Goal: Task Accomplishment & Management: Use online tool/utility

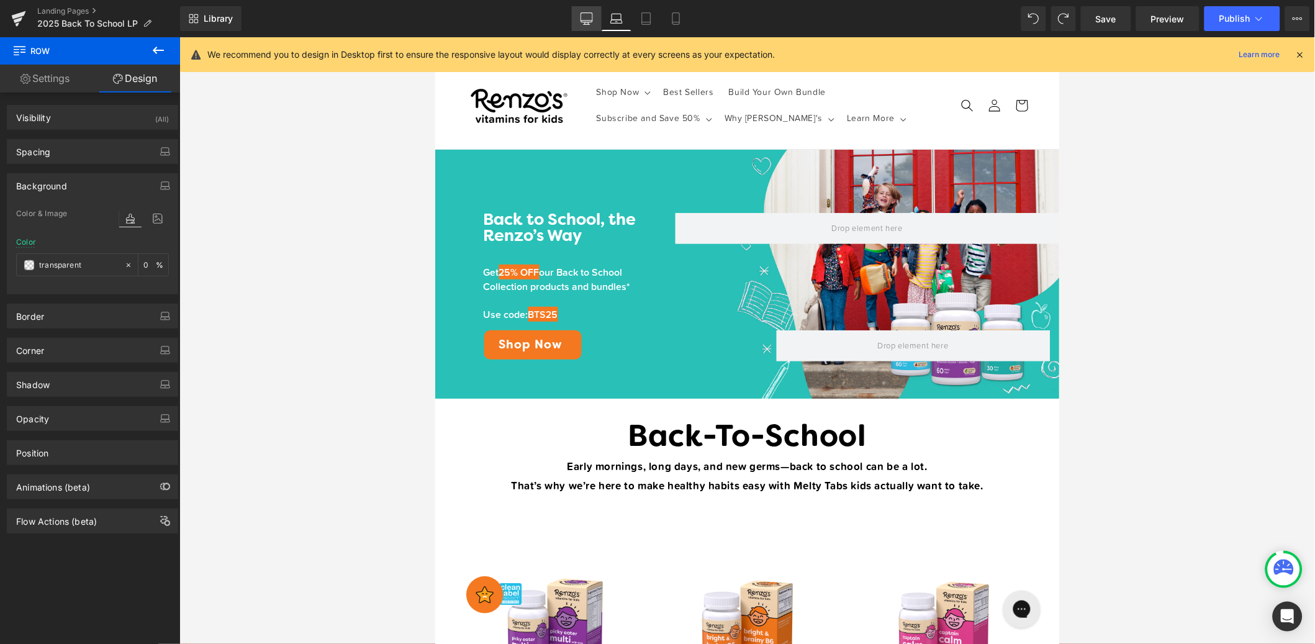
click at [593, 23] on icon at bounding box center [587, 18] width 12 height 12
type input "none"
type input "0"
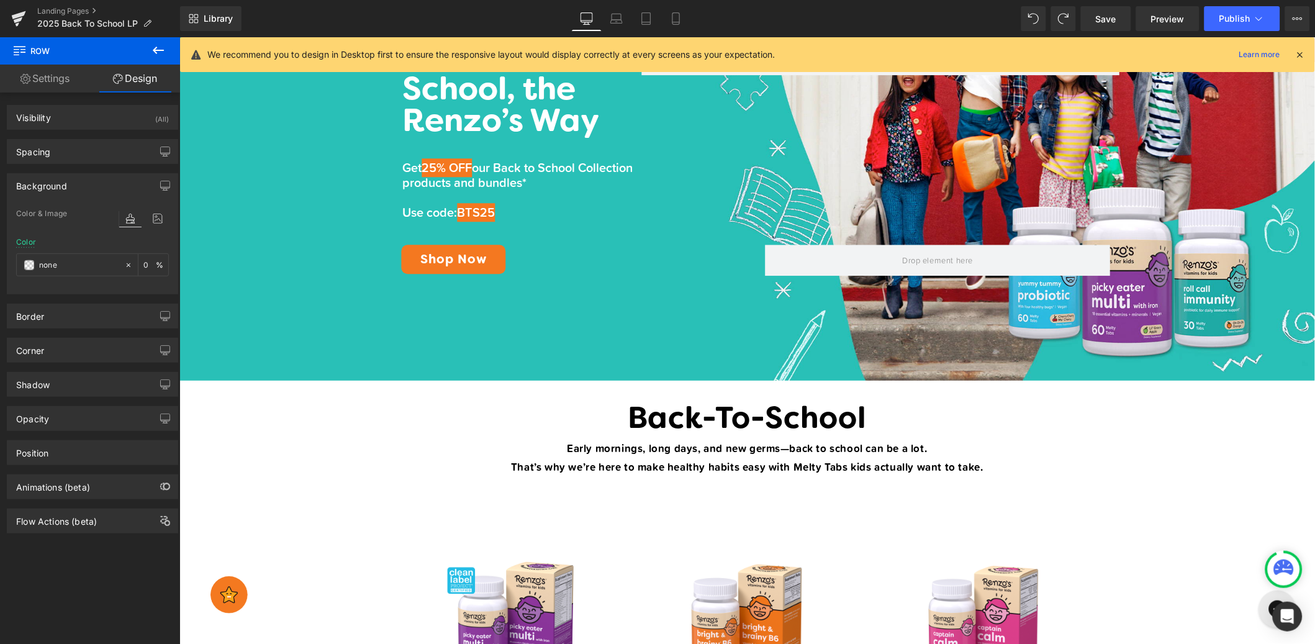
scroll to position [211, 0]
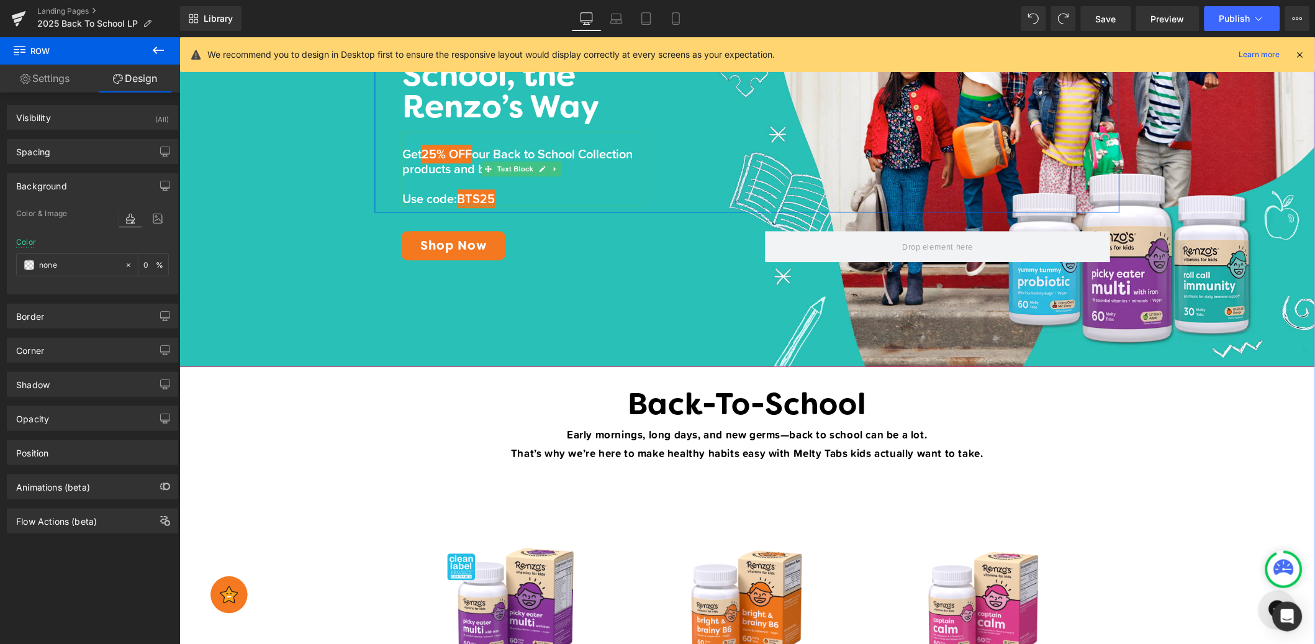
drag, startPoint x: 450, startPoint y: 143, endPoint x: 430, endPoint y: 150, distance: 20.4
click at [450, 144] on span "25% OFF" at bounding box center [447, 153] width 50 height 19
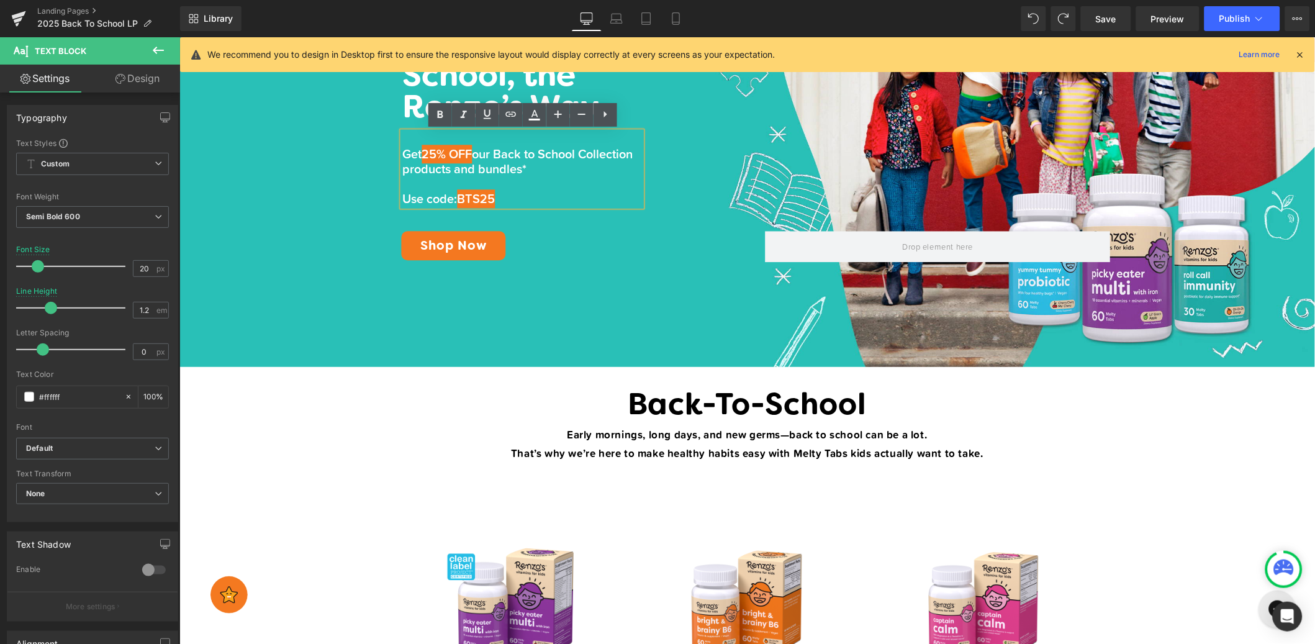
drag, startPoint x: 445, startPoint y: 151, endPoint x: 482, endPoint y: 153, distance: 37.3
click at [481, 153] on p "Get 25% OFF our Back to School Collection products and bundles*" at bounding box center [521, 161] width 239 height 30
click at [465, 148] on span "25% OFF" at bounding box center [447, 153] width 50 height 19
click at [426, 150] on span "25% OFF" at bounding box center [447, 153] width 50 height 19
drag, startPoint x: 427, startPoint y: 148, endPoint x: 452, endPoint y: 150, distance: 25.5
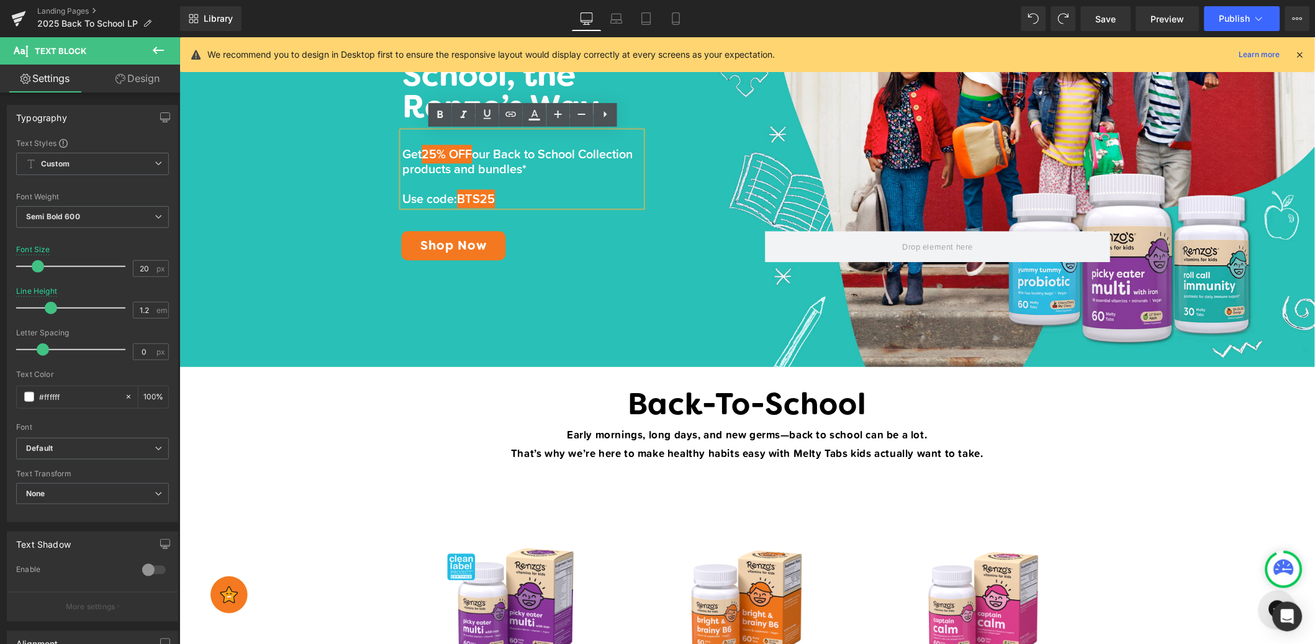
click at [424, 150] on p "Get 25% OFF our Back to School Collection products and bundles*" at bounding box center [521, 161] width 239 height 30
click at [472, 153] on span "25% OFF" at bounding box center [447, 153] width 50 height 19
drag, startPoint x: 482, startPoint y: 152, endPoint x: 426, endPoint y: 156, distance: 56.0
click at [426, 157] on p "Get 25% OFF our Back to School Collection products and bundles*" at bounding box center [521, 161] width 239 height 30
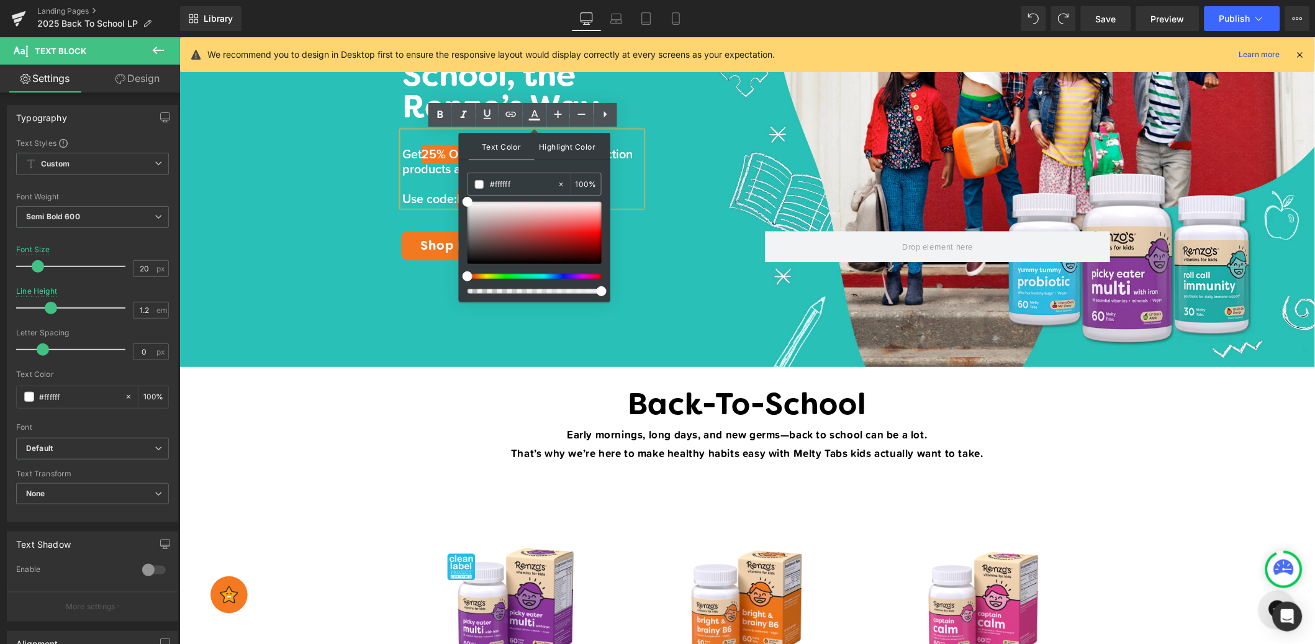
click at [0, 0] on span "Highlight Color" at bounding box center [0, 0] width 0 height 0
drag, startPoint x: 561, startPoint y: 185, endPoint x: 578, endPoint y: 188, distance: 17.0
click at [595, 489] on icon at bounding box center [596, 491] width 2 height 4
type input "none"
type input "0"
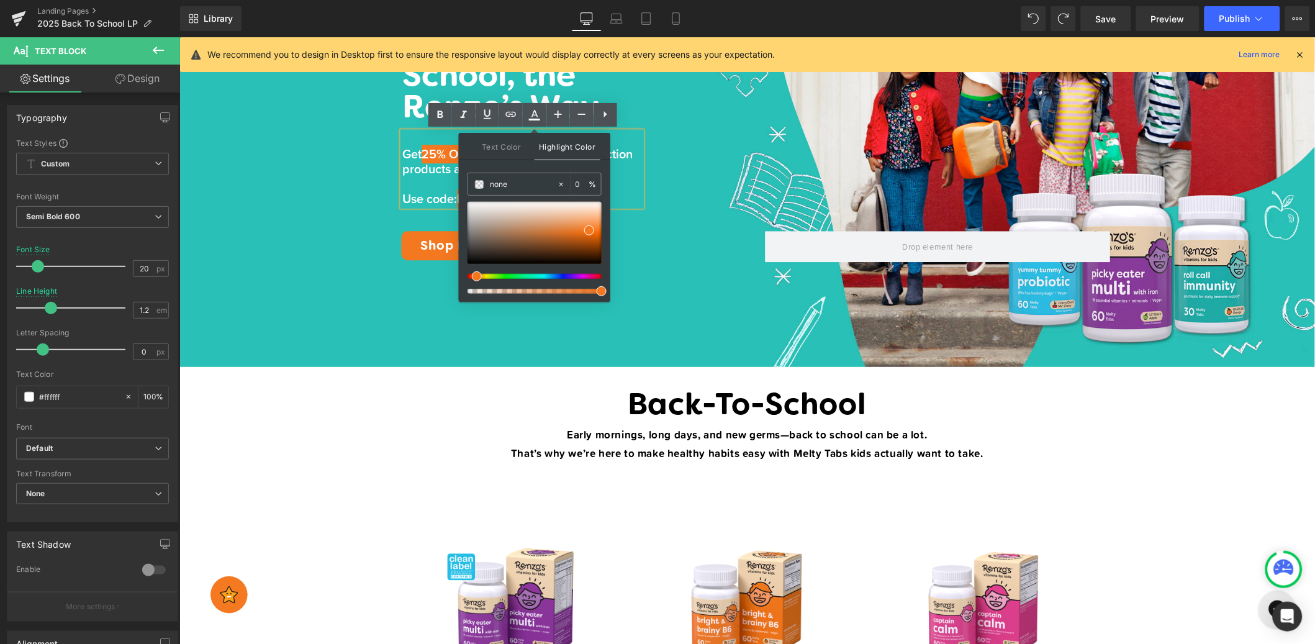
click at [432, 173] on span "our Back to School Collection products and bundles*" at bounding box center [517, 161] width 230 height 34
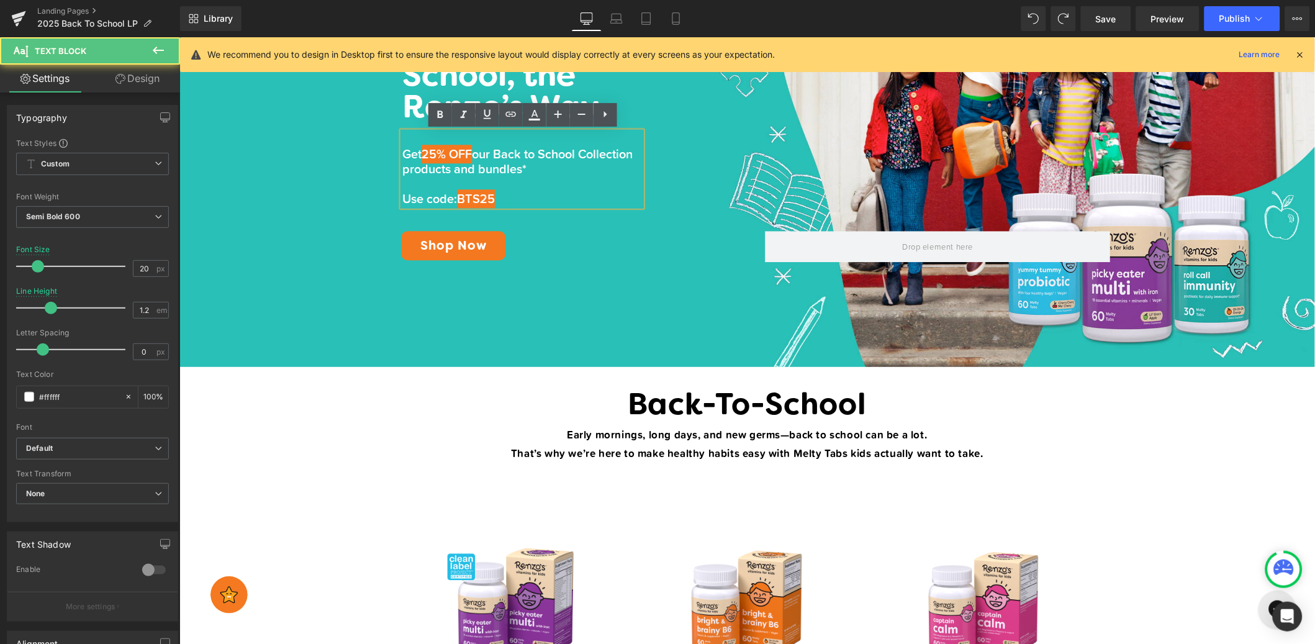
click at [465, 153] on span "25% OFF" at bounding box center [447, 153] width 50 height 19
click at [541, 185] on p at bounding box center [521, 183] width 239 height 15
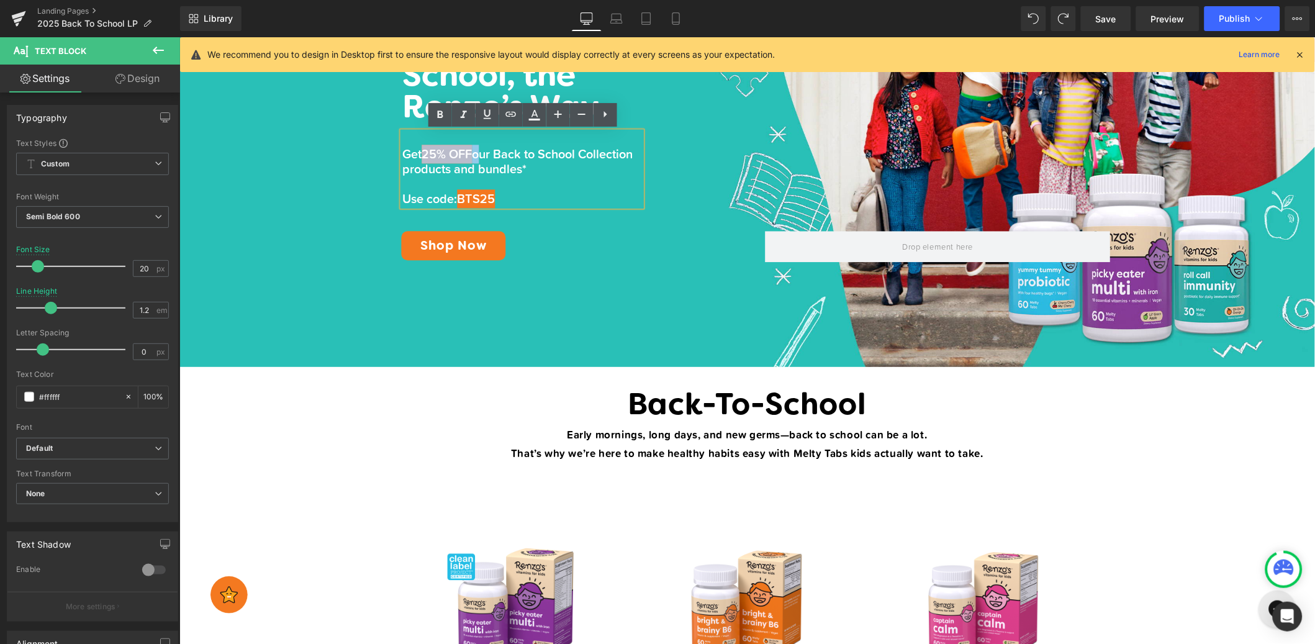
drag, startPoint x: 484, startPoint y: 155, endPoint x: 465, endPoint y: 142, distance: 22.7
click at [425, 155] on p "Get 25% OFF our Back to School Collection products and bundles*" at bounding box center [521, 161] width 239 height 30
type input "100"
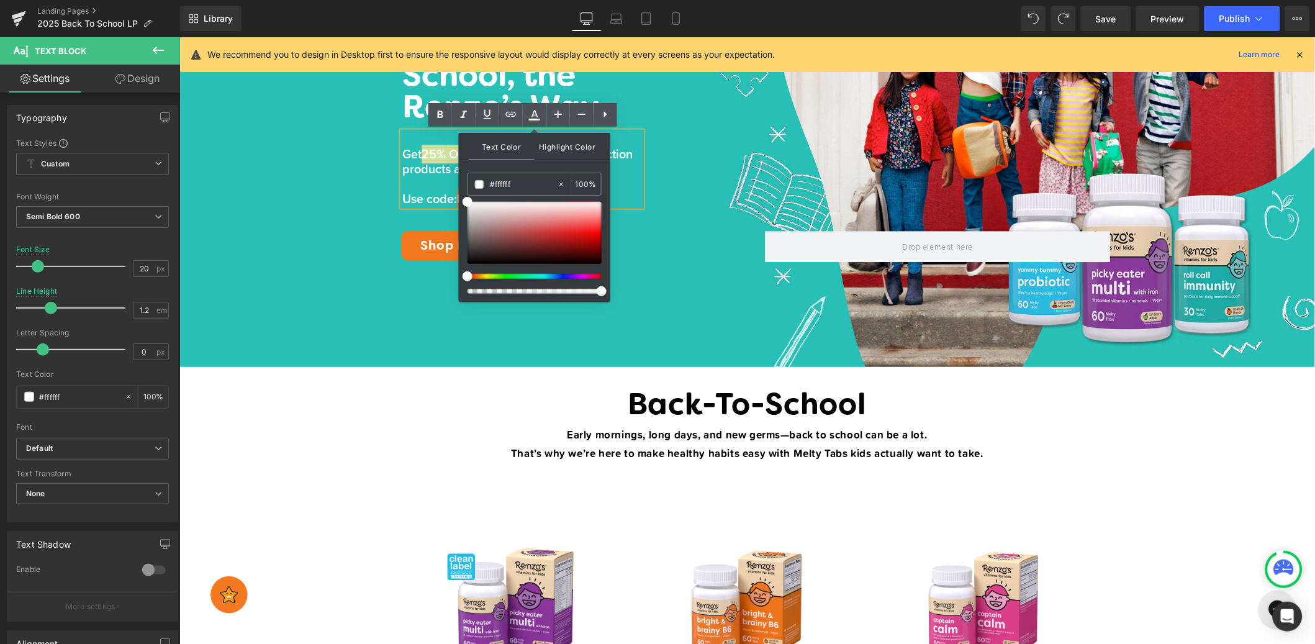
drag, startPoint x: 578, startPoint y: 150, endPoint x: 580, endPoint y: 158, distance: 8.3
click at [0, 0] on span "Highlight Color" at bounding box center [0, 0] width 0 height 0
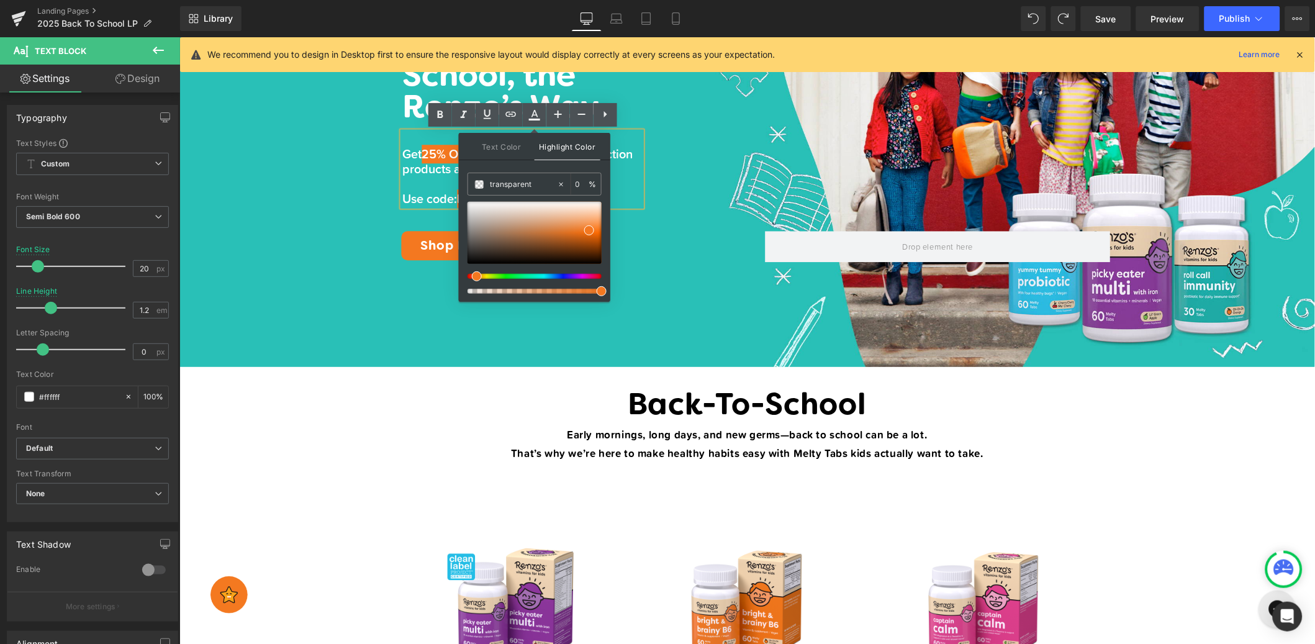
click at [442, 157] on span "25% OFF" at bounding box center [447, 153] width 50 height 19
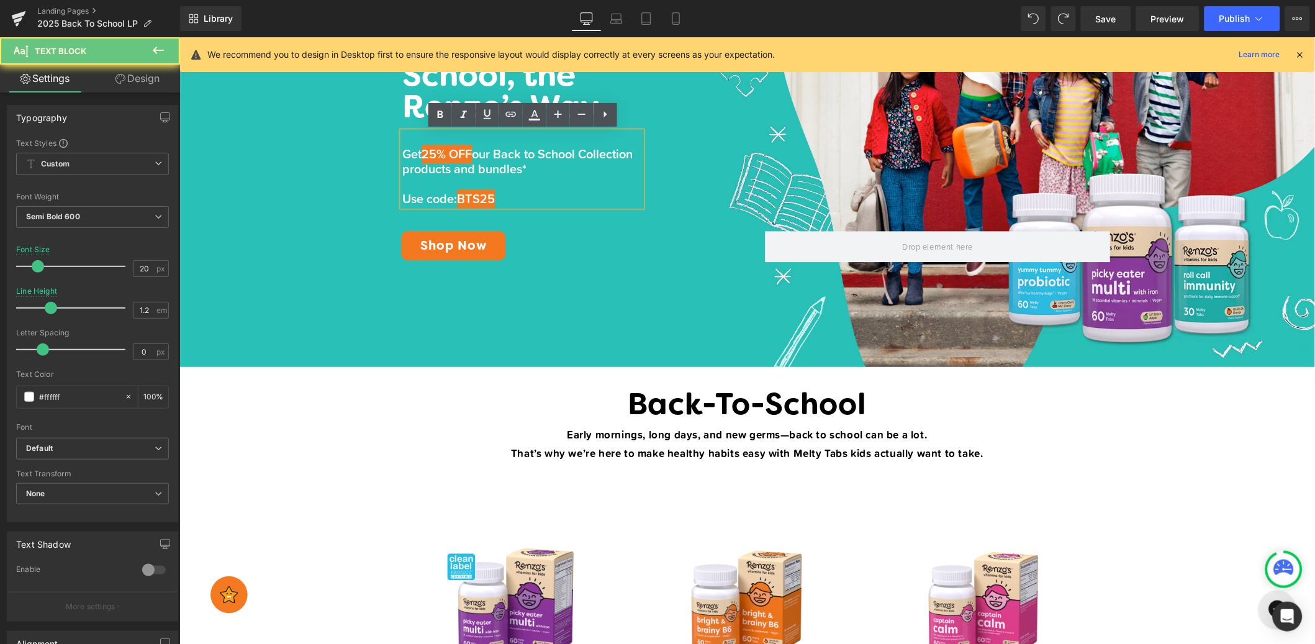
drag, startPoint x: 442, startPoint y: 181, endPoint x: 484, endPoint y: 180, distance: 42.2
click at [444, 180] on p at bounding box center [521, 183] width 239 height 15
drag, startPoint x: 483, startPoint y: 153, endPoint x: 451, endPoint y: 150, distance: 32.5
click at [425, 155] on p "Get 25% OFF our Back to School Collection products and bundles*" at bounding box center [521, 161] width 239 height 30
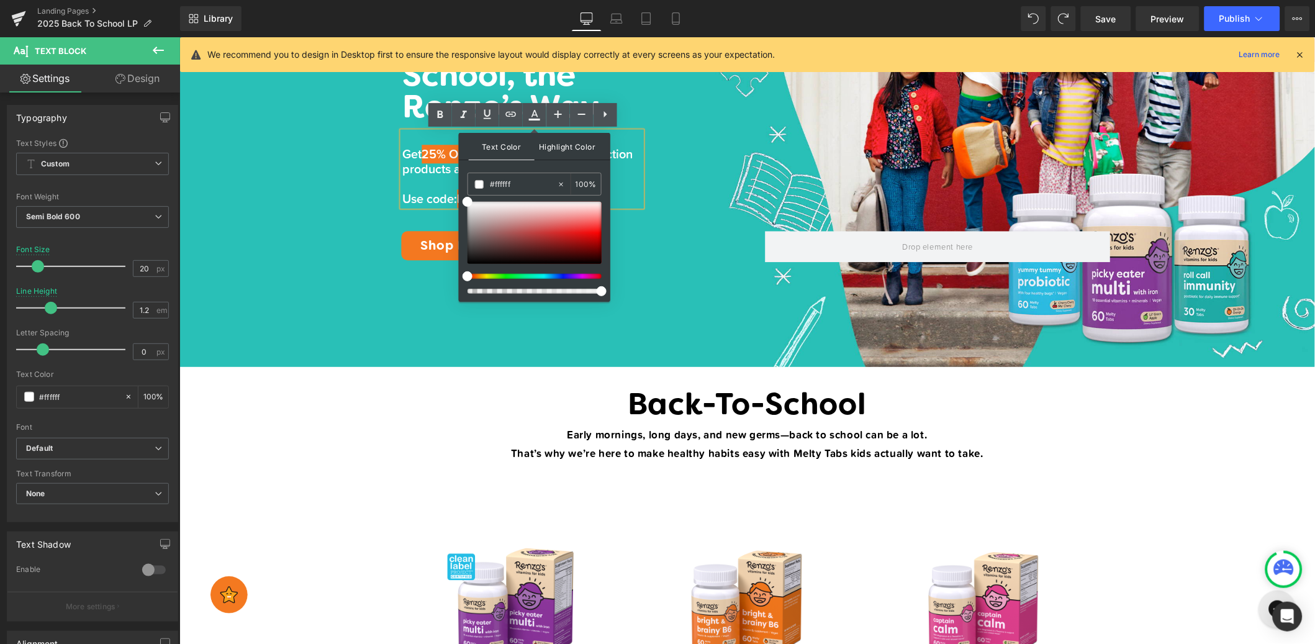
click at [0, 0] on span "Highlight Color" at bounding box center [0, 0] width 0 height 0
click at [595, 489] on icon at bounding box center [596, 491] width 2 height 4
type input "none"
type input "0"
click at [590, 484] on input "none" at bounding box center [596, 491] width 13 height 15
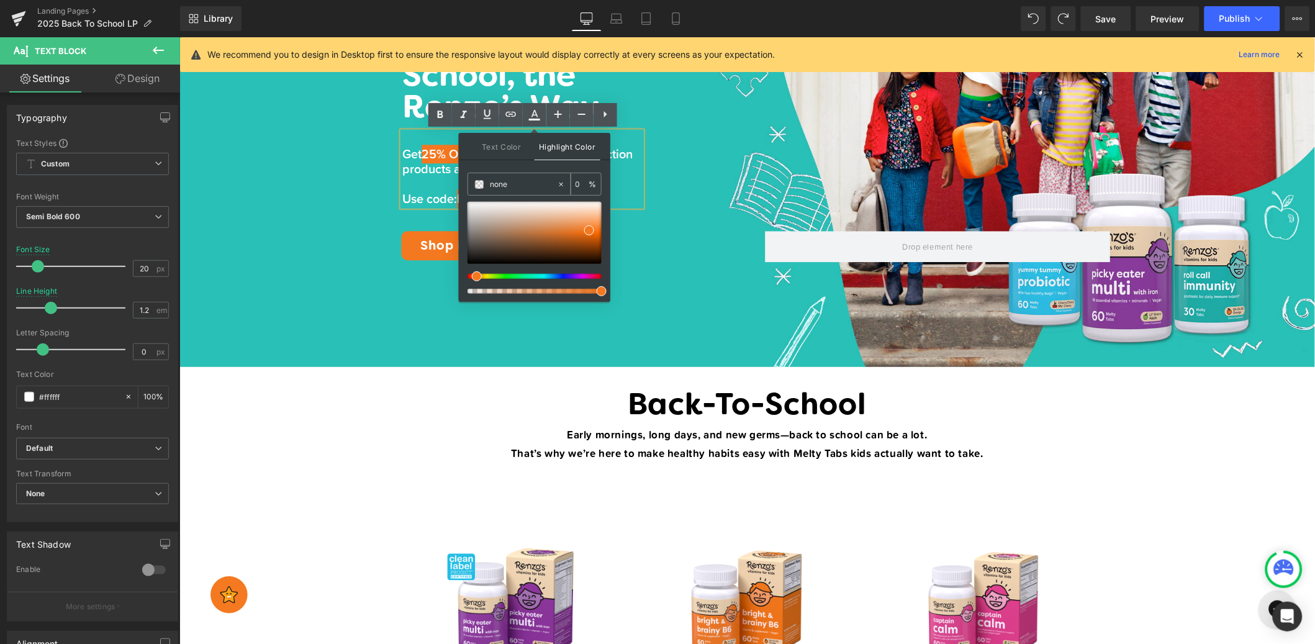
click at [594, 183] on div "0 %" at bounding box center [586, 184] width 30 height 22
click at [614, 165] on p "Get 25% OFF our Back to School Collection products and bundles*" at bounding box center [521, 161] width 239 height 30
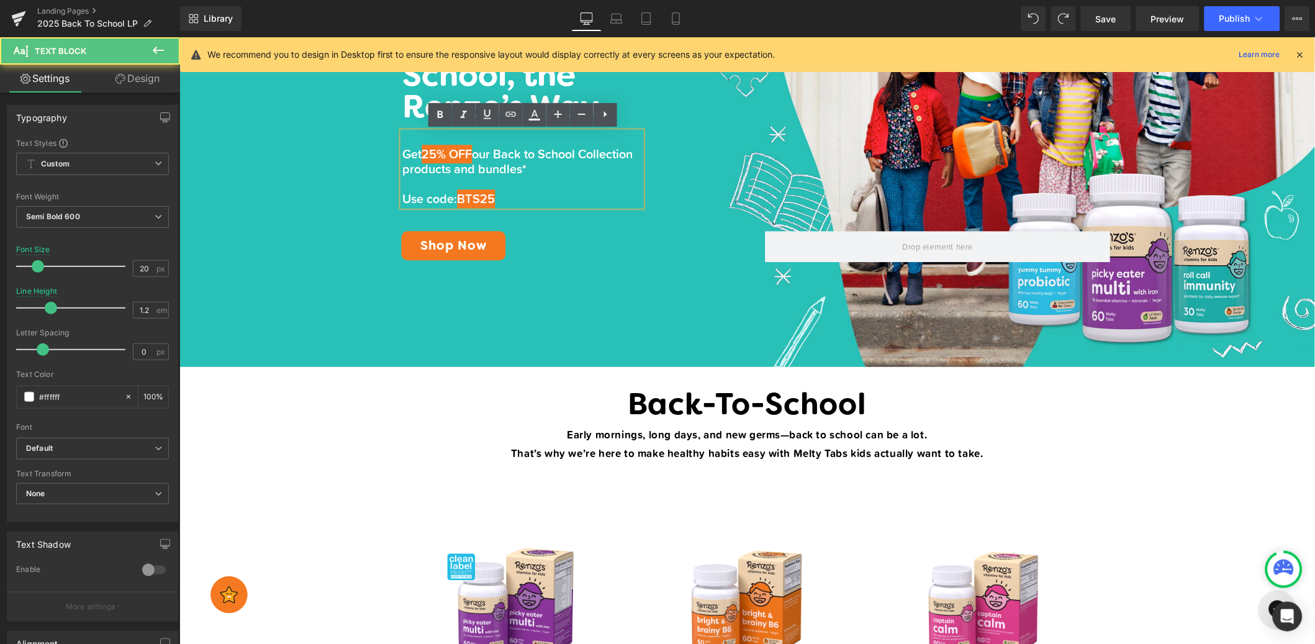
click at [517, 167] on span "our Back to School Collection products and bundles*" at bounding box center [517, 161] width 230 height 34
click at [482, 157] on span "our Back to School Collection products and bundles*" at bounding box center [517, 161] width 230 height 34
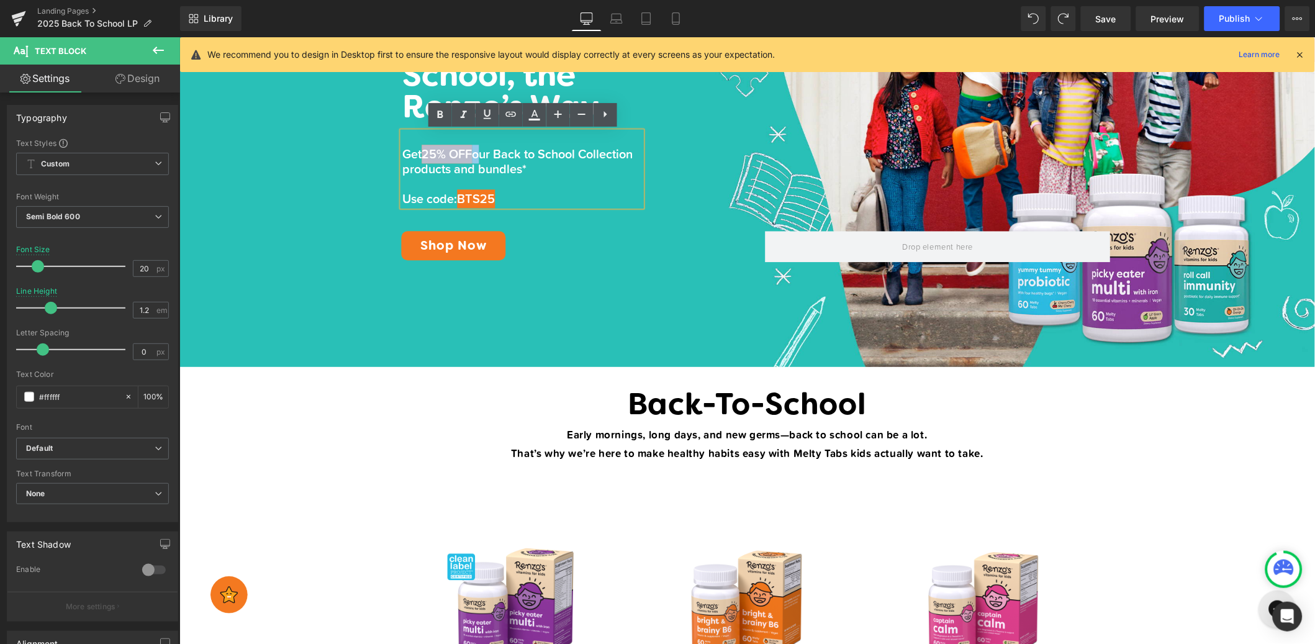
drag, startPoint x: 484, startPoint y: 154, endPoint x: 426, endPoint y: 158, distance: 58.5
click at [426, 158] on span "our Back to School Collection products and bundles*" at bounding box center [517, 161] width 230 height 34
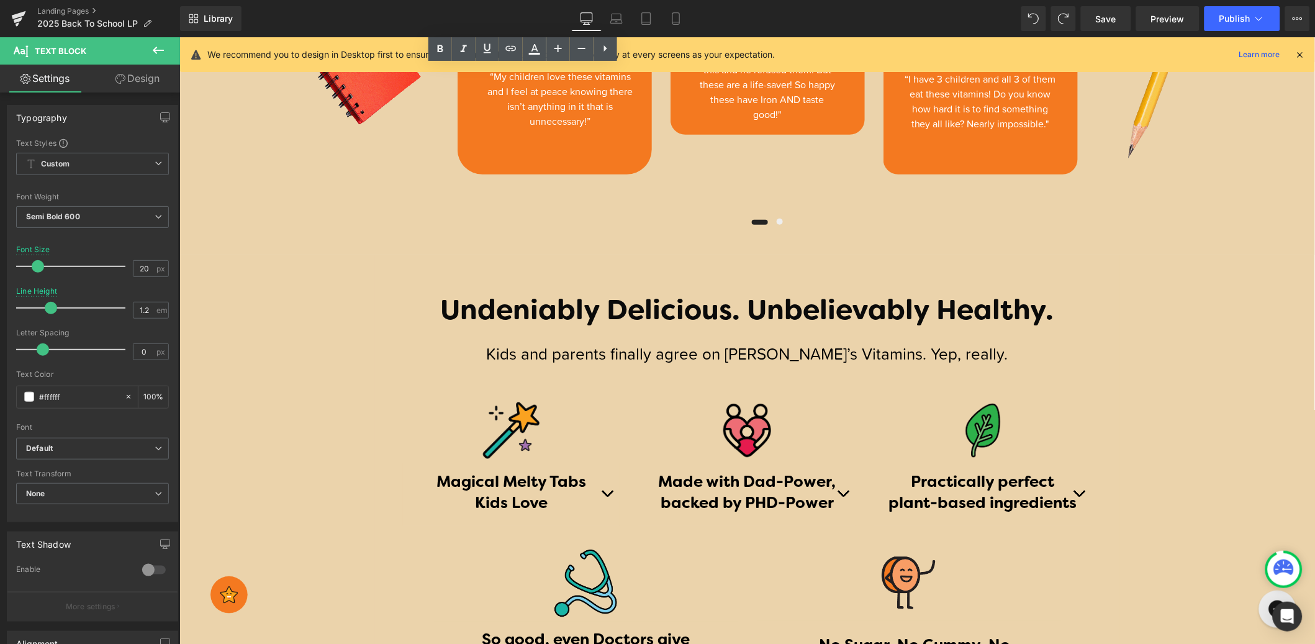
scroll to position [1611, 0]
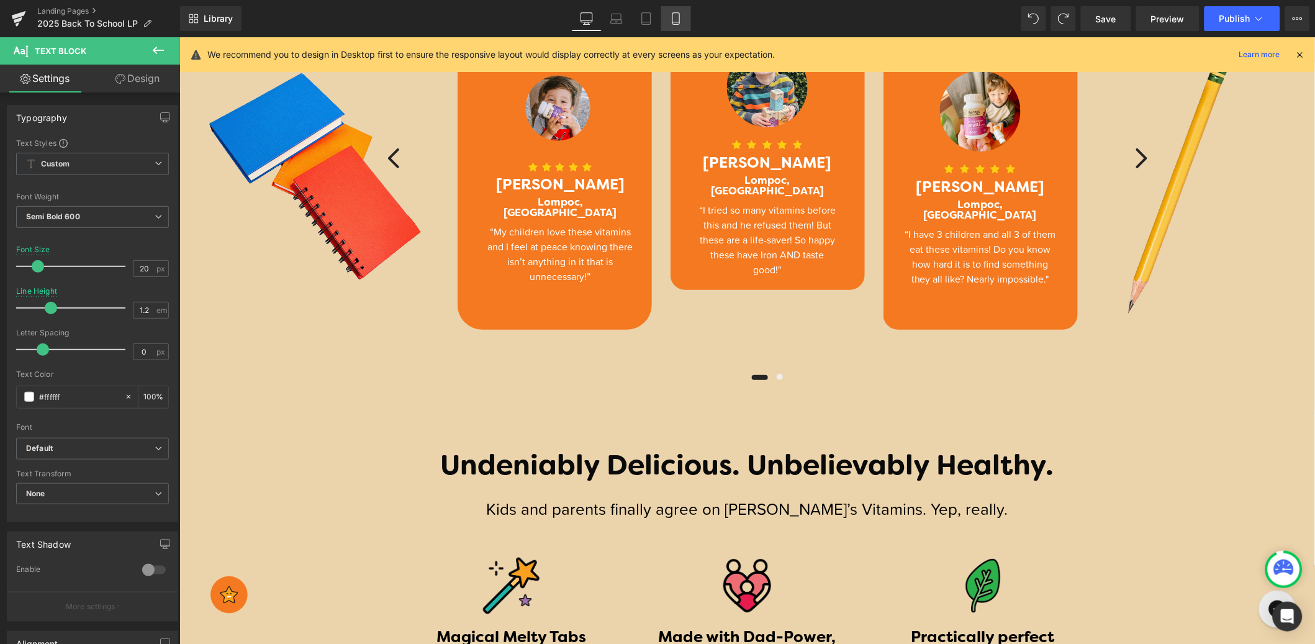
click at [670, 23] on icon at bounding box center [676, 18] width 12 height 12
type input "37"
type input "1.6"
type input "100"
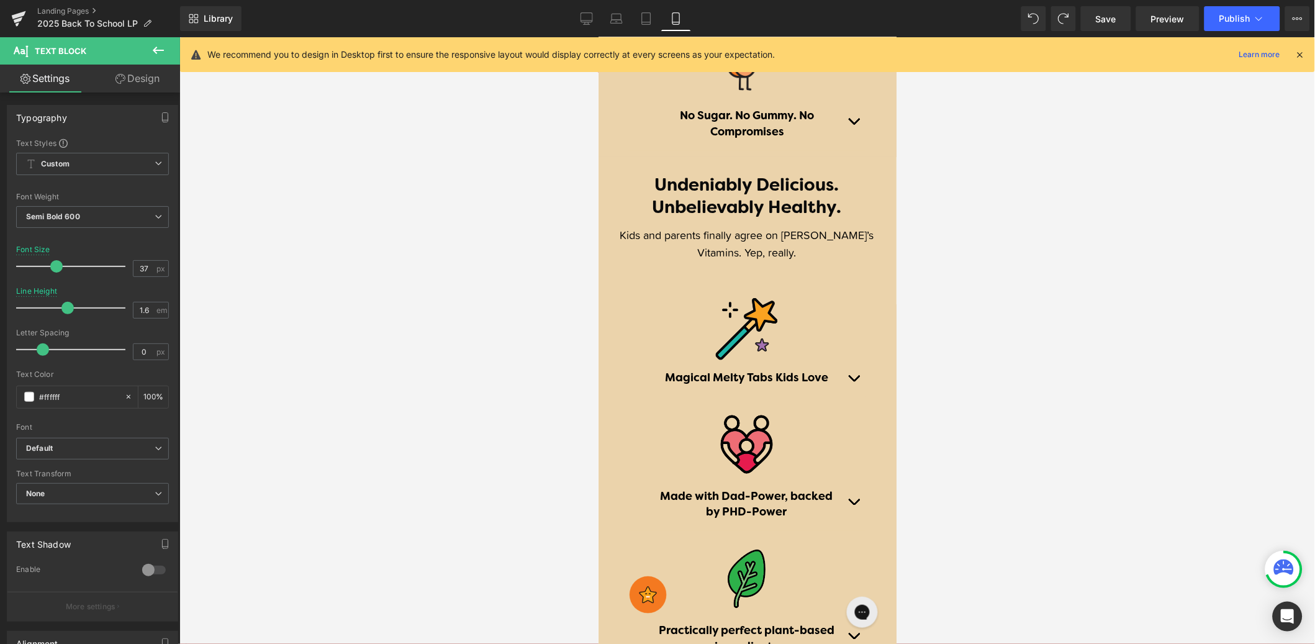
scroll to position [2517, 0]
click at [833, 196] on h1 "Undeniably Delicious. Unbelievably Healthy." at bounding box center [746, 198] width 247 height 45
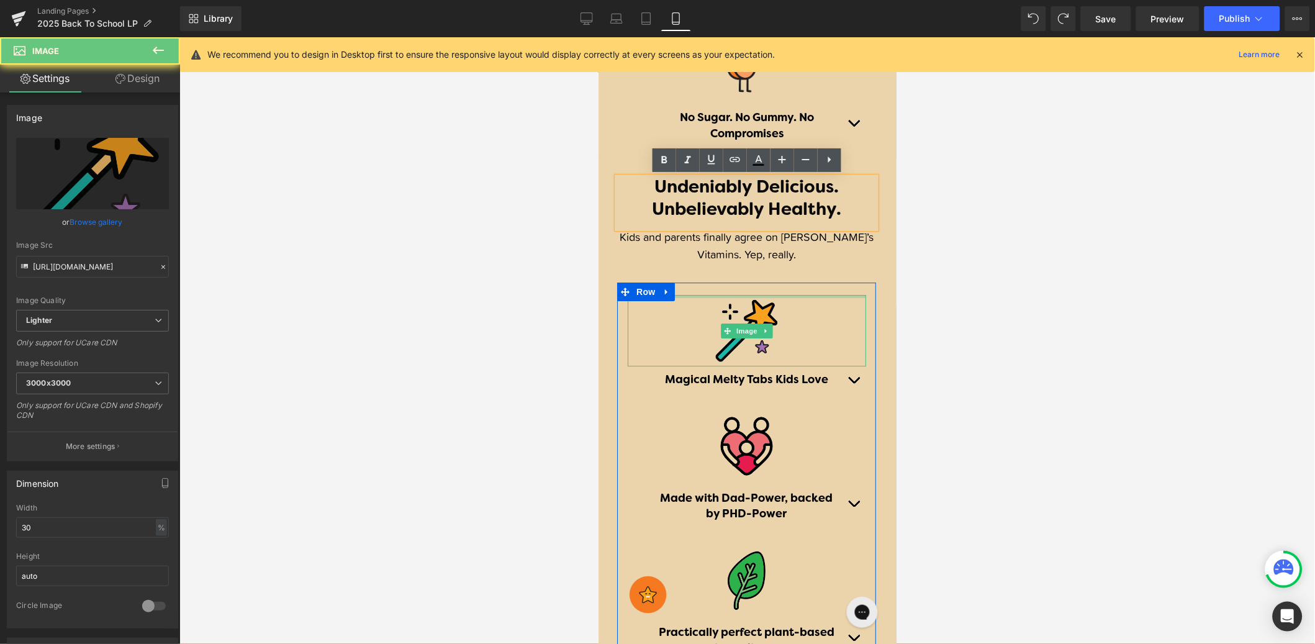
click at [856, 296] on div "Image" at bounding box center [746, 329] width 238 height 71
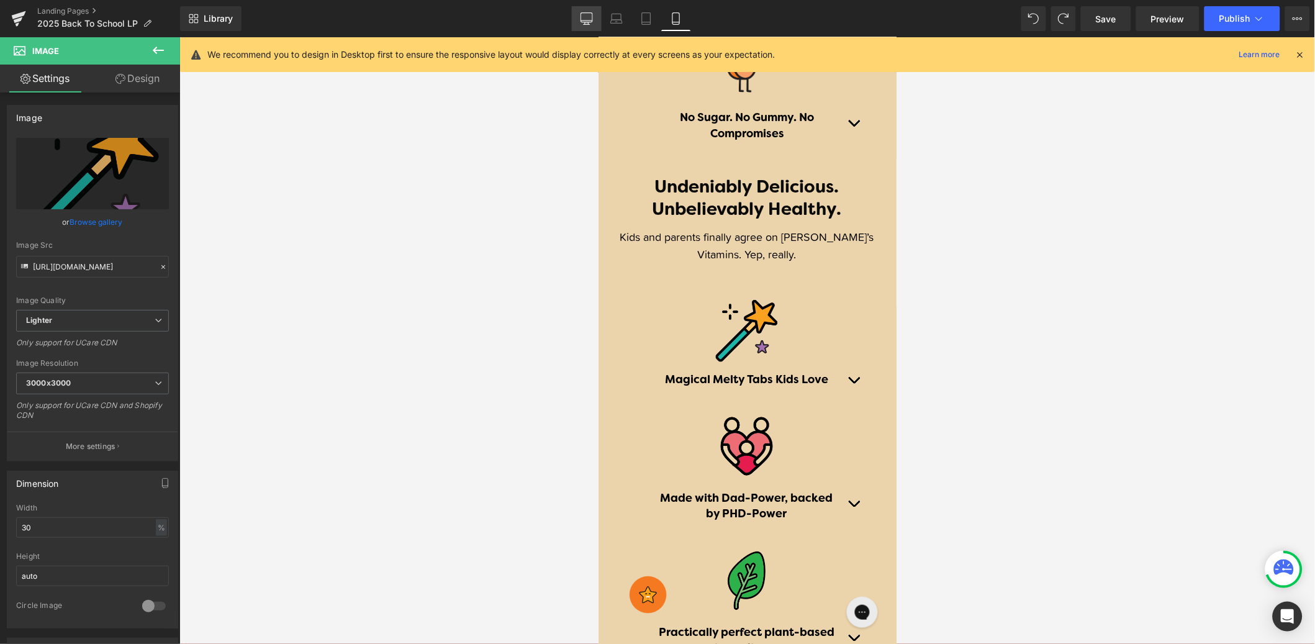
click at [596, 21] on link "Desktop" at bounding box center [587, 18] width 30 height 25
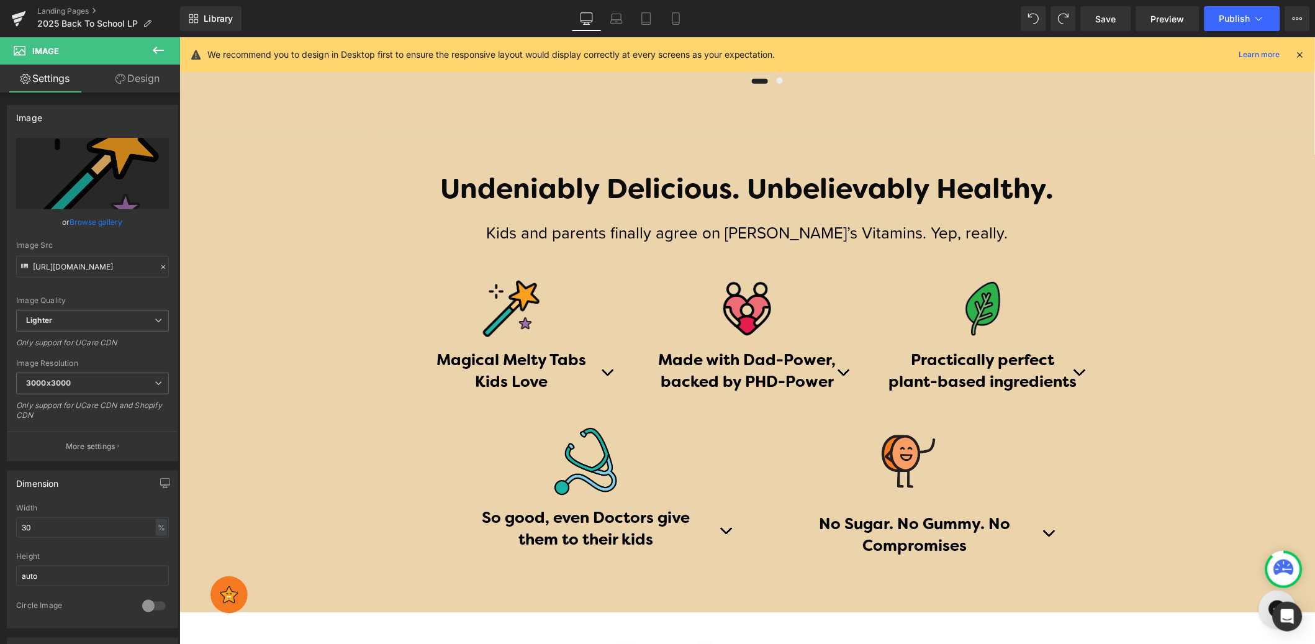
scroll to position [1776, 0]
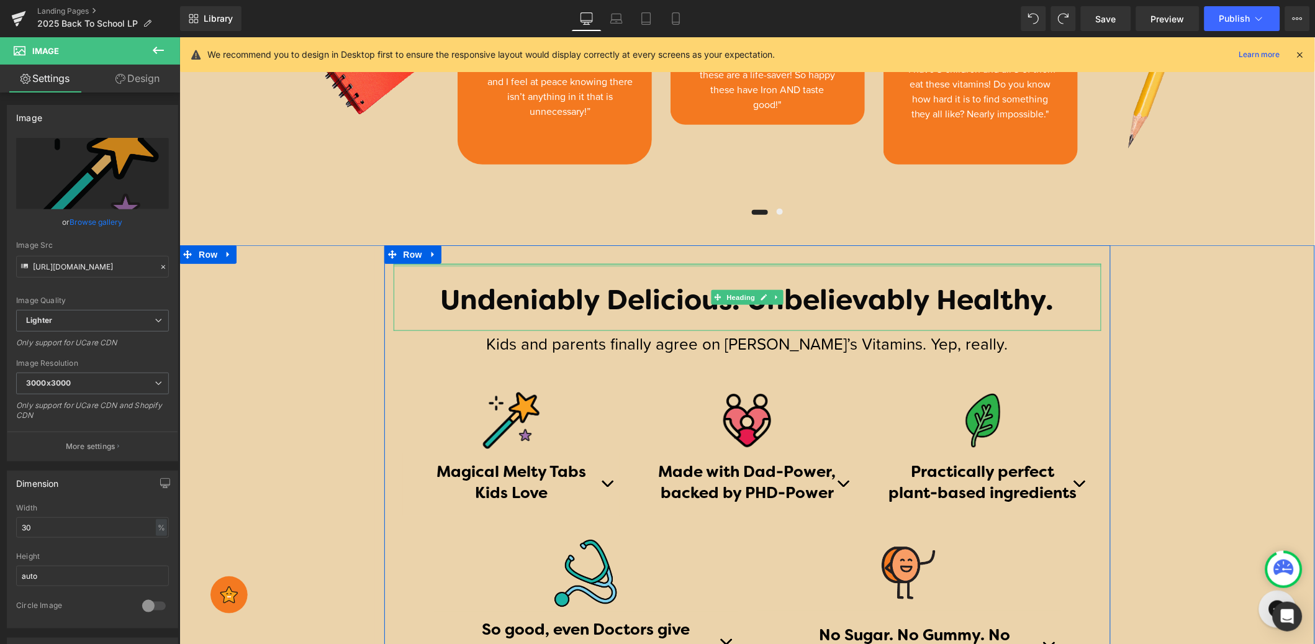
click at [743, 266] on div at bounding box center [747, 264] width 708 height 3
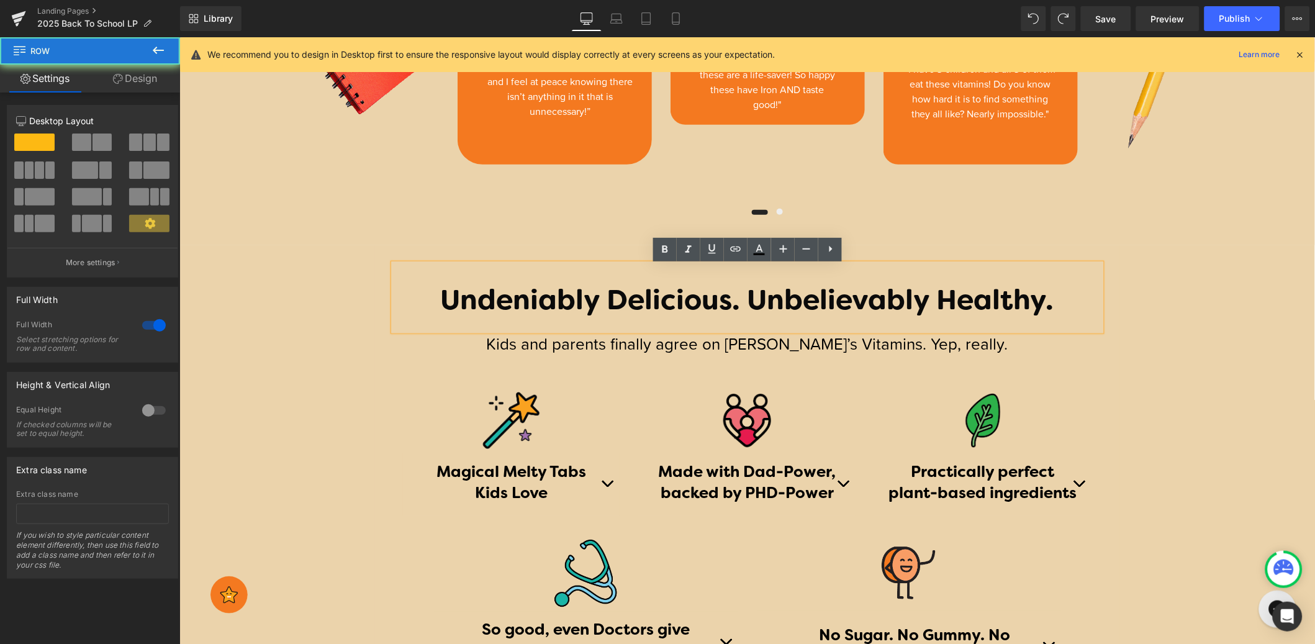
click at [329, 322] on div "Undeniably Delicious. Unbelievably Healthy. Heading Kids and parents finally ag…" at bounding box center [747, 468] width 1136 height 447
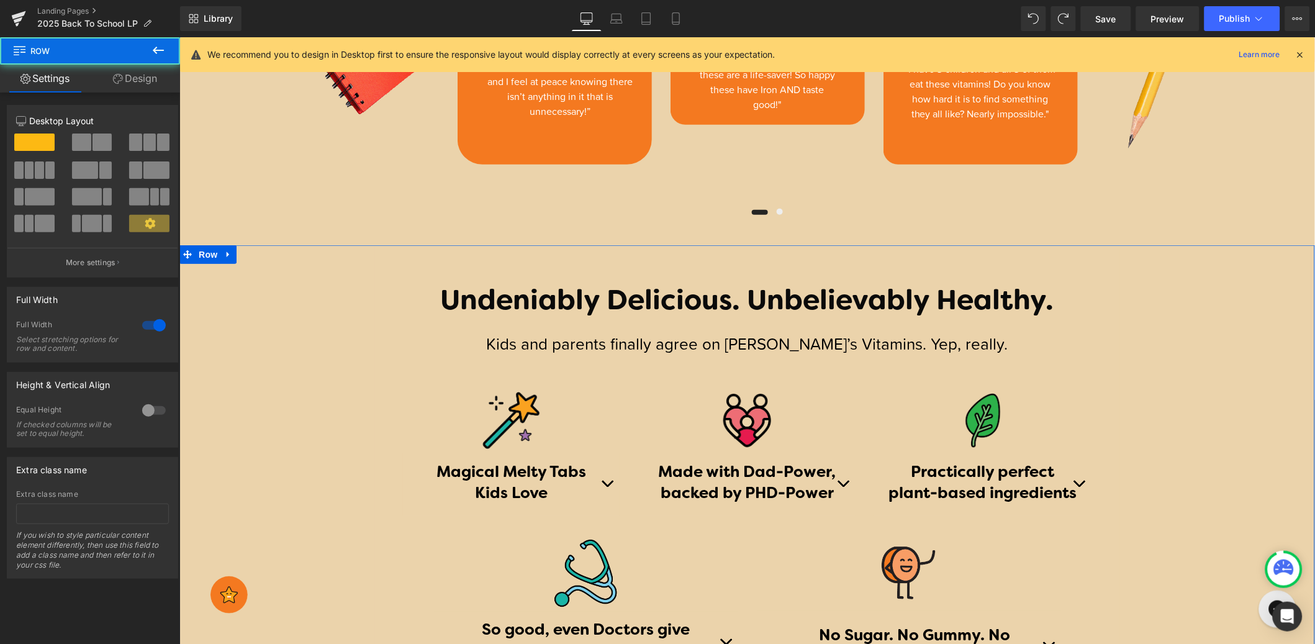
click at [351, 255] on div "Undeniably Delicious. Unbelievably Healthy. Heading Kids and parents finally ag…" at bounding box center [747, 468] width 1136 height 447
drag, startPoint x: 211, startPoint y: 256, endPoint x: 186, endPoint y: 199, distance: 61.5
click at [211, 256] on span "Row" at bounding box center [207, 254] width 25 height 19
click at [152, 79] on link "Design" at bounding box center [135, 79] width 90 height 28
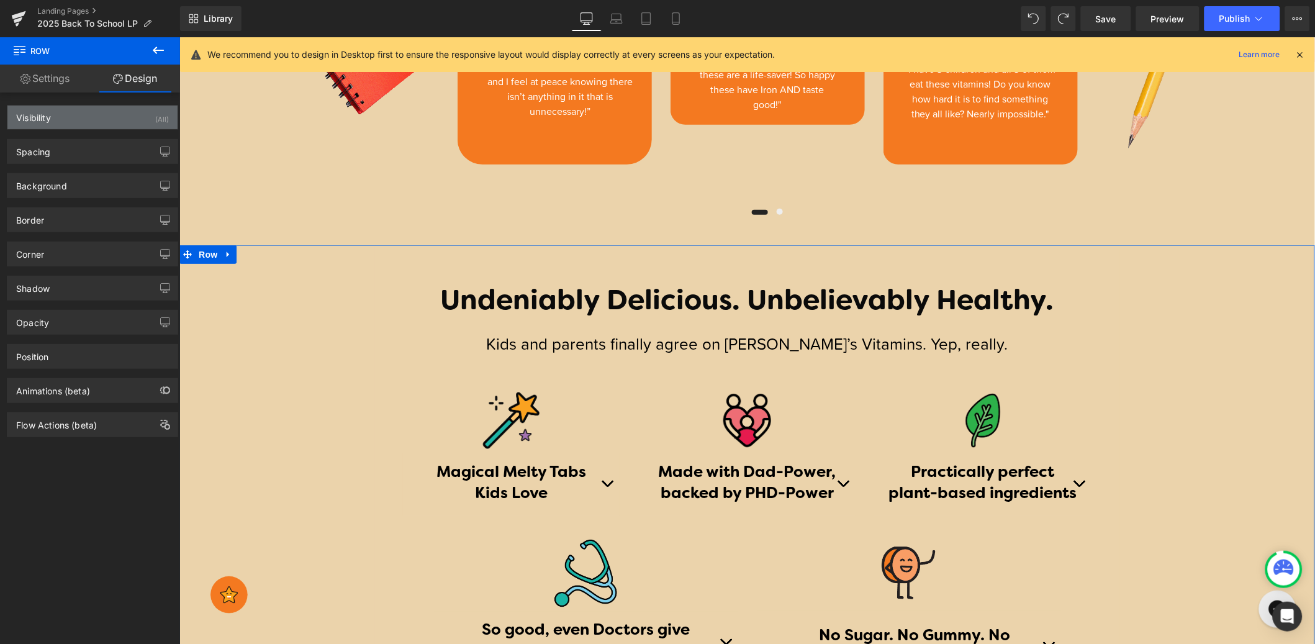
click at [120, 119] on div "Visibility (All)" at bounding box center [92, 118] width 170 height 24
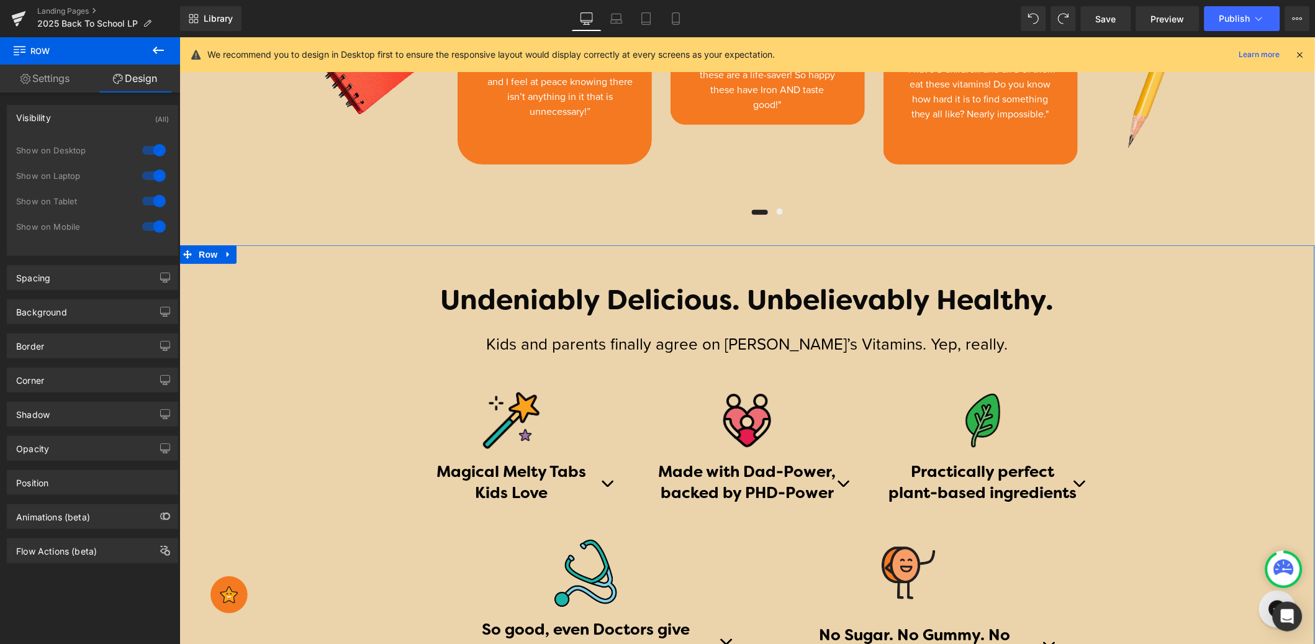
drag, startPoint x: 153, startPoint y: 227, endPoint x: 164, endPoint y: 231, distance: 12.0
click at [153, 227] on div at bounding box center [154, 227] width 30 height 20
click at [688, 19] on link "Mobile" at bounding box center [676, 18] width 30 height 25
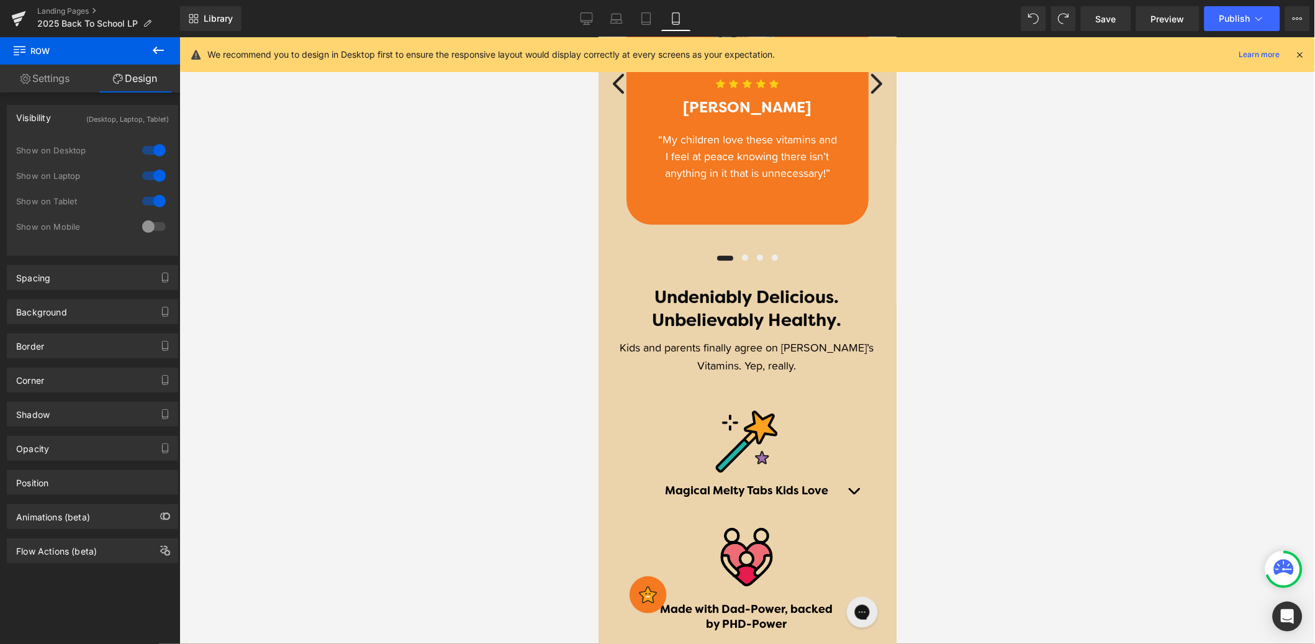
scroll to position [1635, 0]
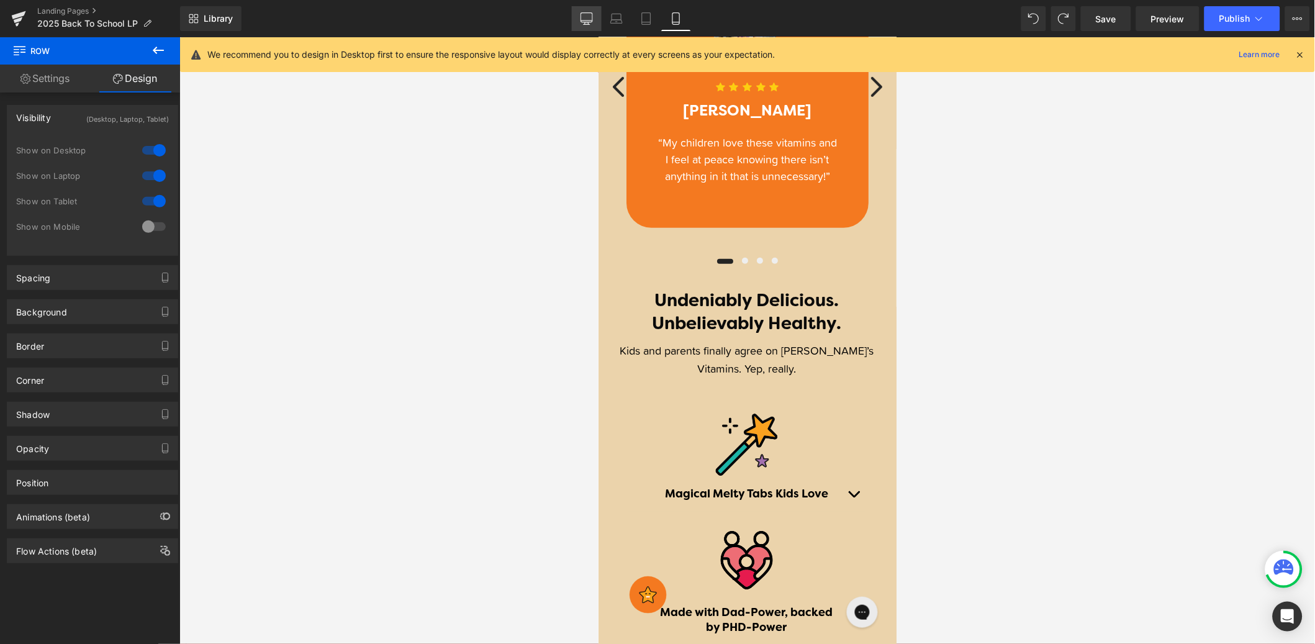
drag, startPoint x: 1117, startPoint y: 15, endPoint x: 578, endPoint y: 16, distance: 539.7
click at [1117, 15] on span "Save" at bounding box center [1106, 18] width 20 height 13
click at [581, 19] on icon at bounding box center [587, 18] width 12 height 12
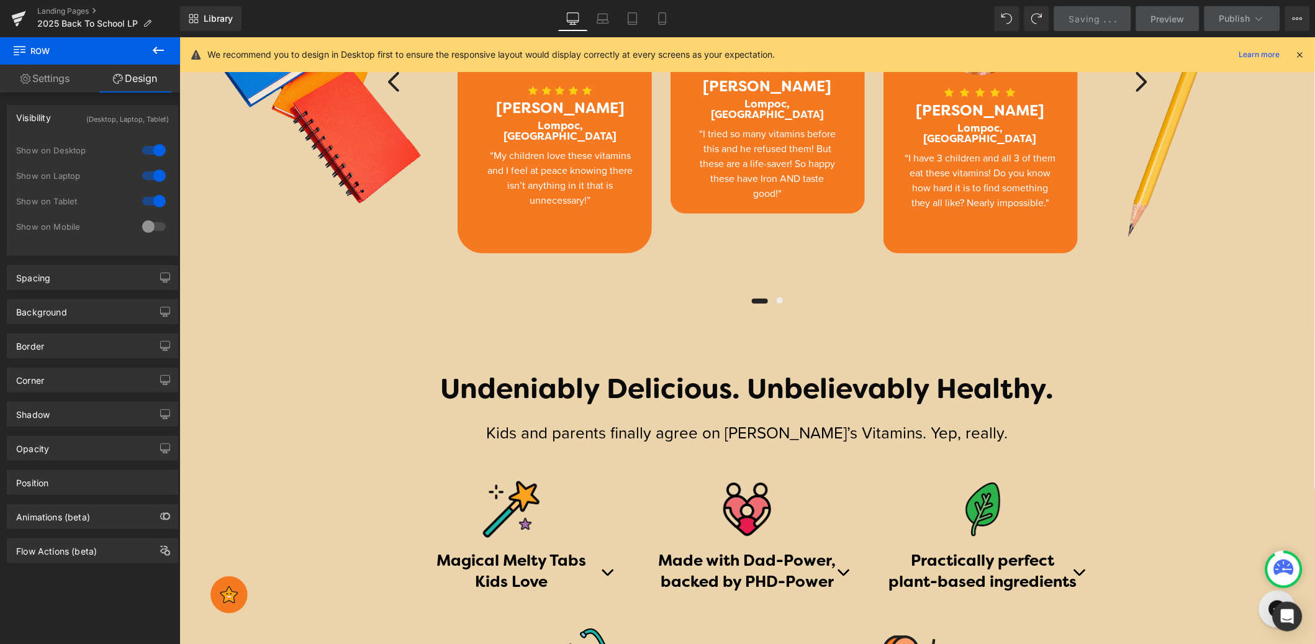
drag, startPoint x: 574, startPoint y: 16, endPoint x: 625, endPoint y: 46, distance: 58.5
click at [574, 16] on icon at bounding box center [573, 18] width 12 height 12
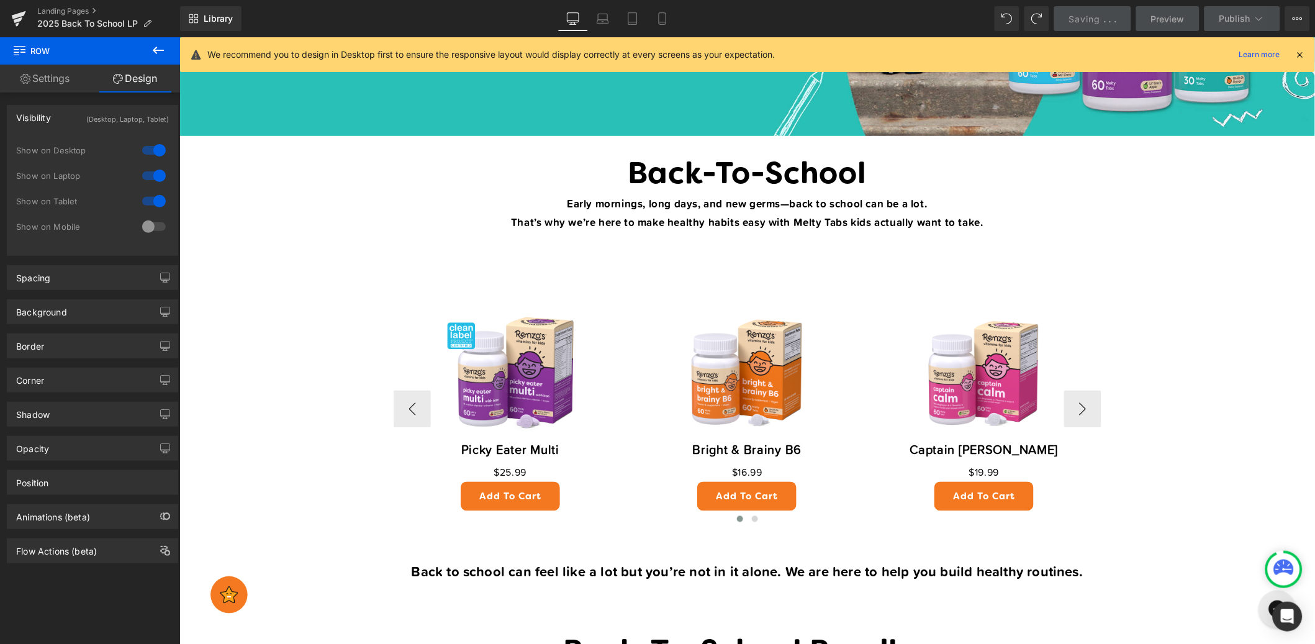
scroll to position [0, 0]
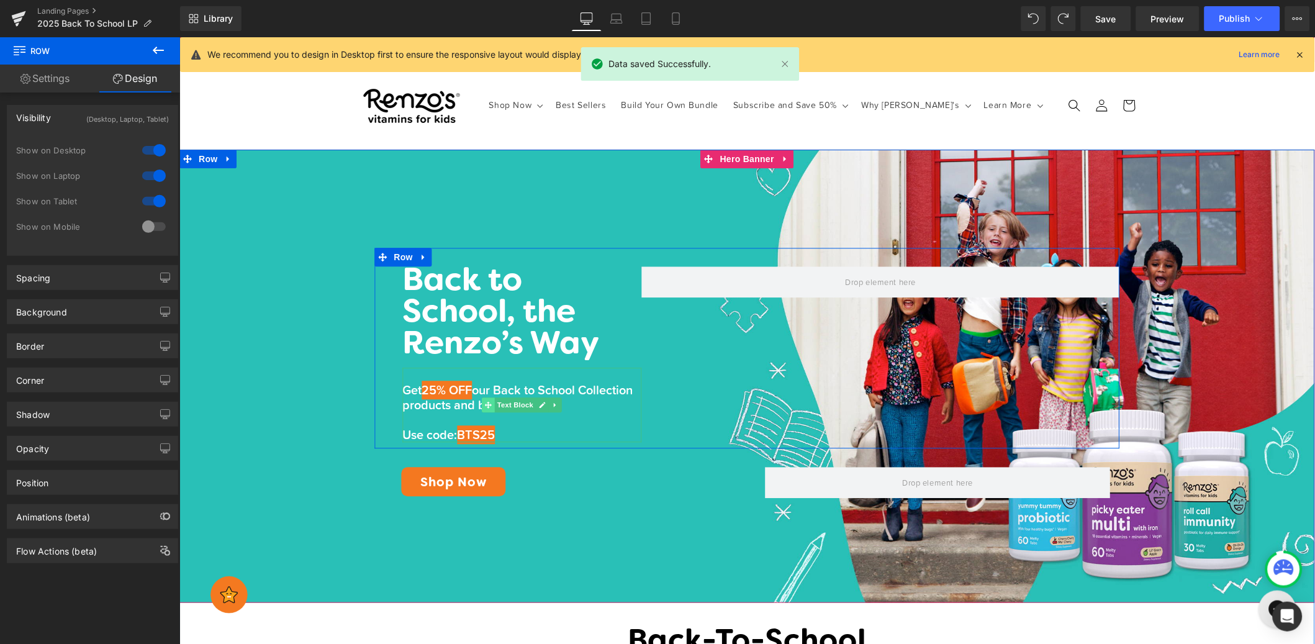
click at [486, 401] on span at bounding box center [488, 404] width 13 height 15
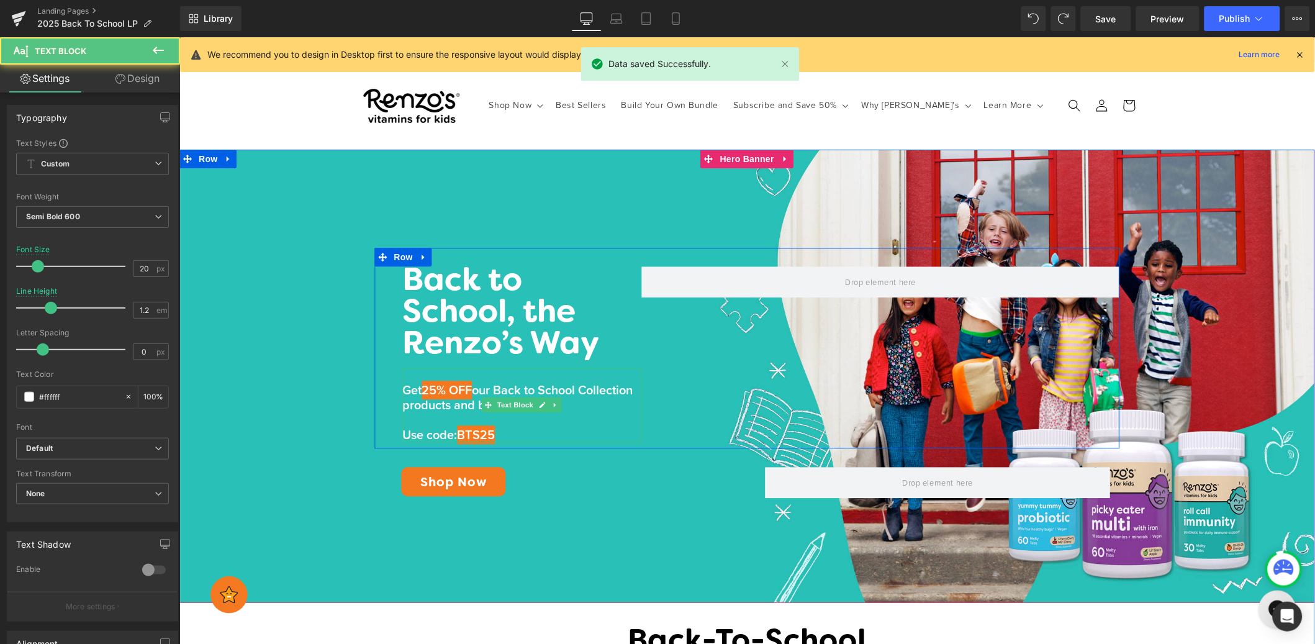
click at [456, 389] on span "25% OFF" at bounding box center [447, 390] width 50 height 19
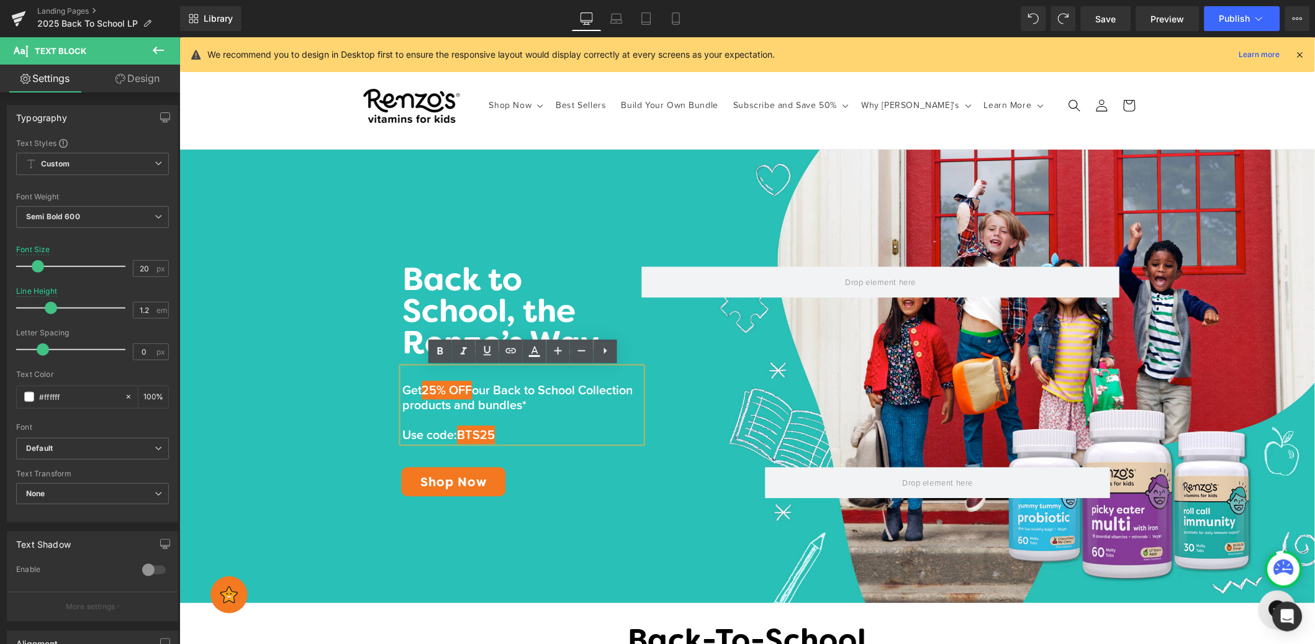
drag, startPoint x: 433, startPoint y: 386, endPoint x: 443, endPoint y: 393, distance: 12.1
click at [483, 388] on p "Get 25% OFF our Back to School Collection products and bundles*" at bounding box center [521, 398] width 239 height 30
drag, startPoint x: 435, startPoint y: 393, endPoint x: 425, endPoint y: 391, distance: 10.7
click at [435, 393] on span "25% OFF" at bounding box center [447, 390] width 50 height 19
click at [425, 388] on span "25% OFF" at bounding box center [447, 390] width 50 height 19
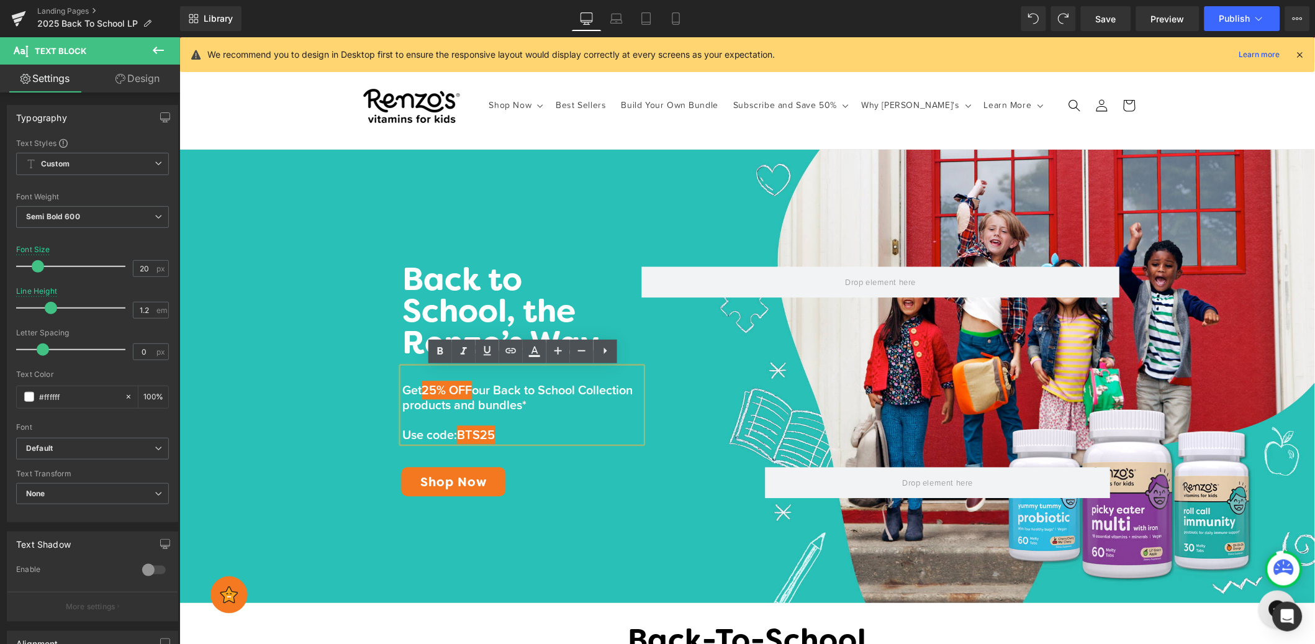
drag, startPoint x: 425, startPoint y: 388, endPoint x: 481, endPoint y: 388, distance: 55.3
click at [472, 388] on span "25% OFF" at bounding box center [447, 390] width 50 height 19
drag, startPoint x: 482, startPoint y: 388, endPoint x: 427, endPoint y: 391, distance: 55.4
click at [425, 392] on p "Get 25% OFF our Back to School Collection products and bundles*" at bounding box center [521, 398] width 239 height 30
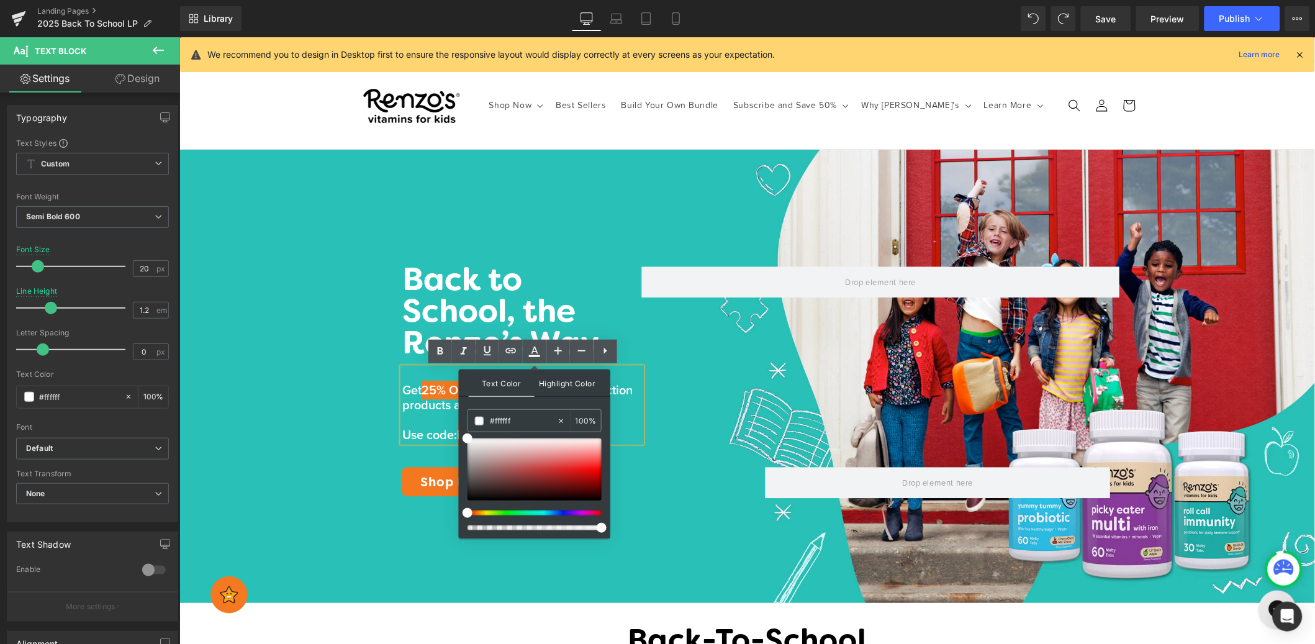
click at [0, 0] on span "Highlight Color" at bounding box center [0, 0] width 0 height 0
type input "none"
type input "0"
click at [444, 406] on span "our Back to School Collection products and bundles*" at bounding box center [517, 398] width 230 height 34
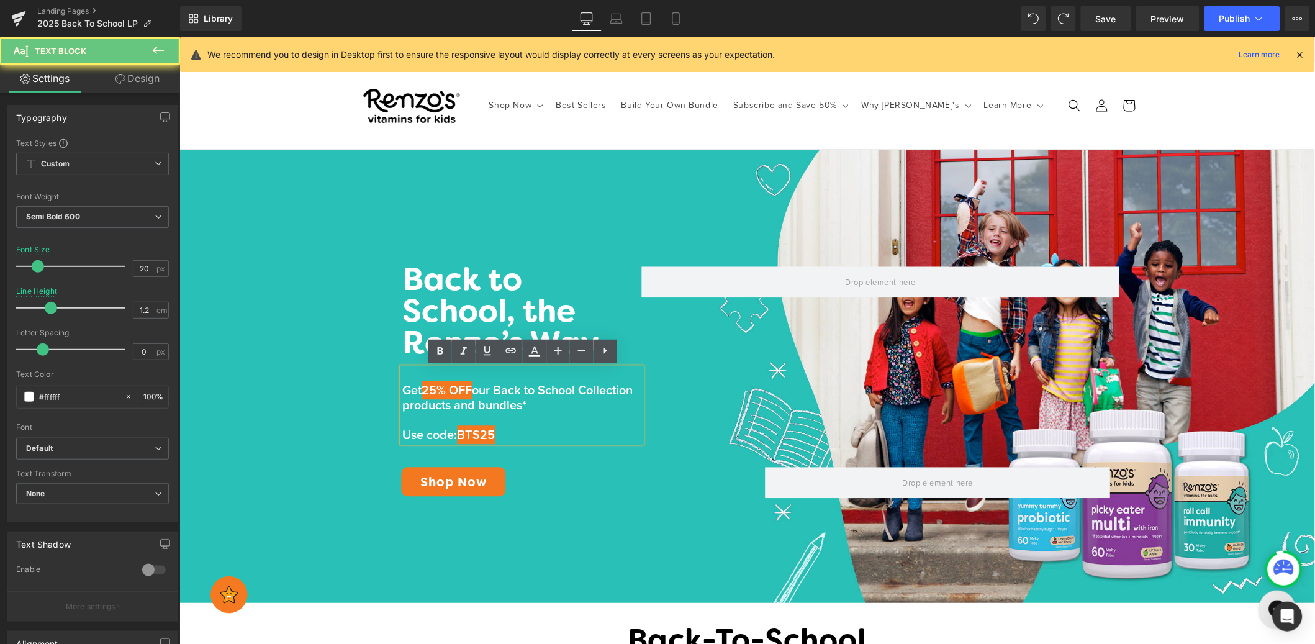
click at [463, 388] on span "25% OFF" at bounding box center [447, 390] width 50 height 19
drag, startPoint x: 481, startPoint y: 387, endPoint x: 481, endPoint y: 363, distance: 23.6
click at [425, 391] on p "Get 25% OFF our Back to School Collection products and bundles*" at bounding box center [521, 398] width 239 height 30
type input "#f47820"
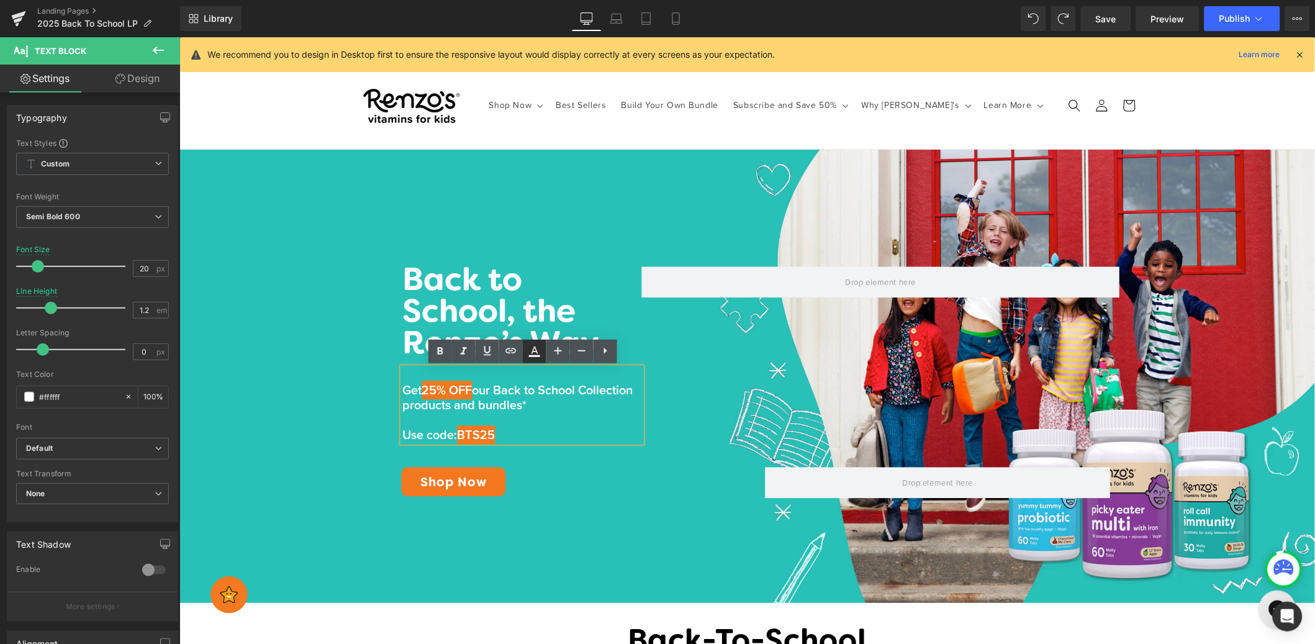
type input "100"
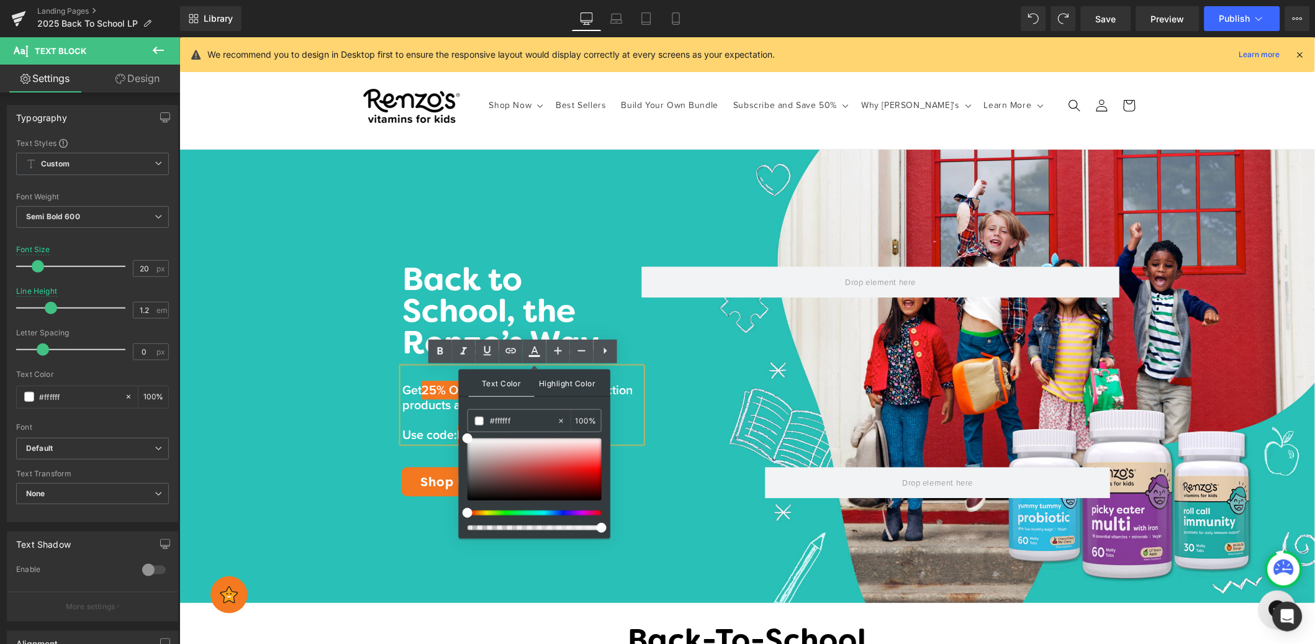
click at [0, 0] on span "Highlight Color" at bounding box center [0, 0] width 0 height 0
type input "none"
type input "0"
click at [440, 389] on span "25% OFF" at bounding box center [447, 390] width 50 height 19
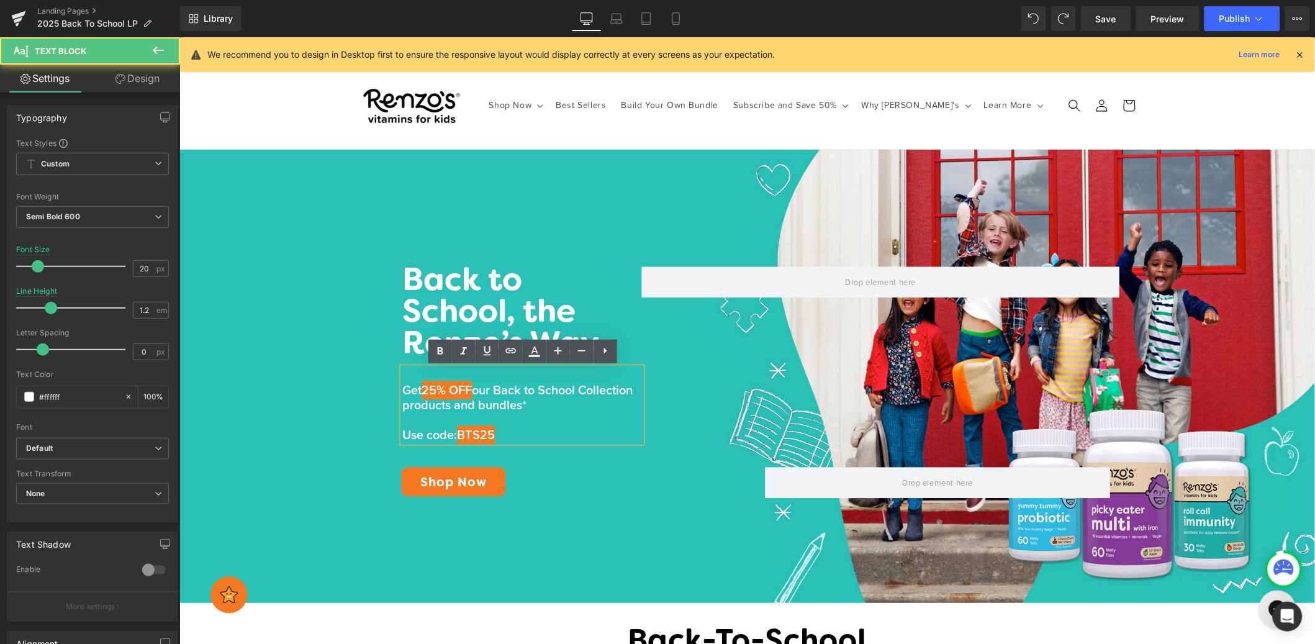
click at [472, 389] on span "25% OFF" at bounding box center [447, 390] width 50 height 19
drag, startPoint x: 482, startPoint y: 388, endPoint x: 478, endPoint y: 382, distance: 6.7
click at [425, 391] on p "Get 25% OFF our Back to School Collection products and bundles*" at bounding box center [521, 398] width 239 height 30
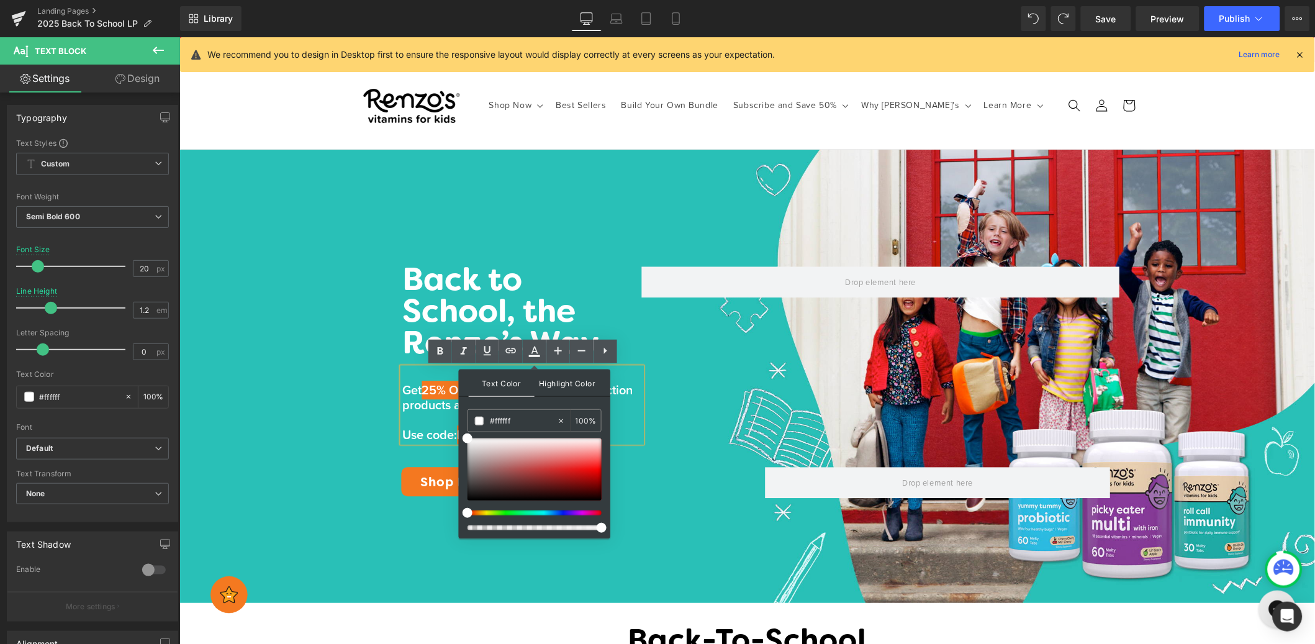
click at [0, 0] on span "Highlight Color" at bounding box center [0, 0] width 0 height 0
type input "none"
type input "0"
drag, startPoint x: 429, startPoint y: 408, endPoint x: 447, endPoint y: 406, distance: 18.8
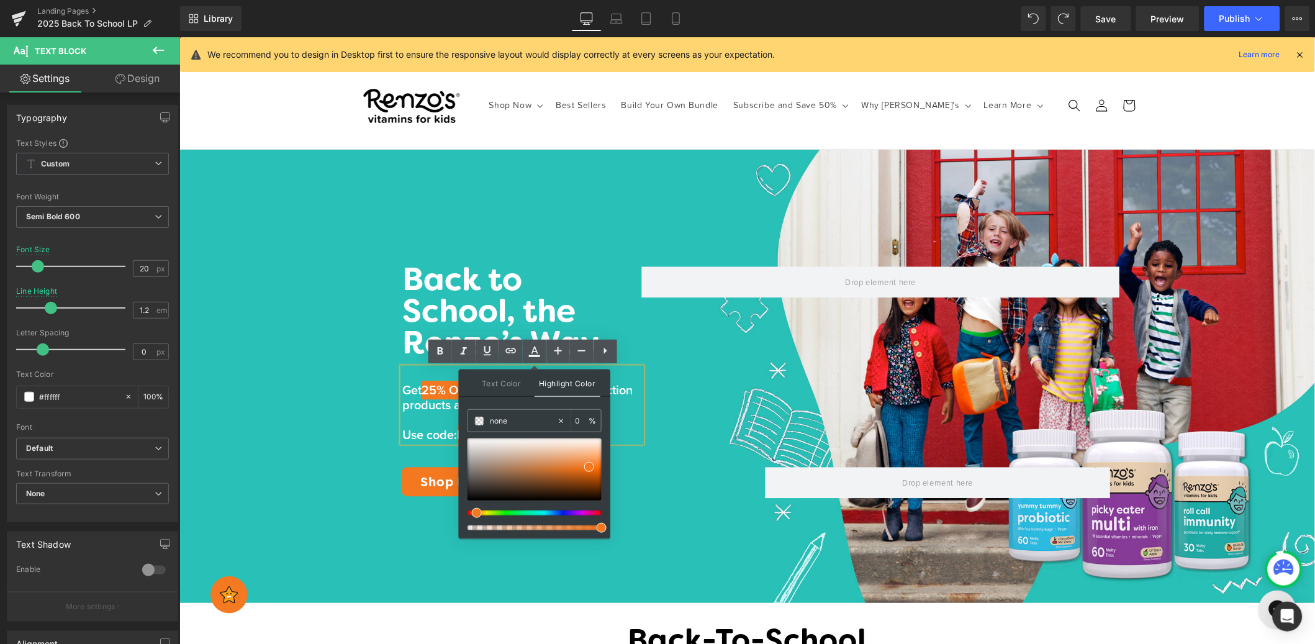
click at [429, 408] on span "our Back to School Collection products and bundles*" at bounding box center [517, 398] width 230 height 34
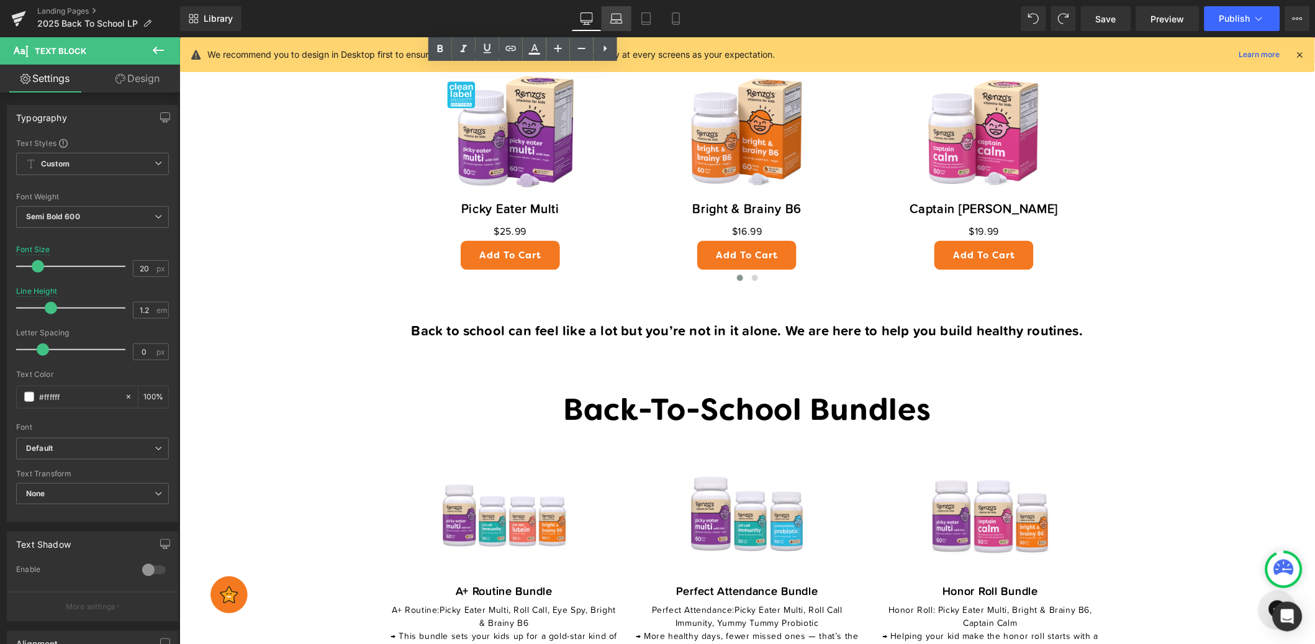
click at [610, 23] on link "Laptop" at bounding box center [617, 18] width 30 height 25
type input "16"
type input "1.4"
type input "100"
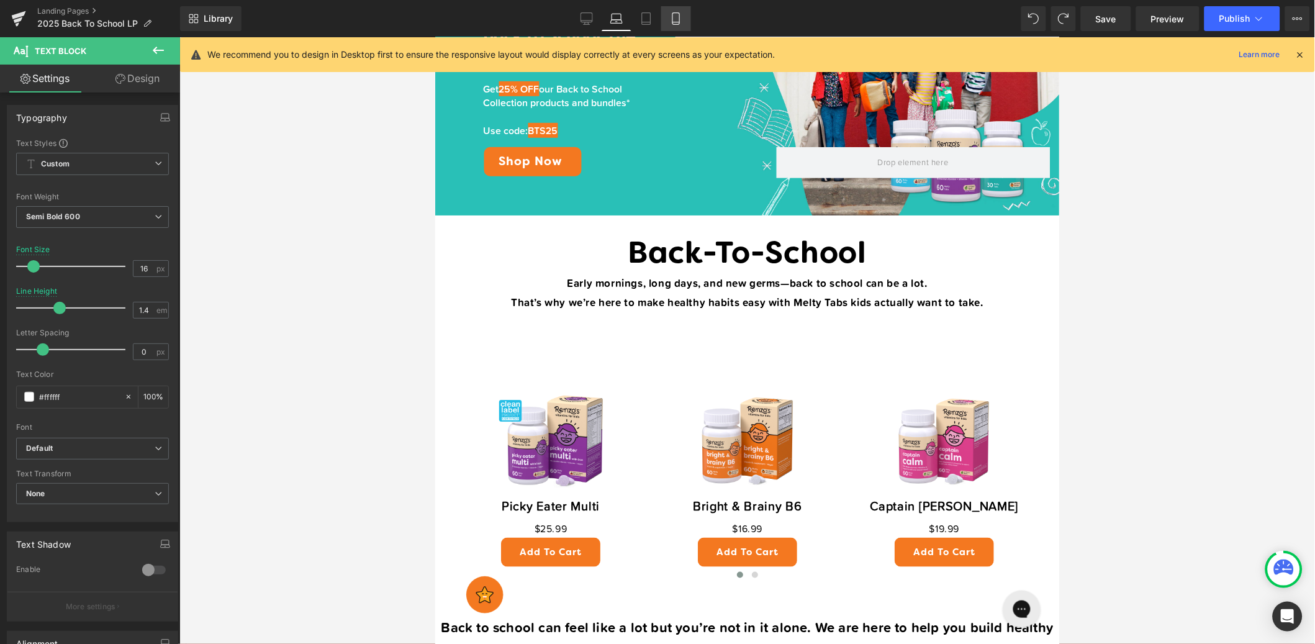
click at [683, 8] on link "Mobile" at bounding box center [676, 18] width 30 height 25
type input "37"
type input "1.6"
type input "100"
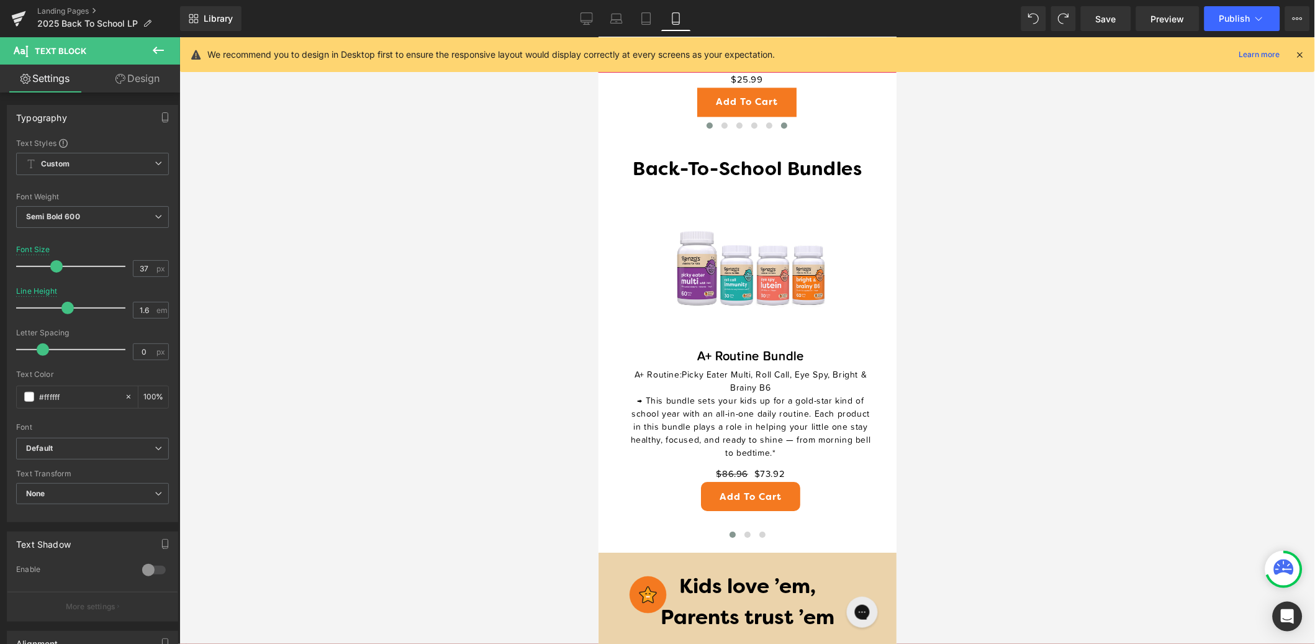
scroll to position [935, 0]
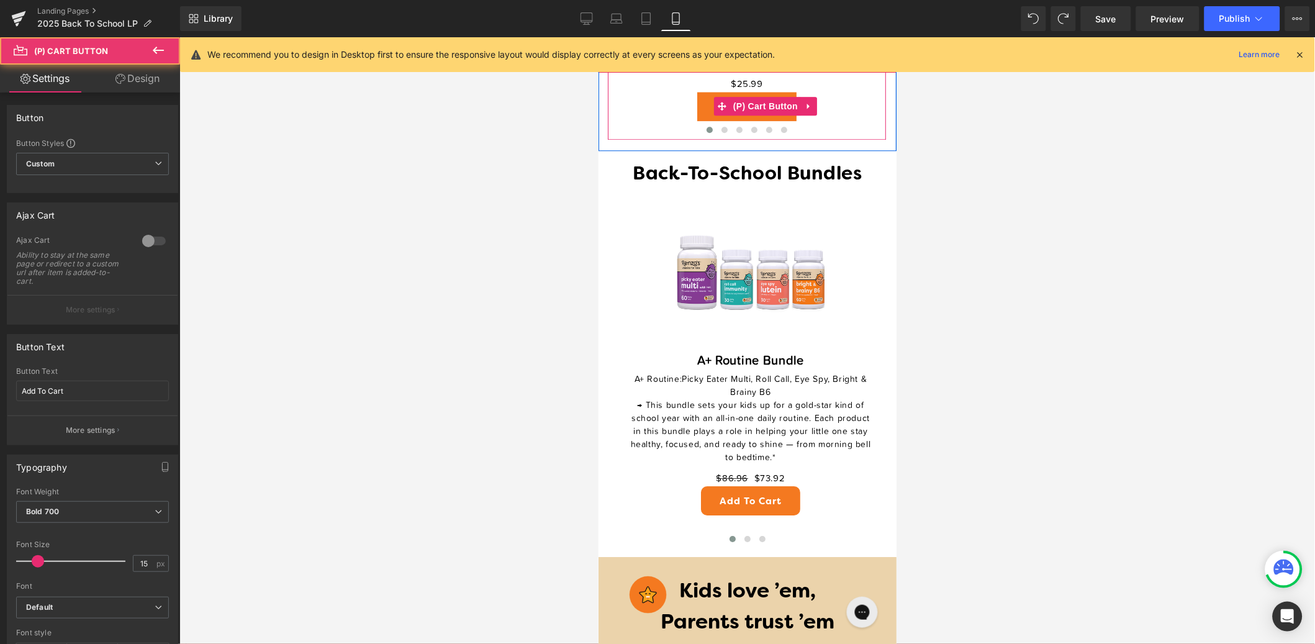
click at [786, 101] on div "Add To Cart (P) Cart Button" at bounding box center [747, 105] width 266 height 29
click at [144, 82] on link "Design" at bounding box center [138, 79] width 90 height 28
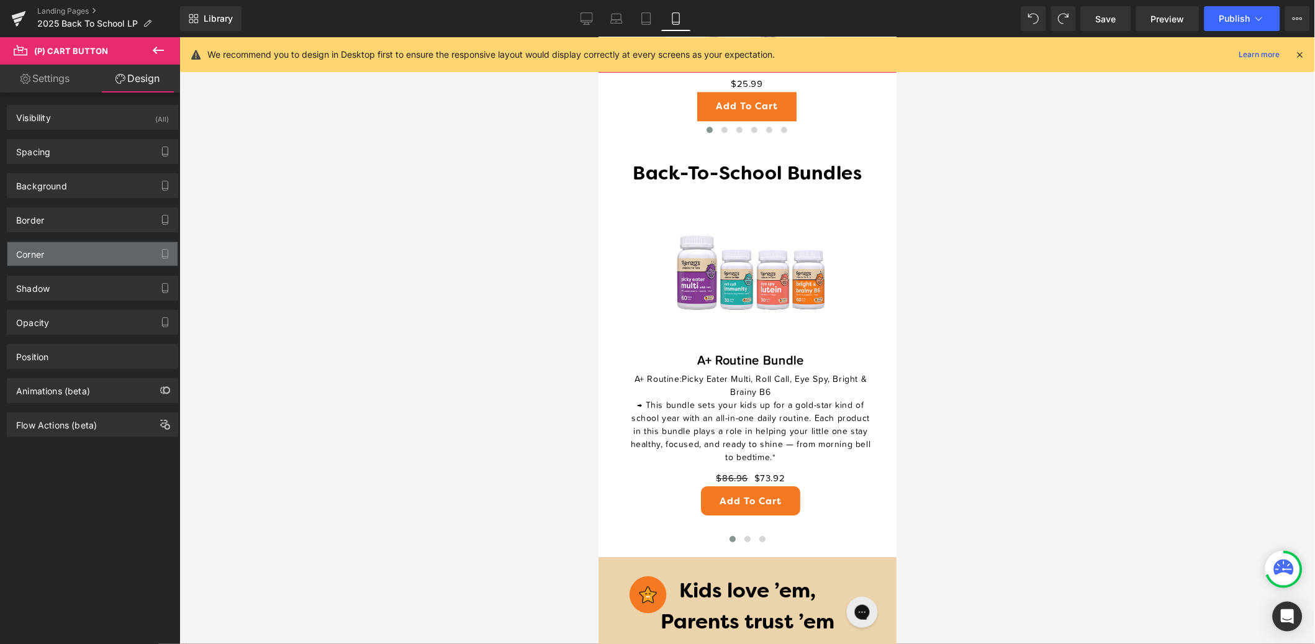
click at [97, 253] on div "Corner" at bounding box center [92, 254] width 170 height 24
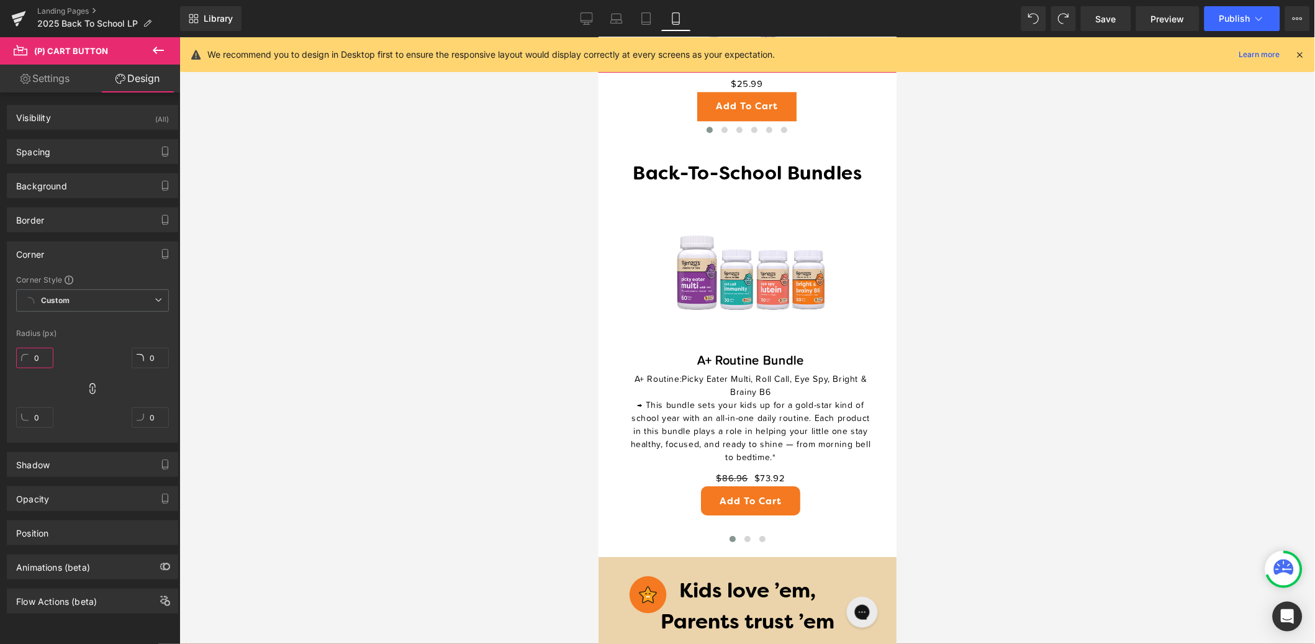
drag, startPoint x: 39, startPoint y: 360, endPoint x: 56, endPoint y: 361, distance: 16.9
click at [40, 360] on input "0" at bounding box center [34, 358] width 37 height 20
type input "10"
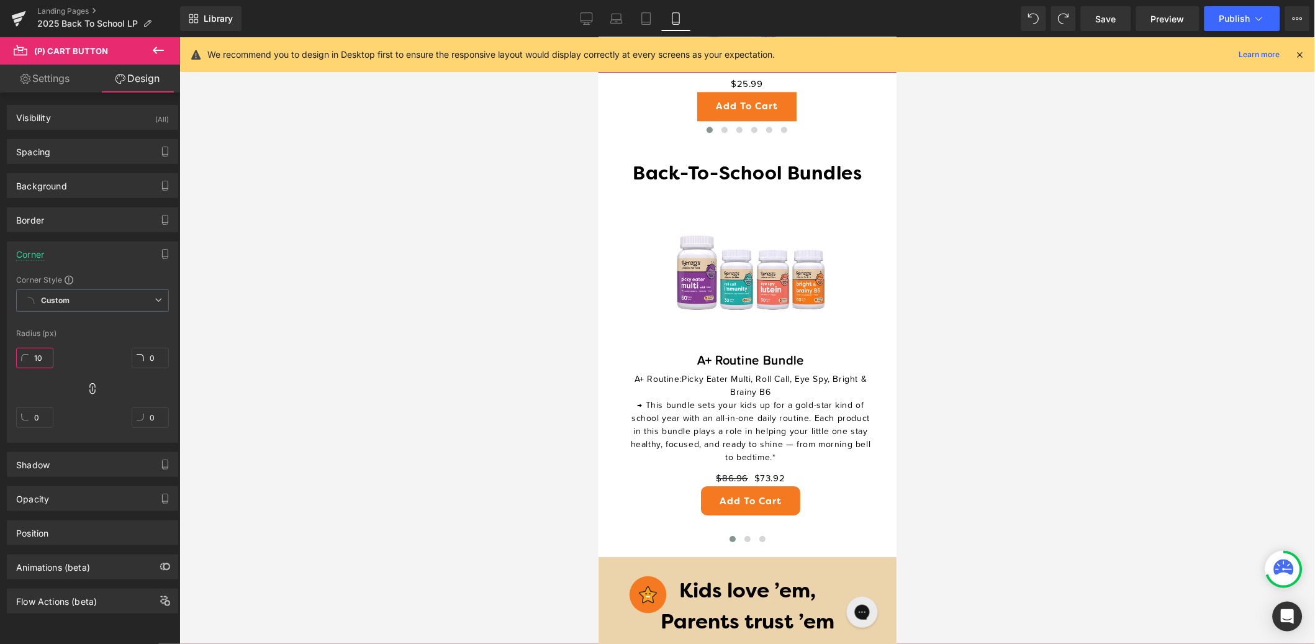
type input "10"
click at [1117, 18] on span "Save" at bounding box center [1106, 18] width 20 height 13
click at [573, 15] on icon at bounding box center [573, 18] width 12 height 12
type input "0"
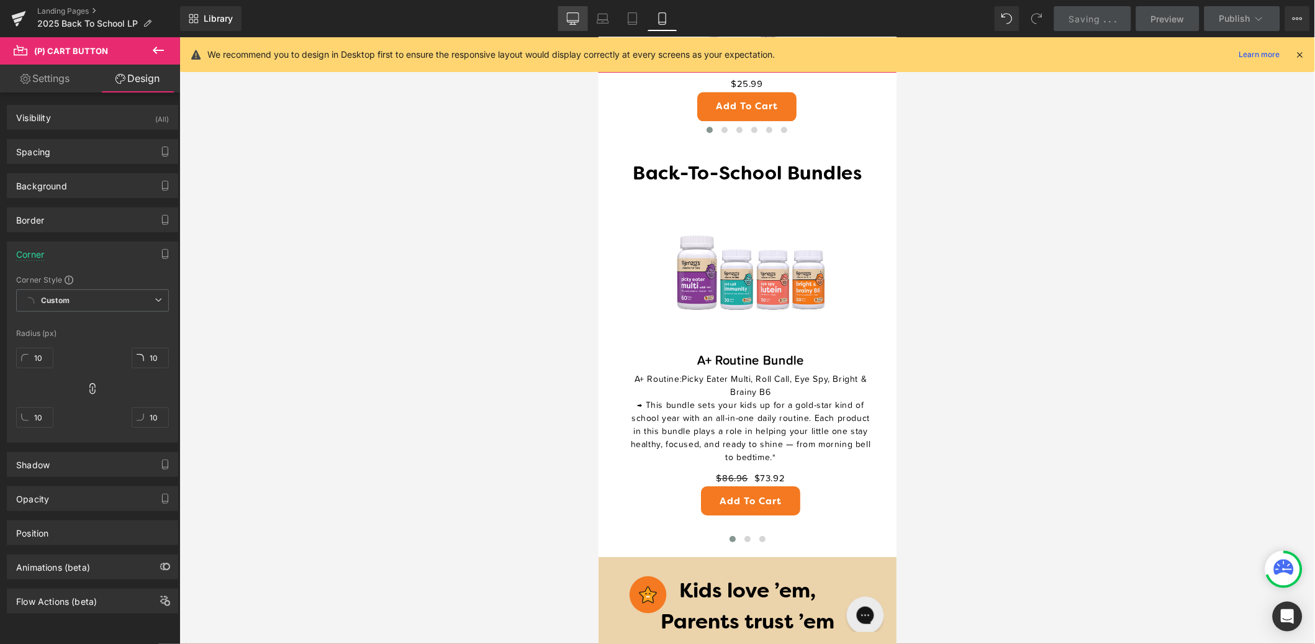
type input "0"
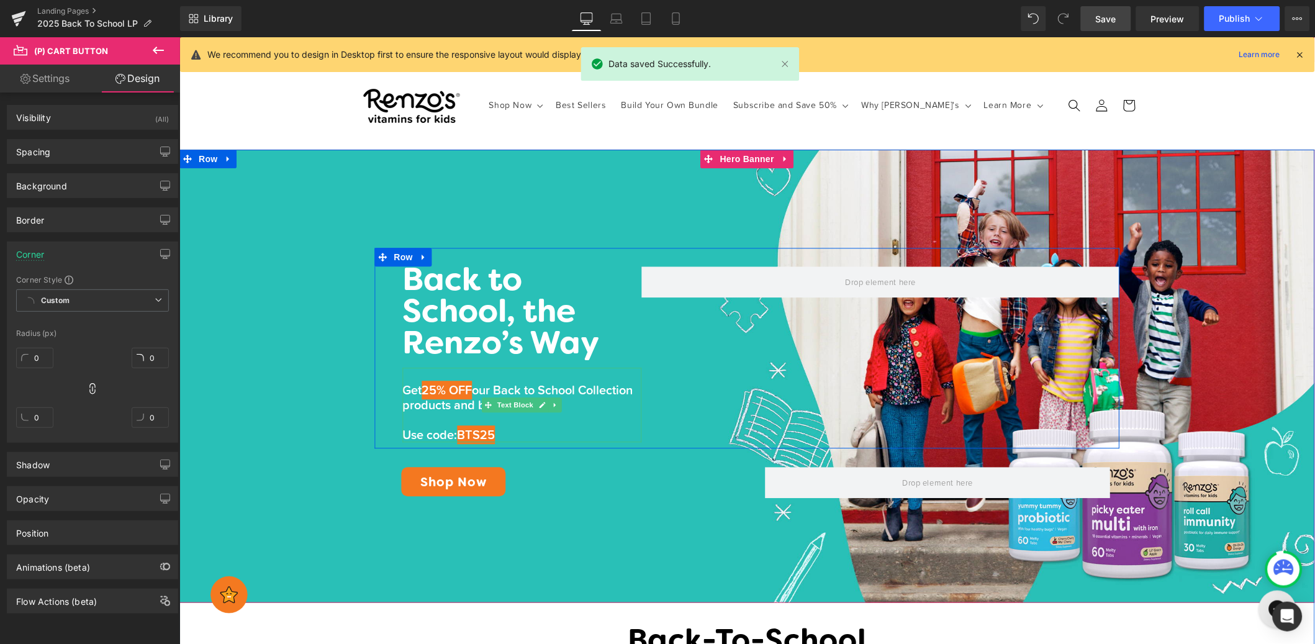
scroll to position [7, 0]
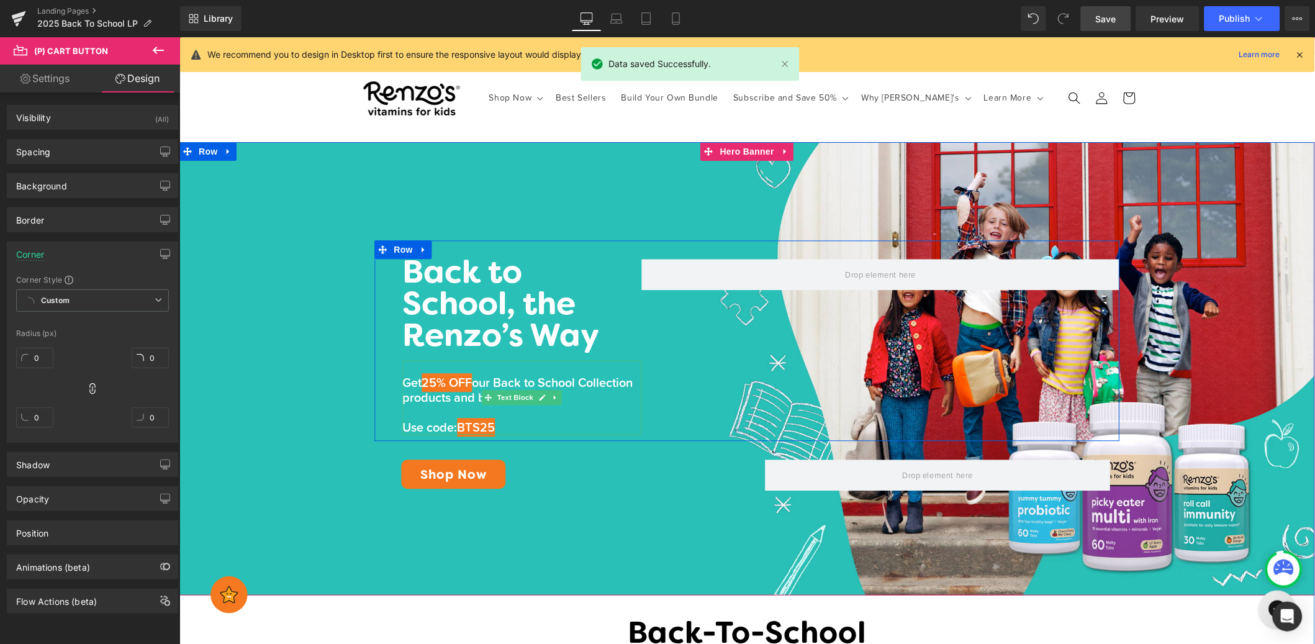
click at [466, 379] on span "25% OFF" at bounding box center [447, 382] width 50 height 19
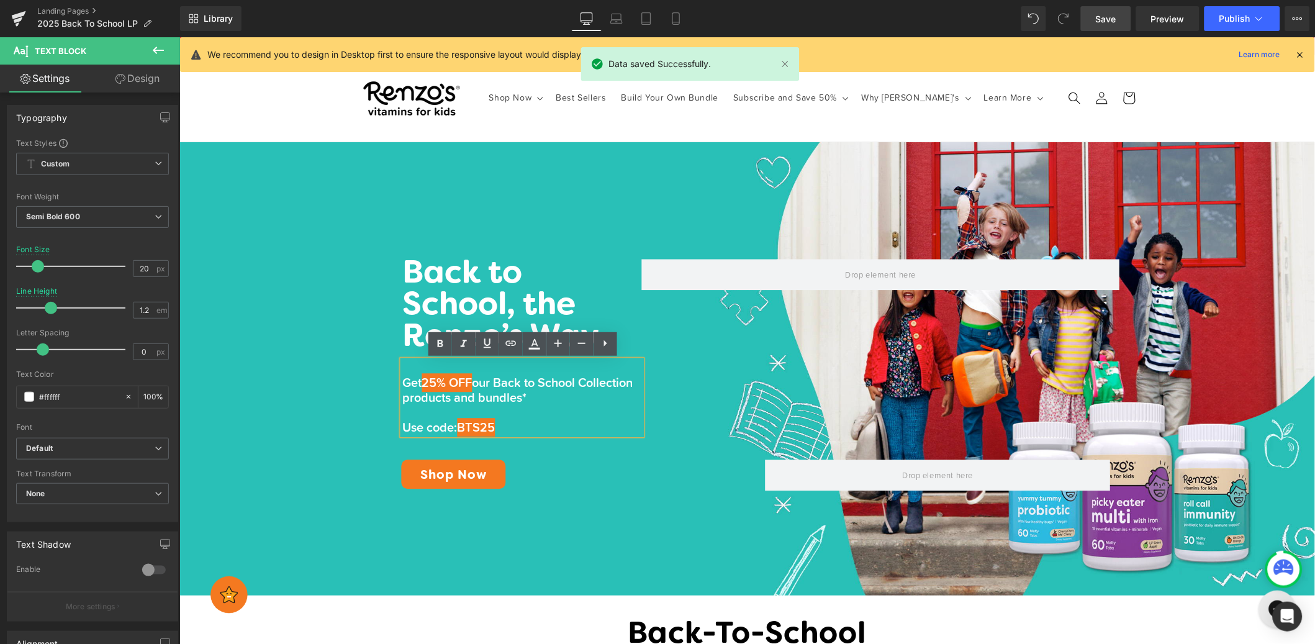
click at [424, 379] on span "25% OFF" at bounding box center [447, 382] width 50 height 19
drag, startPoint x: 423, startPoint y: 378, endPoint x: 483, endPoint y: 381, distance: 60.3
click at [483, 381] on p "Get 25% OFF our Back to School Collection products and bundles*" at bounding box center [521, 390] width 239 height 30
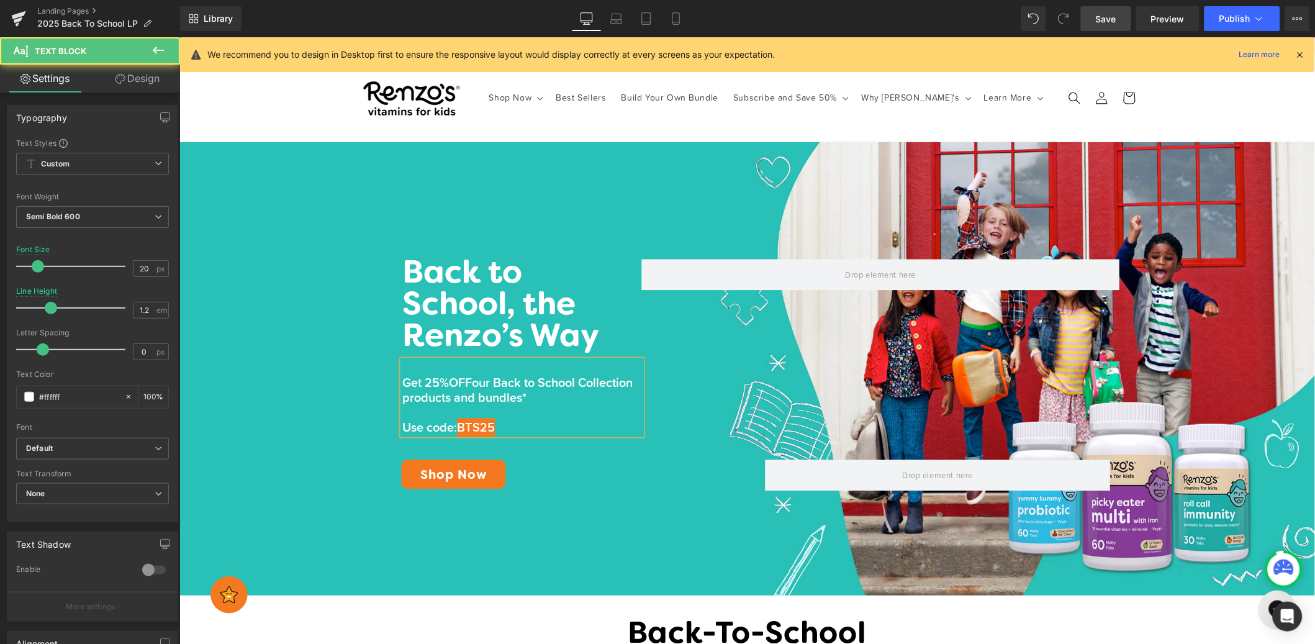
click at [450, 383] on span "Get 25%OFF" at bounding box center [437, 382] width 70 height 19
click at [525, 406] on p at bounding box center [521, 412] width 239 height 15
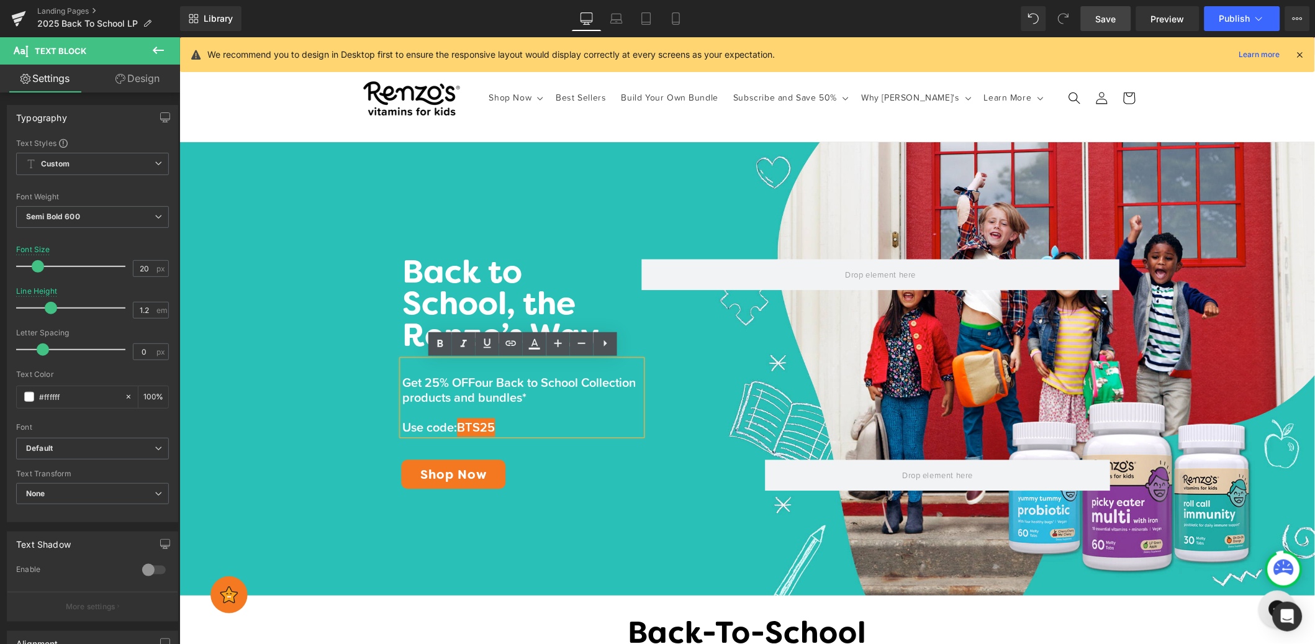
drag, startPoint x: 505, startPoint y: 426, endPoint x: 465, endPoint y: 432, distance: 40.8
click at [465, 432] on p "Use code: BTS25" at bounding box center [521, 427] width 239 height 15
click at [507, 427] on p "Use code: BTS25" at bounding box center [521, 427] width 239 height 15
drag, startPoint x: 502, startPoint y: 429, endPoint x: 458, endPoint y: 430, distance: 44.1
click at [458, 430] on p "Use code: BTS25" at bounding box center [521, 427] width 239 height 15
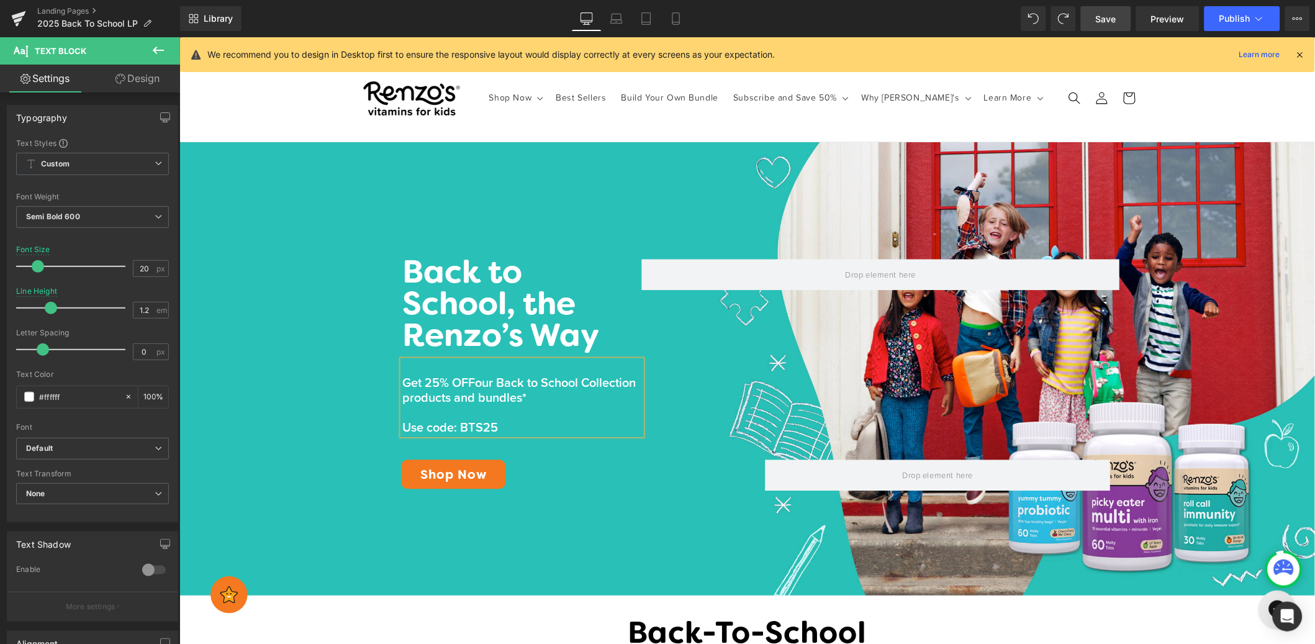
click at [578, 404] on span "our Back to School Collection products and bundles*" at bounding box center [519, 390] width 234 height 34
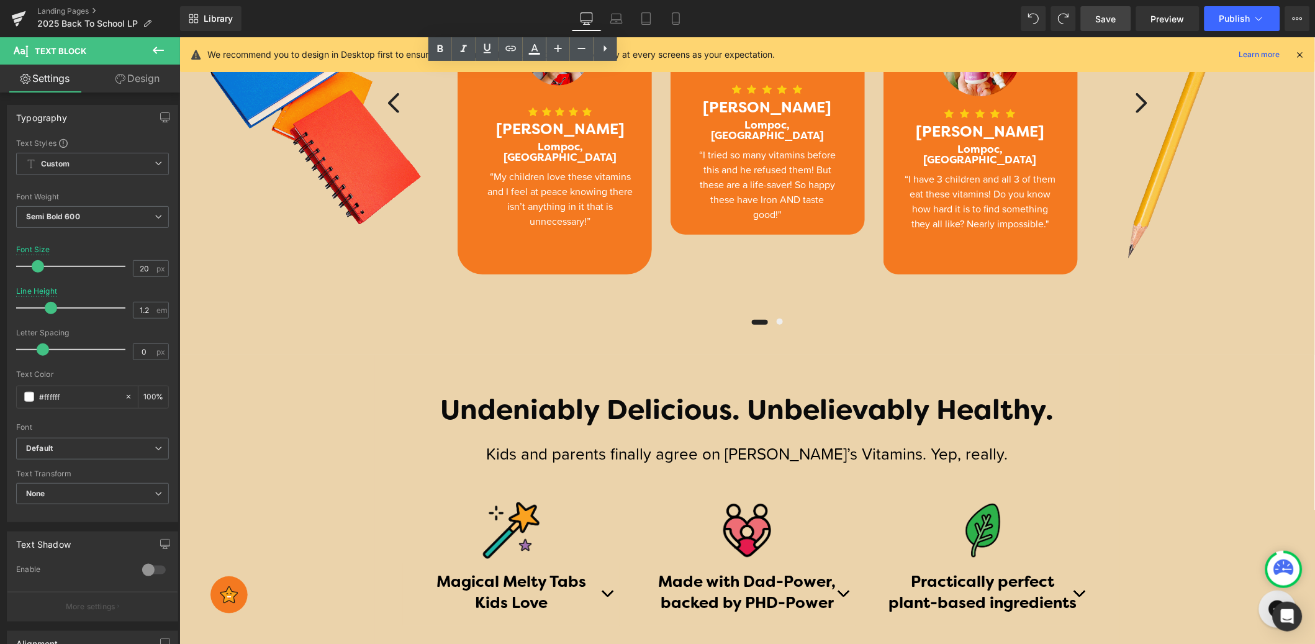
scroll to position [1718, 0]
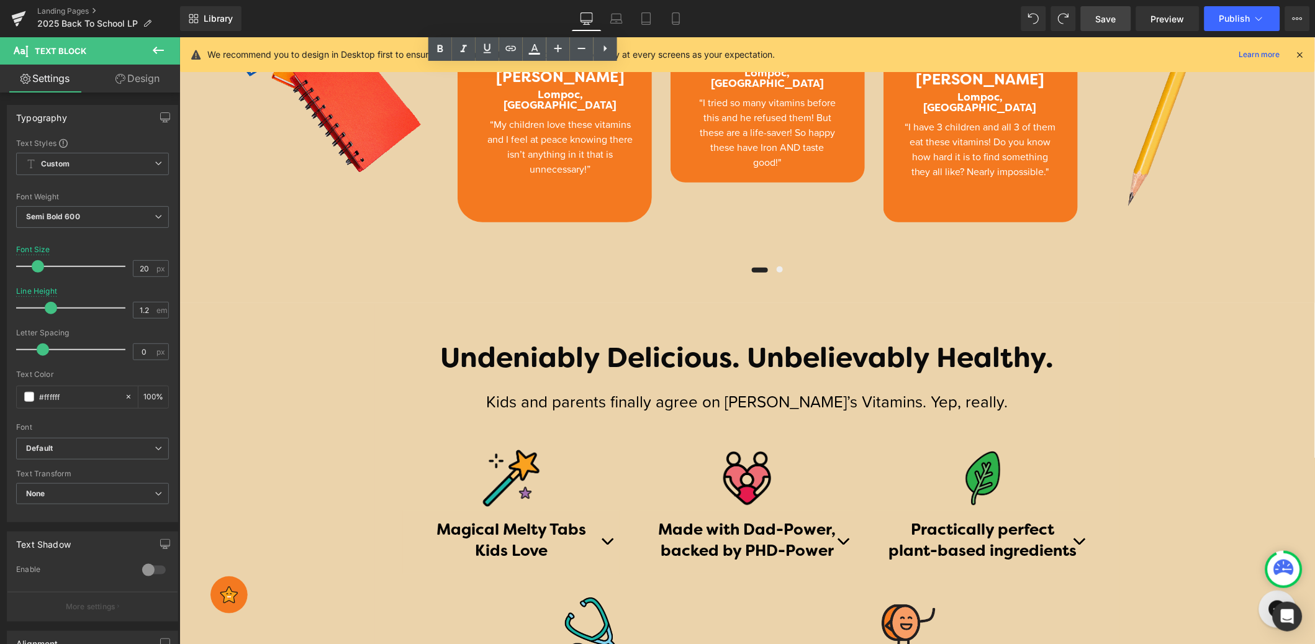
click at [1110, 14] on span "Save" at bounding box center [1106, 18] width 20 height 13
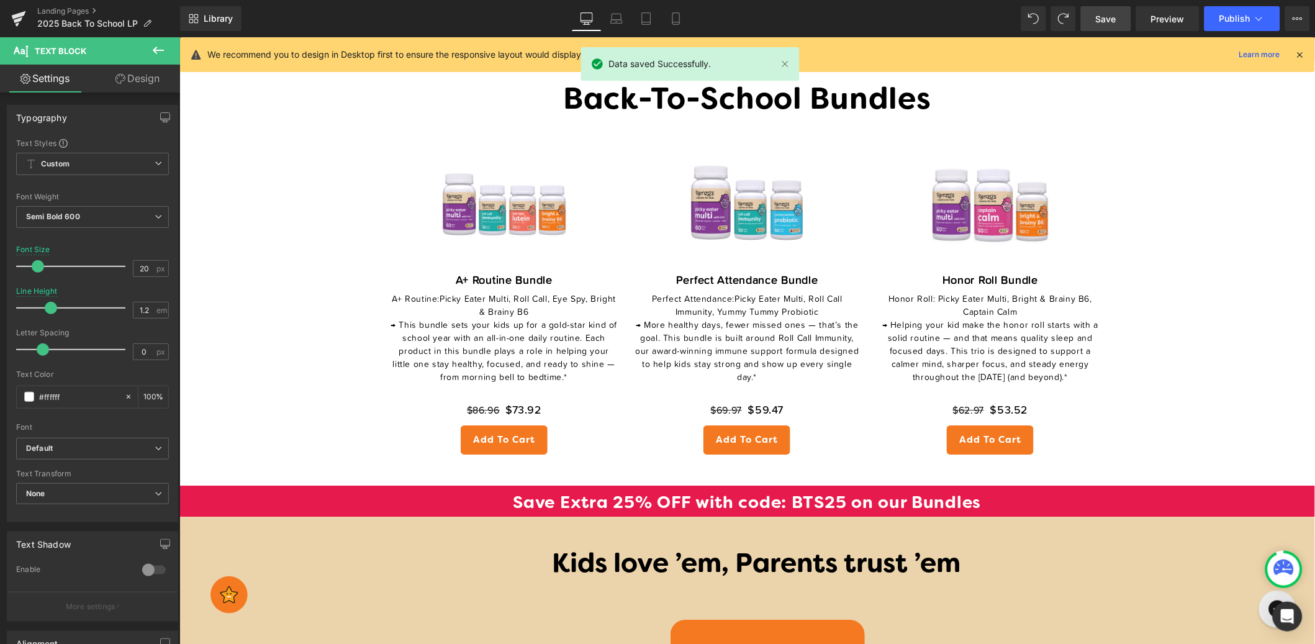
scroll to position [926, 0]
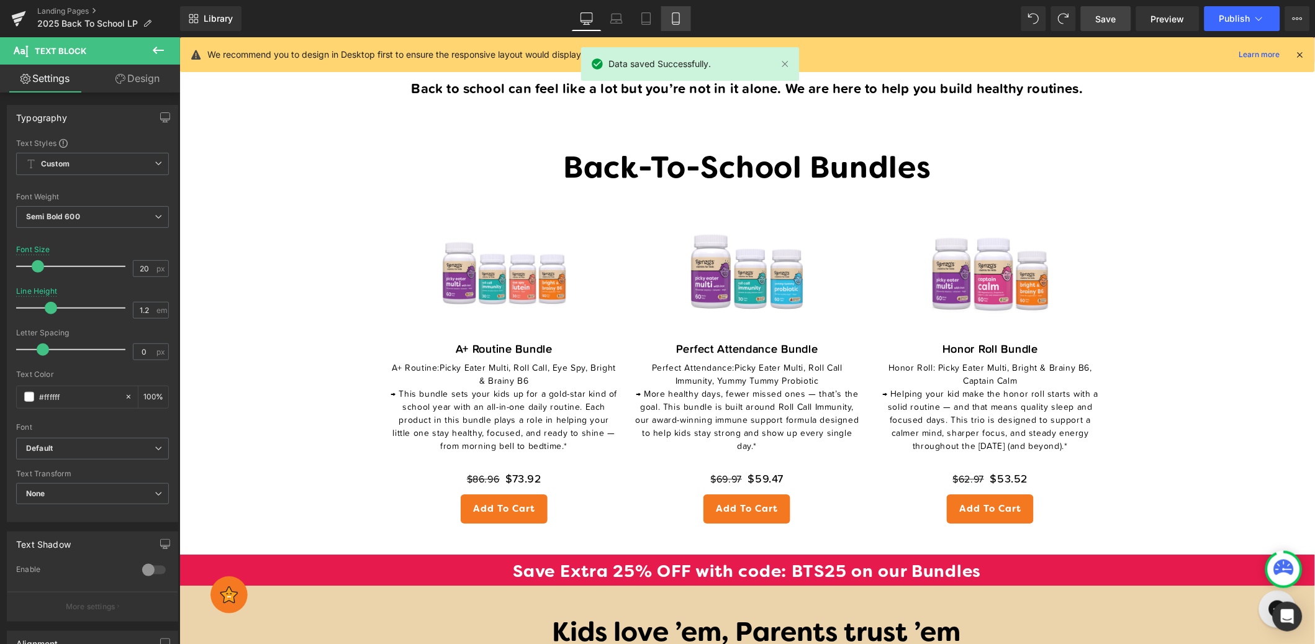
click at [673, 23] on icon at bounding box center [676, 18] width 12 height 12
type input "37"
type input "1.6"
type input "100"
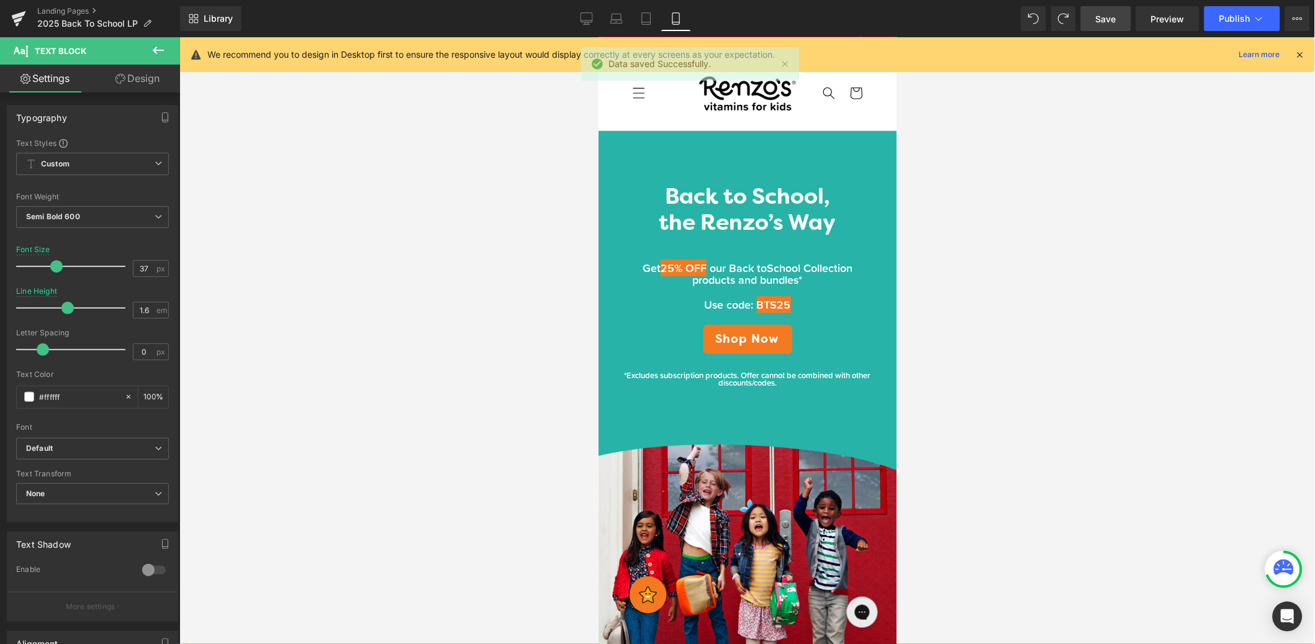
scroll to position [0, 0]
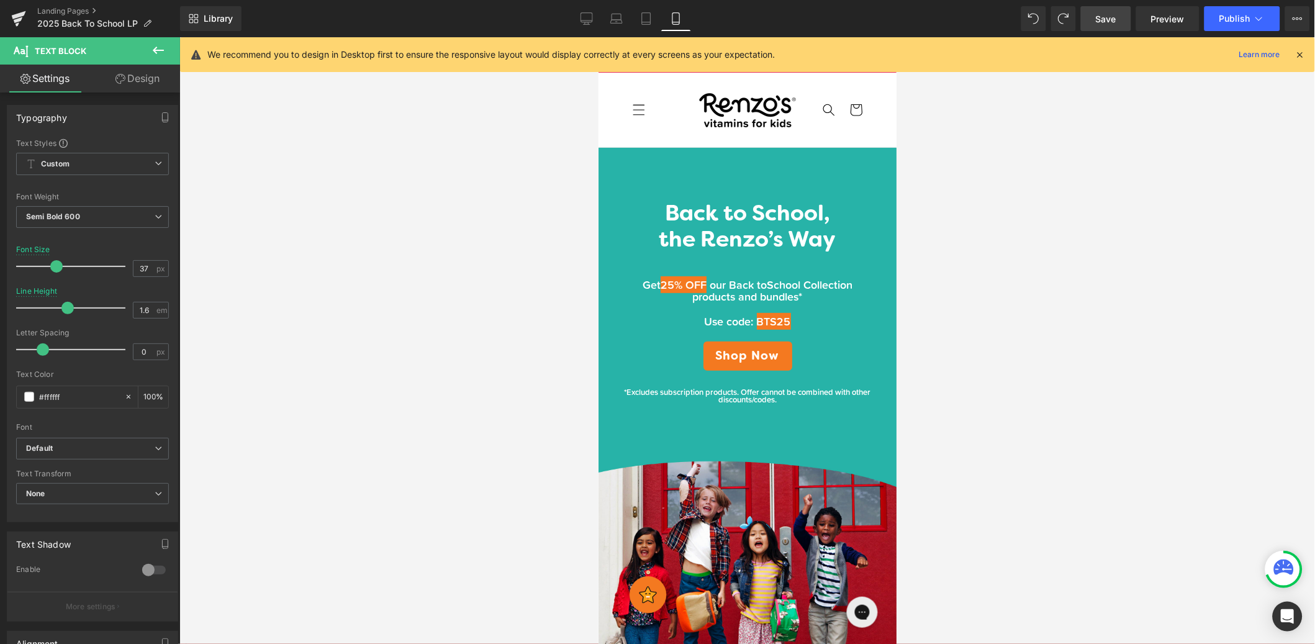
click at [598, 37] on div at bounding box center [598, 37] width 0 height 0
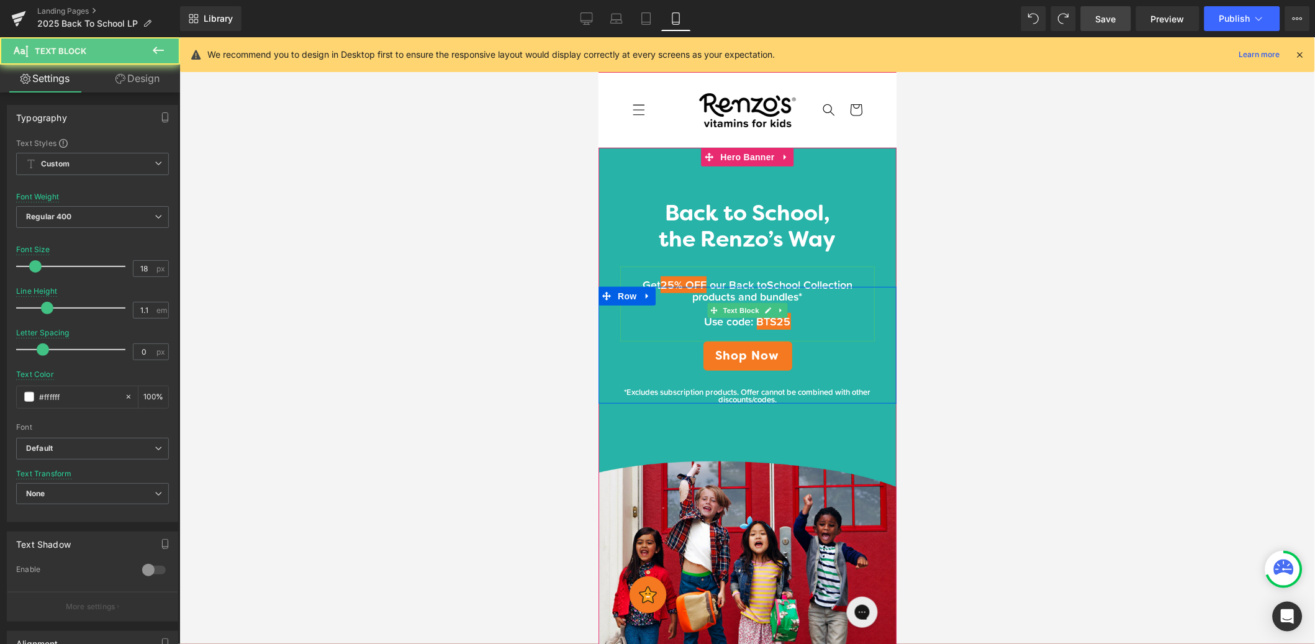
click at [660, 281] on span "25% OFF" at bounding box center [683, 284] width 46 height 17
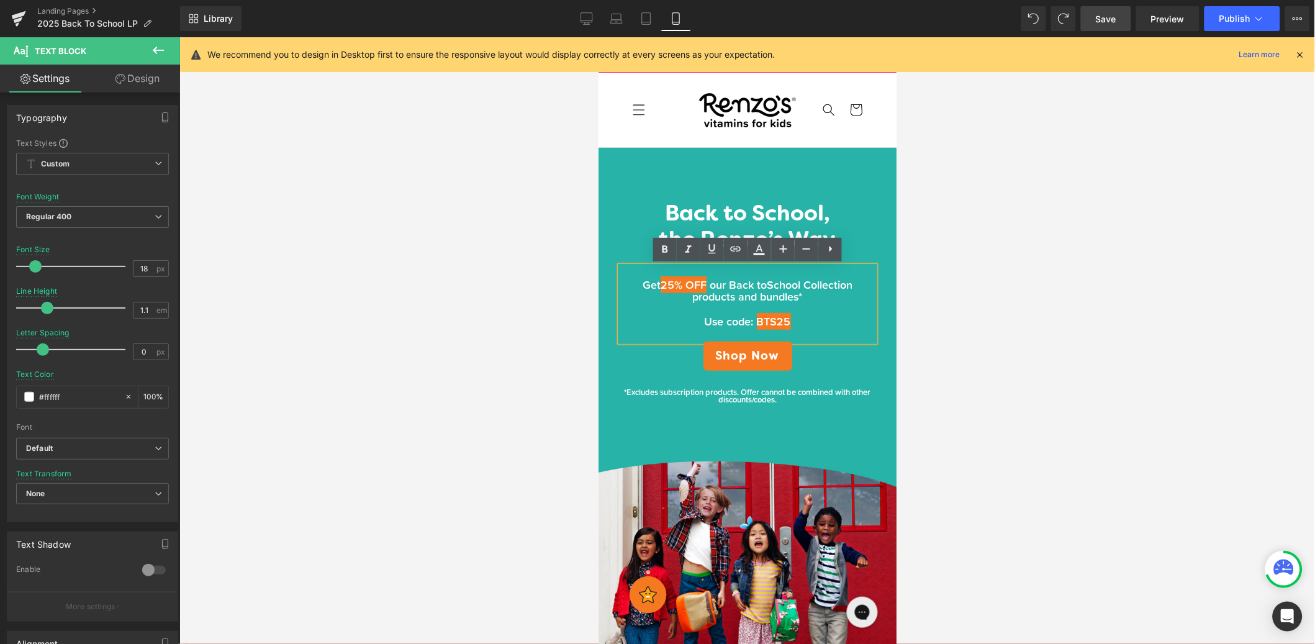
drag, startPoint x: 655, startPoint y: 281, endPoint x: 706, endPoint y: 281, distance: 50.9
click at [706, 281] on span "25% OFF" at bounding box center [683, 284] width 46 height 17
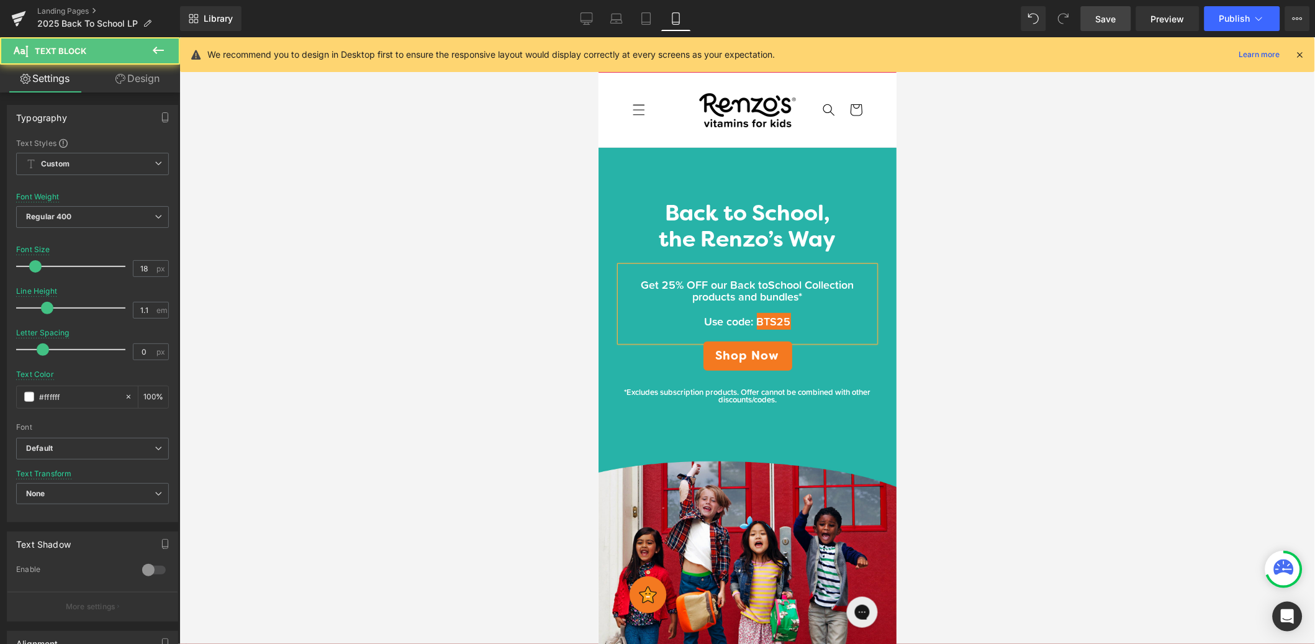
click at [743, 323] on span "Use code:" at bounding box center [728, 320] width 49 height 17
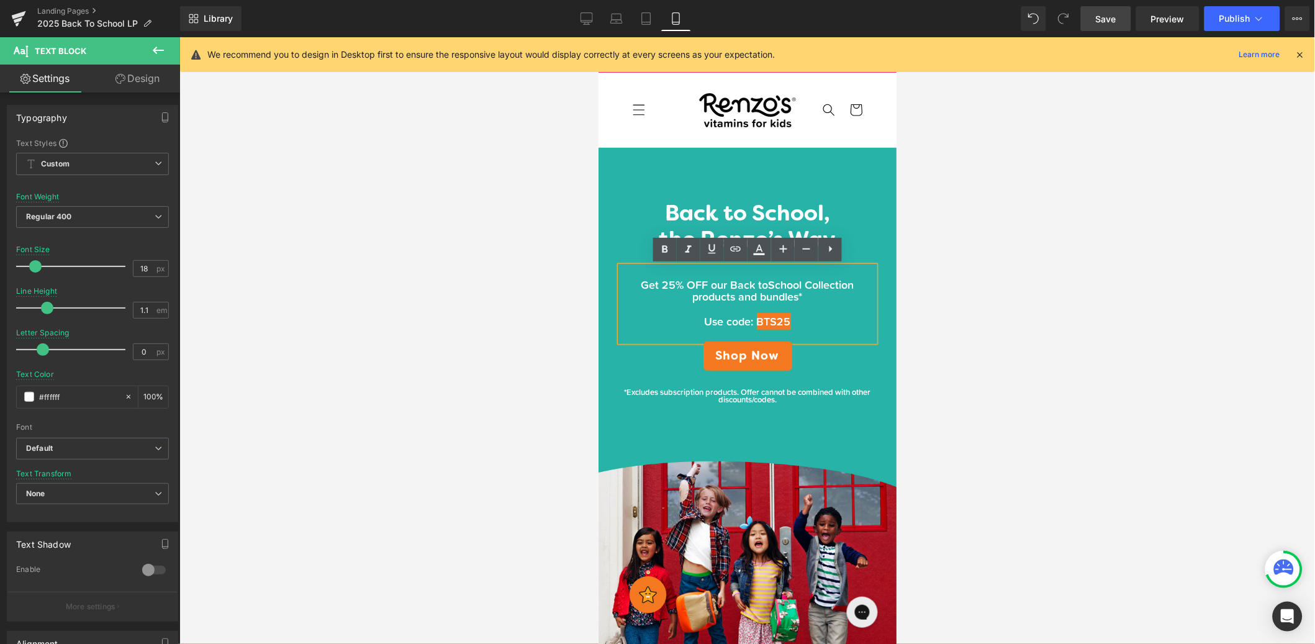
drag, startPoint x: 794, startPoint y: 322, endPoint x: 755, endPoint y: 327, distance: 40.0
click at [755, 327] on p "Use code: BTS25" at bounding box center [747, 321] width 255 height 12
drag, startPoint x: 589, startPoint y: 18, endPoint x: 705, endPoint y: 1, distance: 117.4
click at [589, 18] on icon at bounding box center [587, 18] width 12 height 12
type input "16"
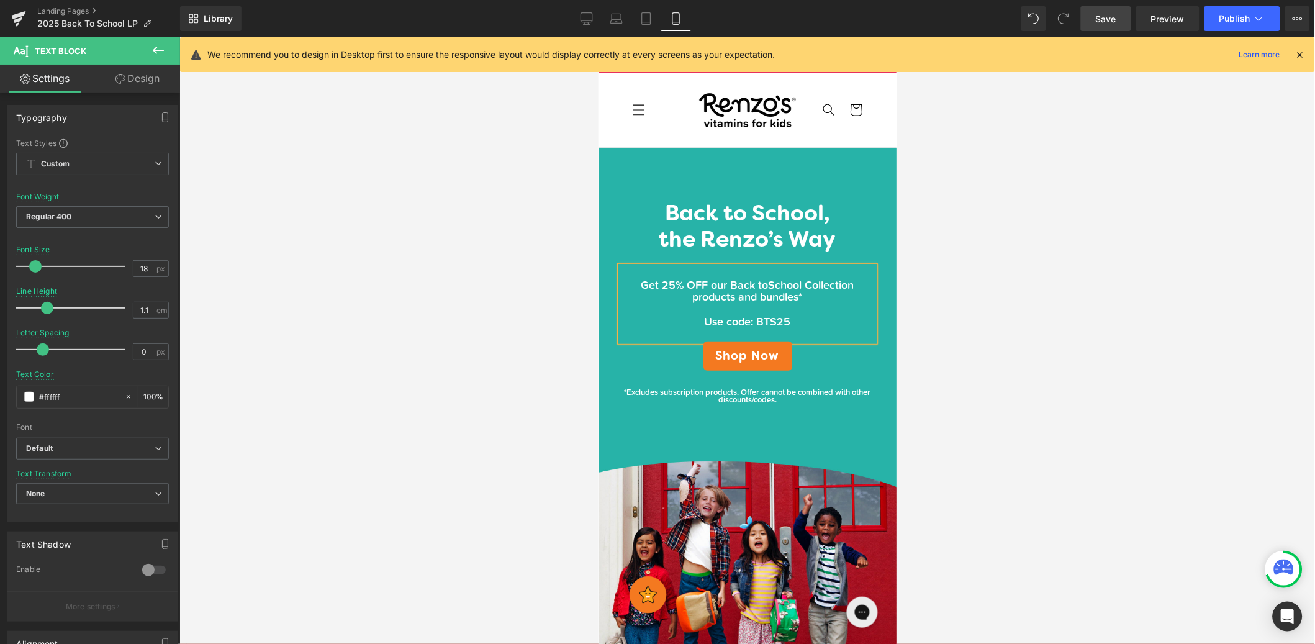
type input "1.6"
type input "0.6"
type input "#000000"
type input "100"
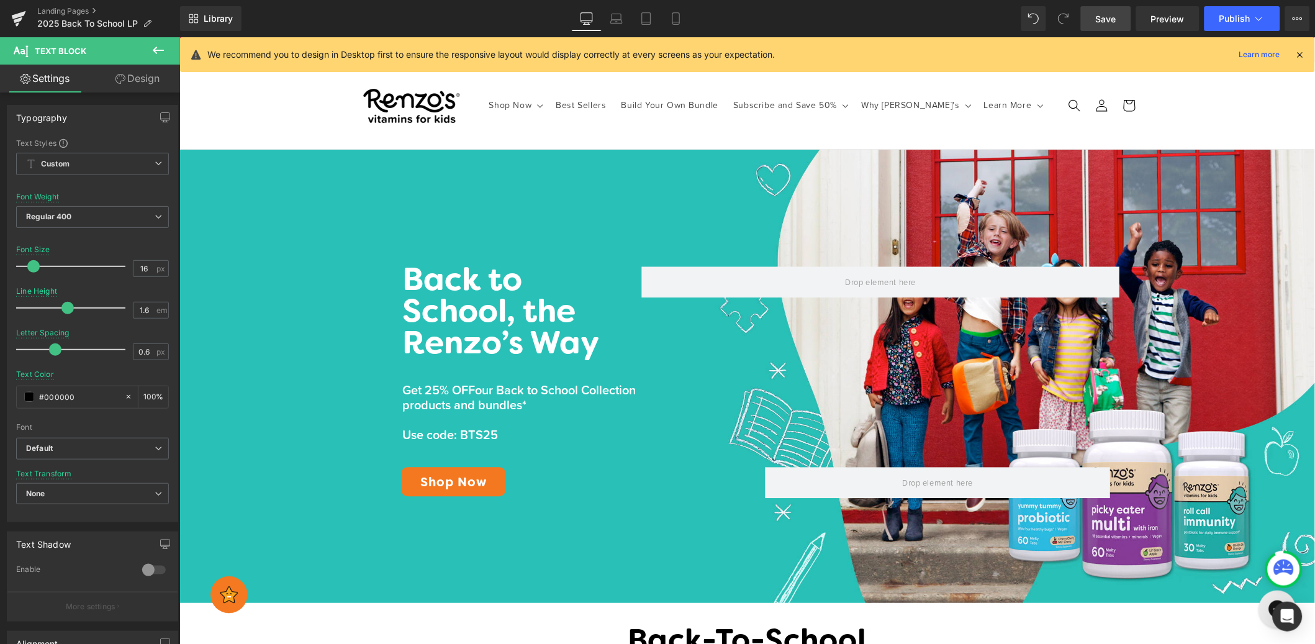
click at [1115, 16] on span "Save" at bounding box center [1106, 18] width 20 height 13
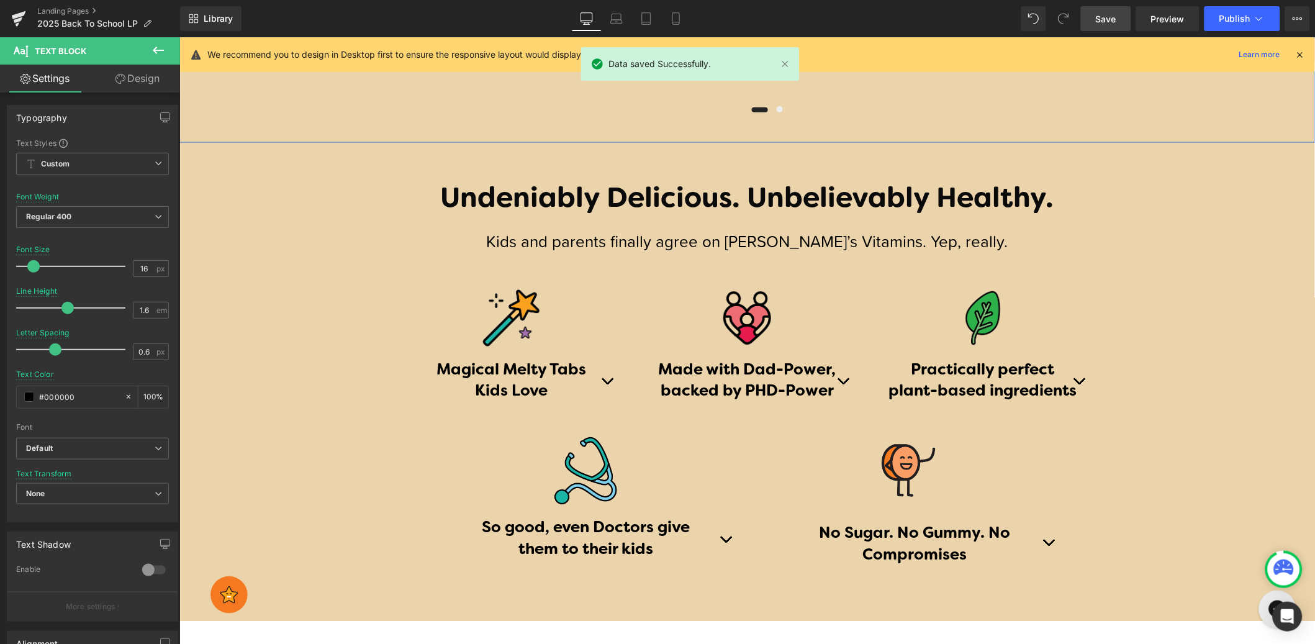
scroll to position [2169, 0]
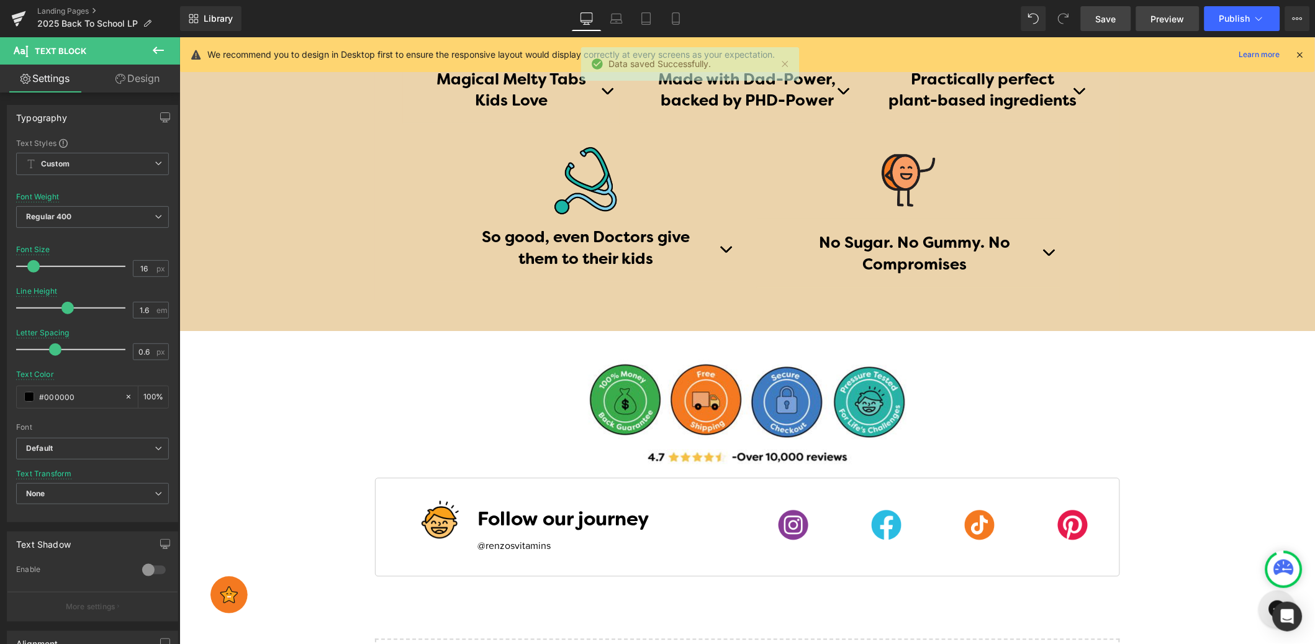
click at [1173, 21] on span "Preview" at bounding box center [1168, 18] width 34 height 13
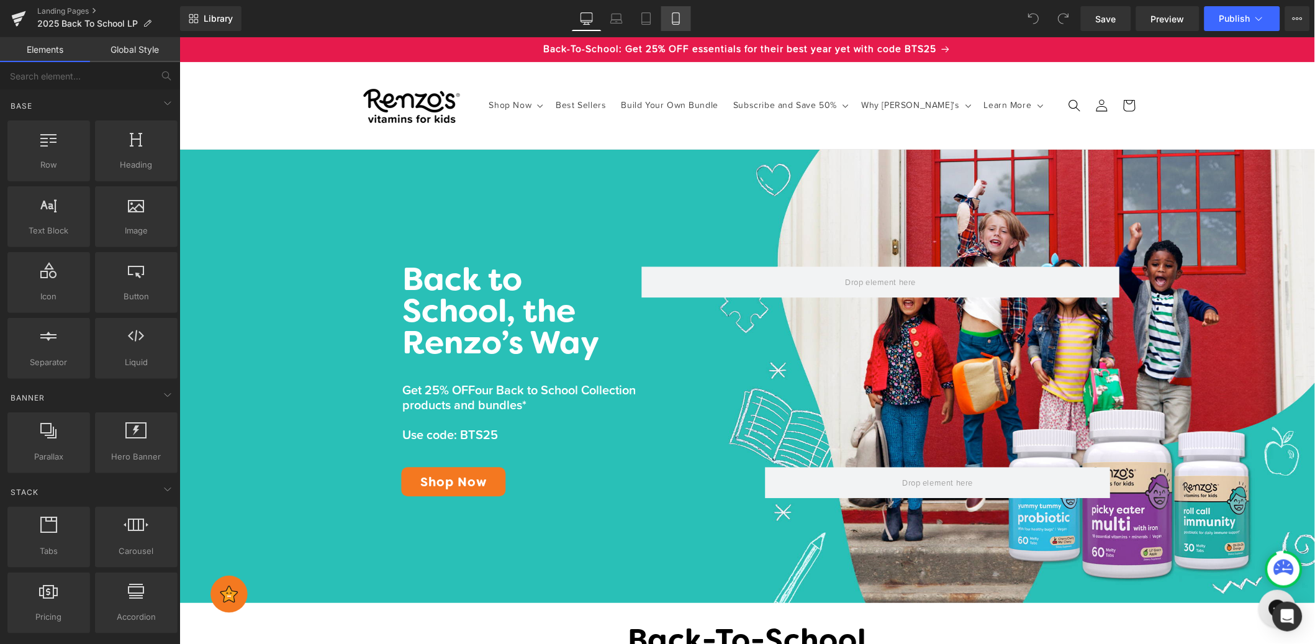
click at [681, 20] on icon at bounding box center [676, 18] width 12 height 12
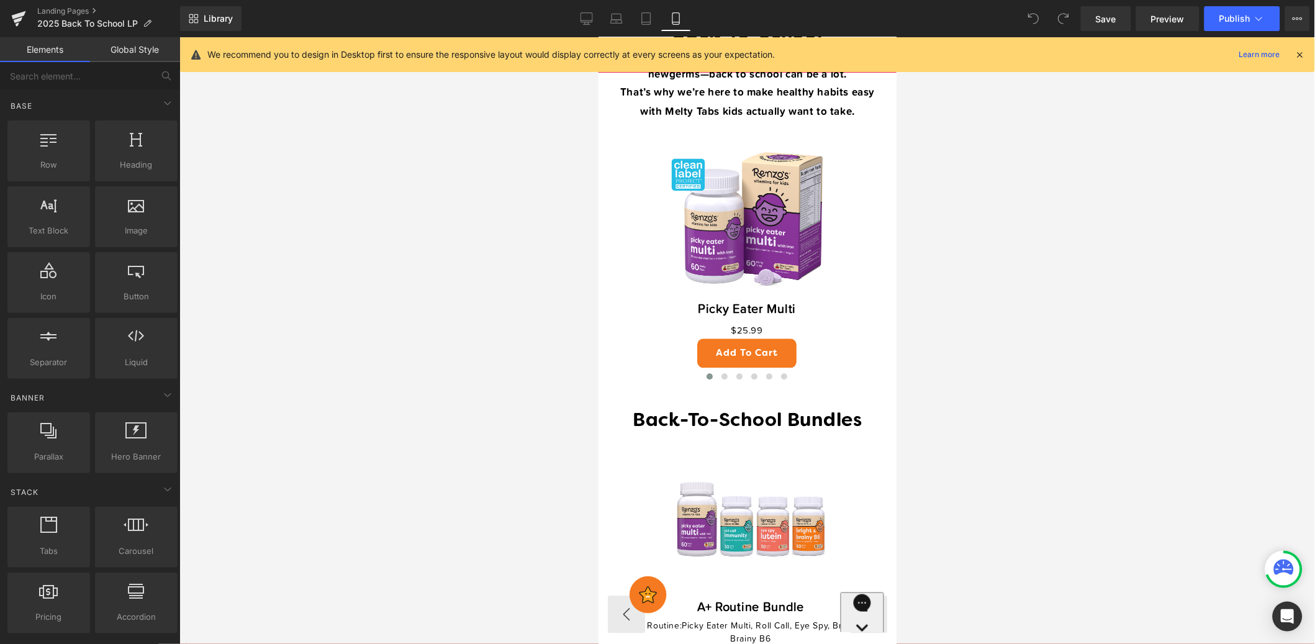
scroll to position [619, 0]
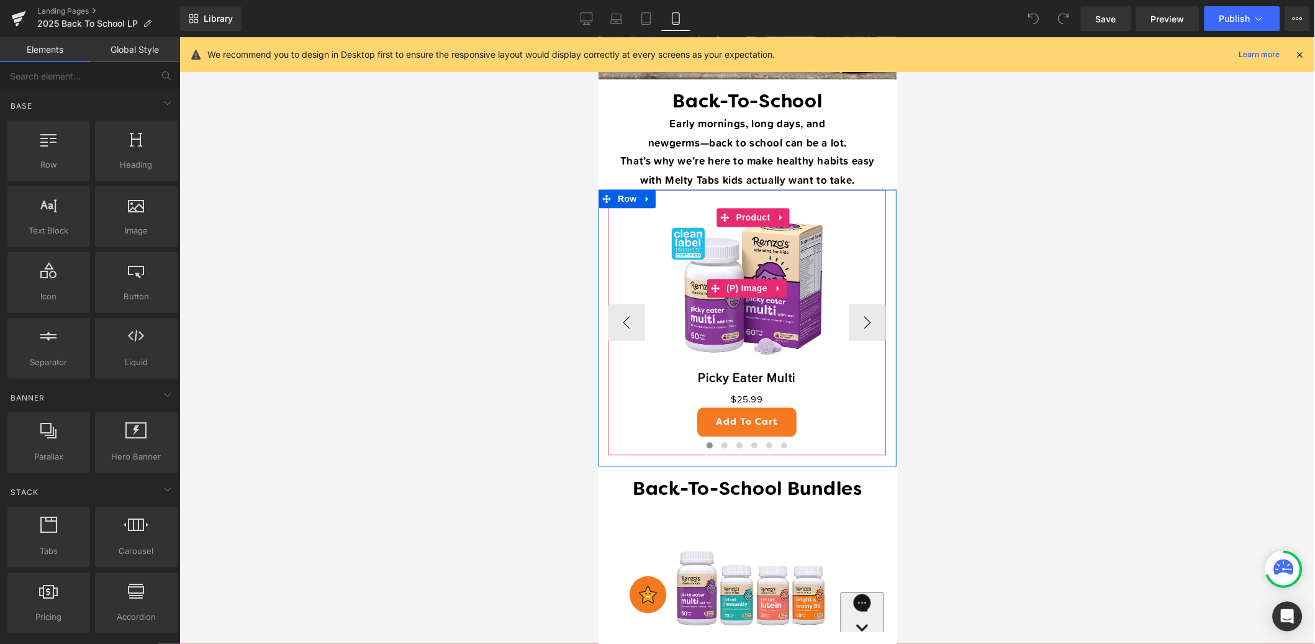
click at [785, 250] on img at bounding box center [747, 288] width 160 height 160
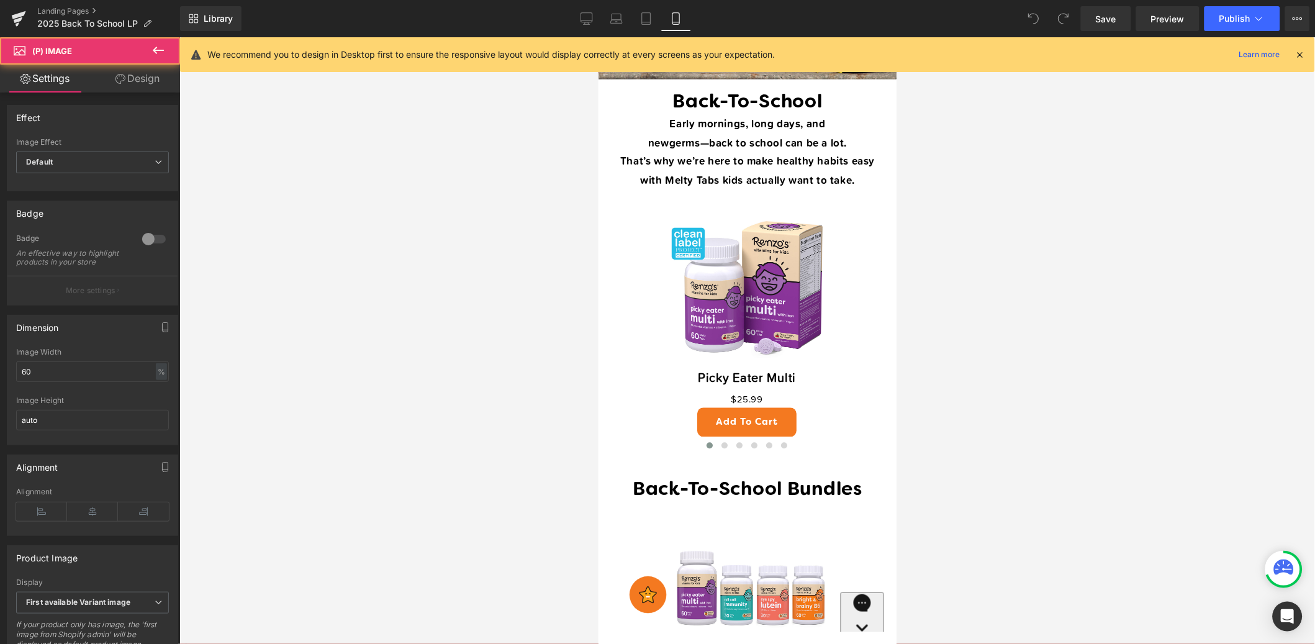
click at [142, 76] on link "Design" at bounding box center [138, 79] width 90 height 28
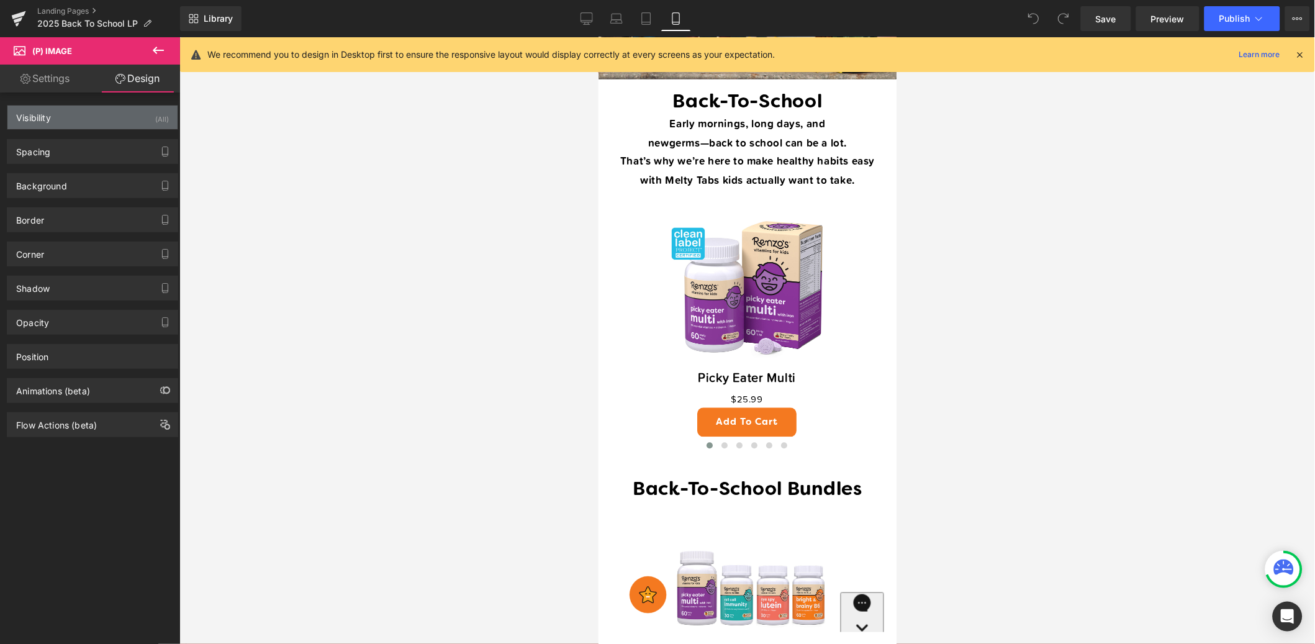
click at [108, 119] on div "Visibility (All)" at bounding box center [92, 118] width 170 height 24
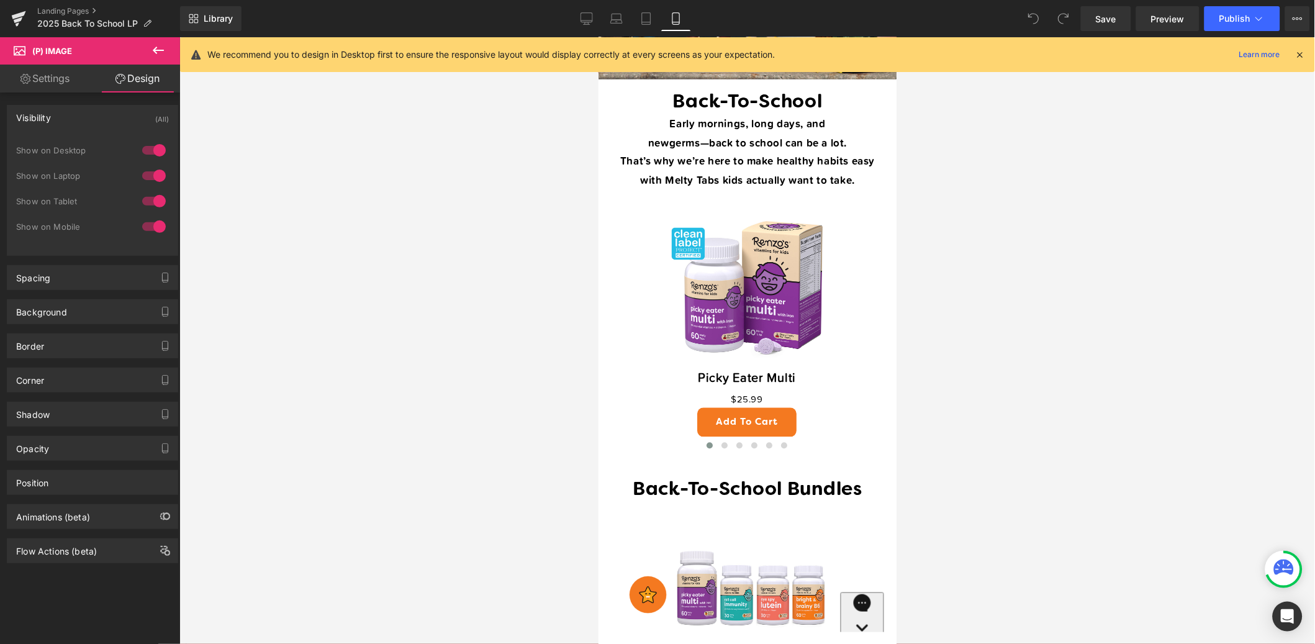
drag, startPoint x: 149, startPoint y: 148, endPoint x: 150, endPoint y: 161, distance: 13.1
click at [149, 148] on div at bounding box center [154, 150] width 30 height 20
click at [150, 171] on div at bounding box center [154, 176] width 30 height 20
drag, startPoint x: 154, startPoint y: 199, endPoint x: 182, endPoint y: 198, distance: 28.0
click at [155, 199] on div at bounding box center [154, 201] width 30 height 20
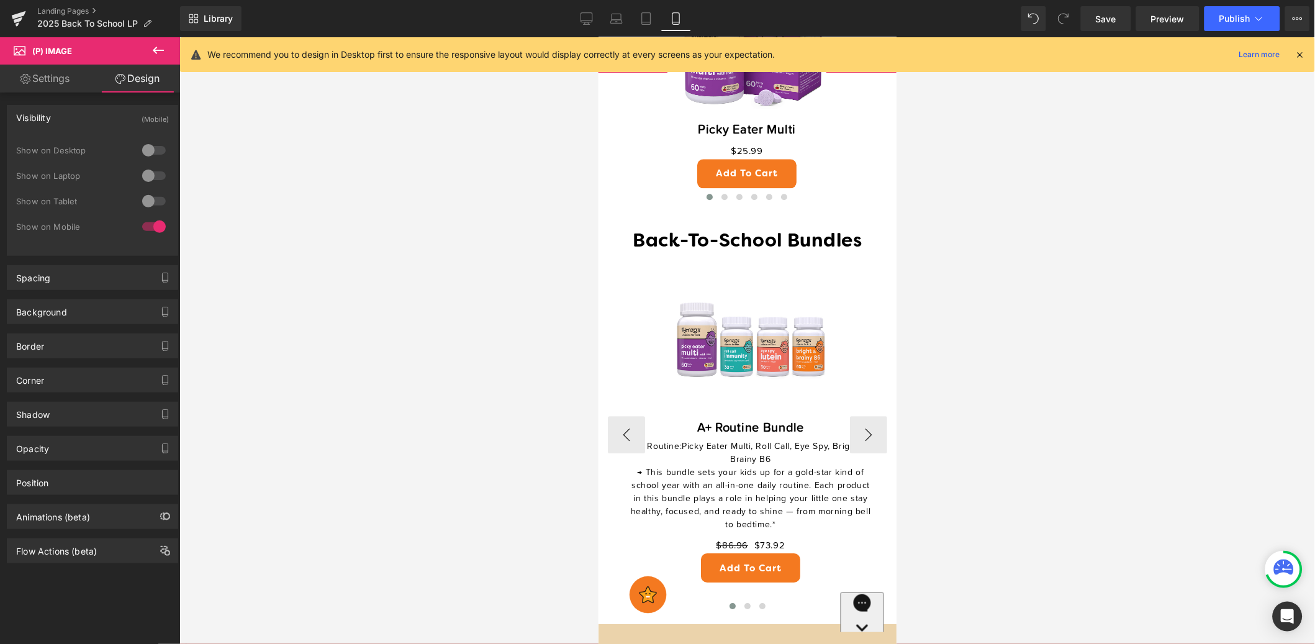
scroll to position [884, 0]
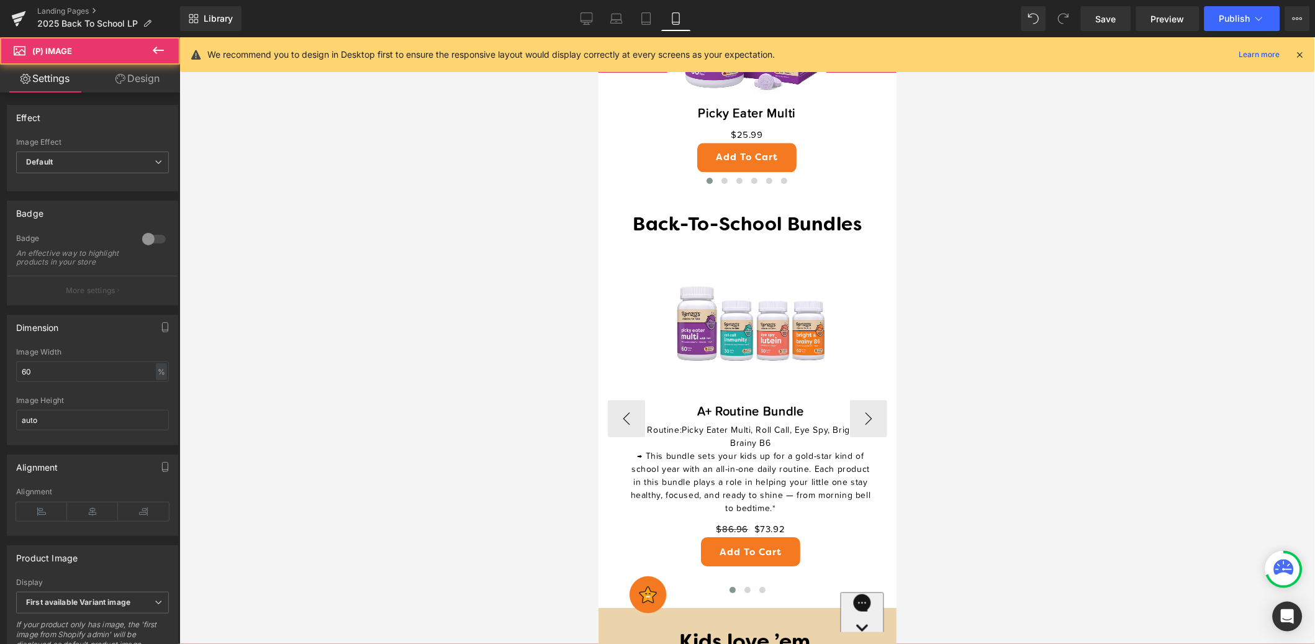
click at [813, 298] on img at bounding box center [750, 319] width 164 height 164
click at [133, 77] on link "Design" at bounding box center [138, 79] width 90 height 28
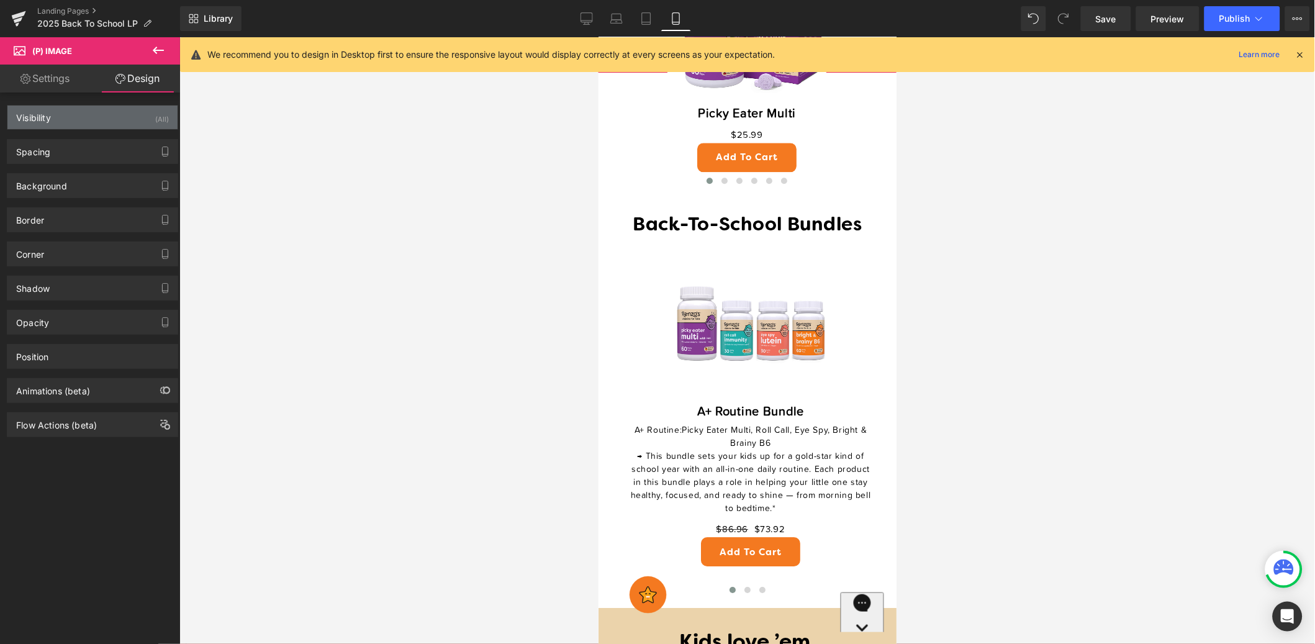
click at [98, 120] on div "Visibility (All)" at bounding box center [92, 118] width 170 height 24
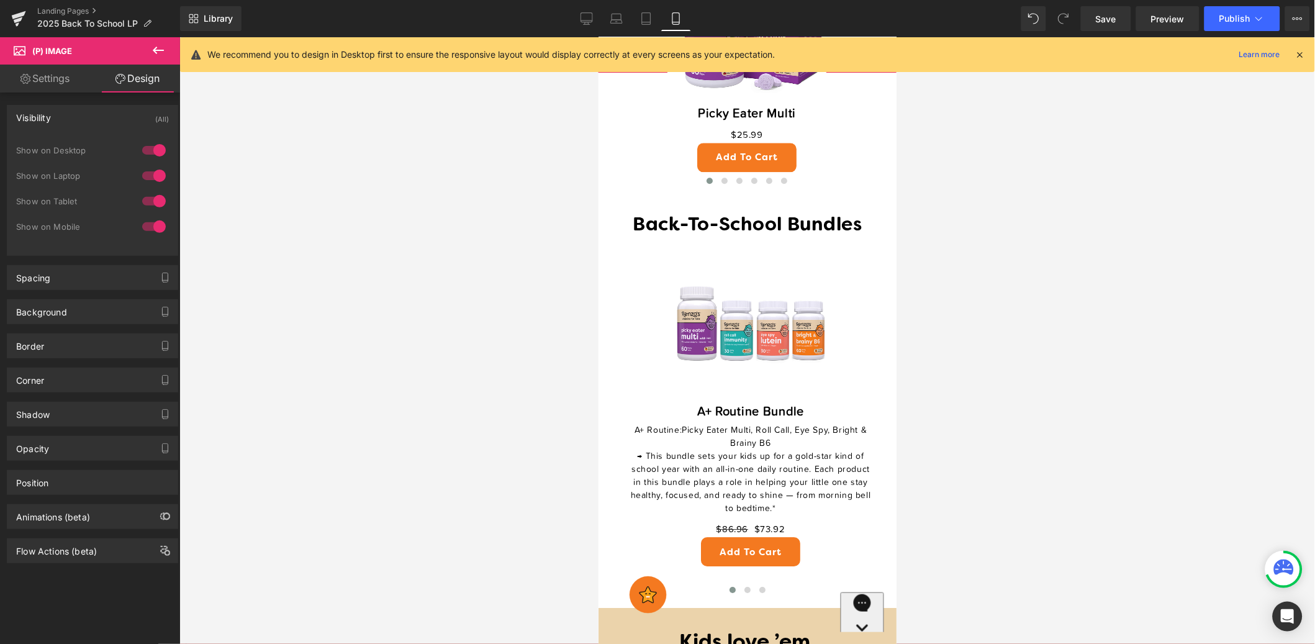
click at [153, 142] on div at bounding box center [154, 150] width 30 height 20
click at [156, 170] on div at bounding box center [154, 176] width 30 height 20
drag, startPoint x: 154, startPoint y: 197, endPoint x: 166, endPoint y: 211, distance: 18.5
click at [154, 197] on div at bounding box center [154, 201] width 30 height 20
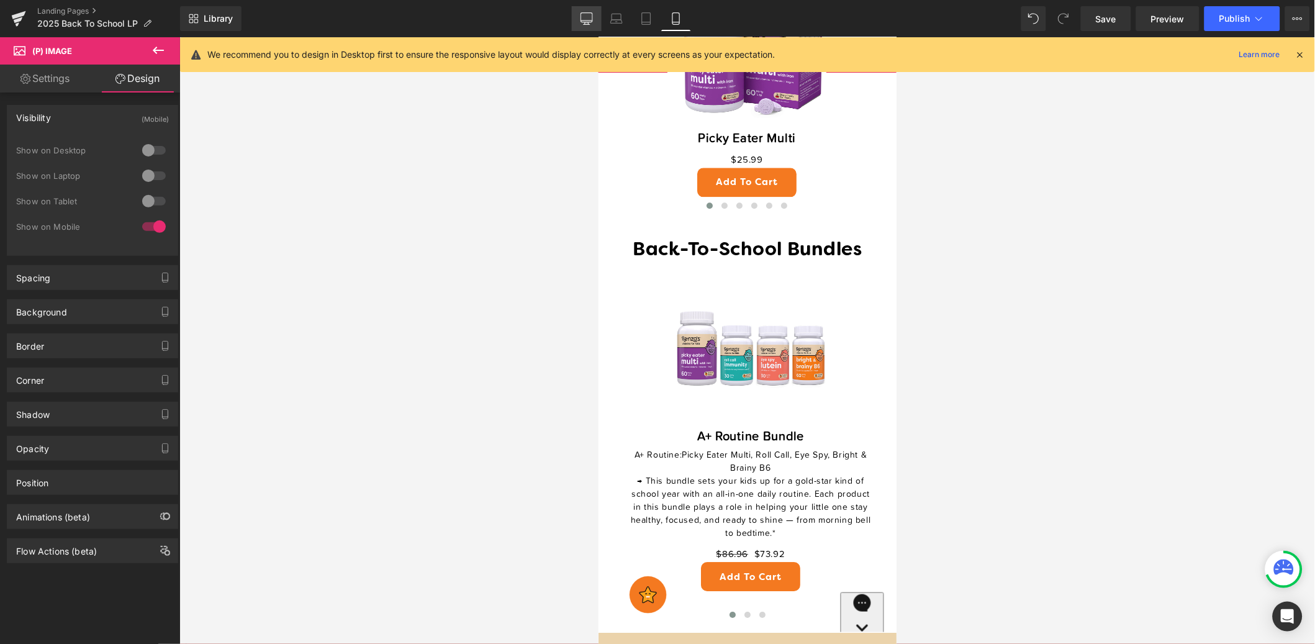
click at [587, 20] on icon at bounding box center [587, 18] width 12 height 12
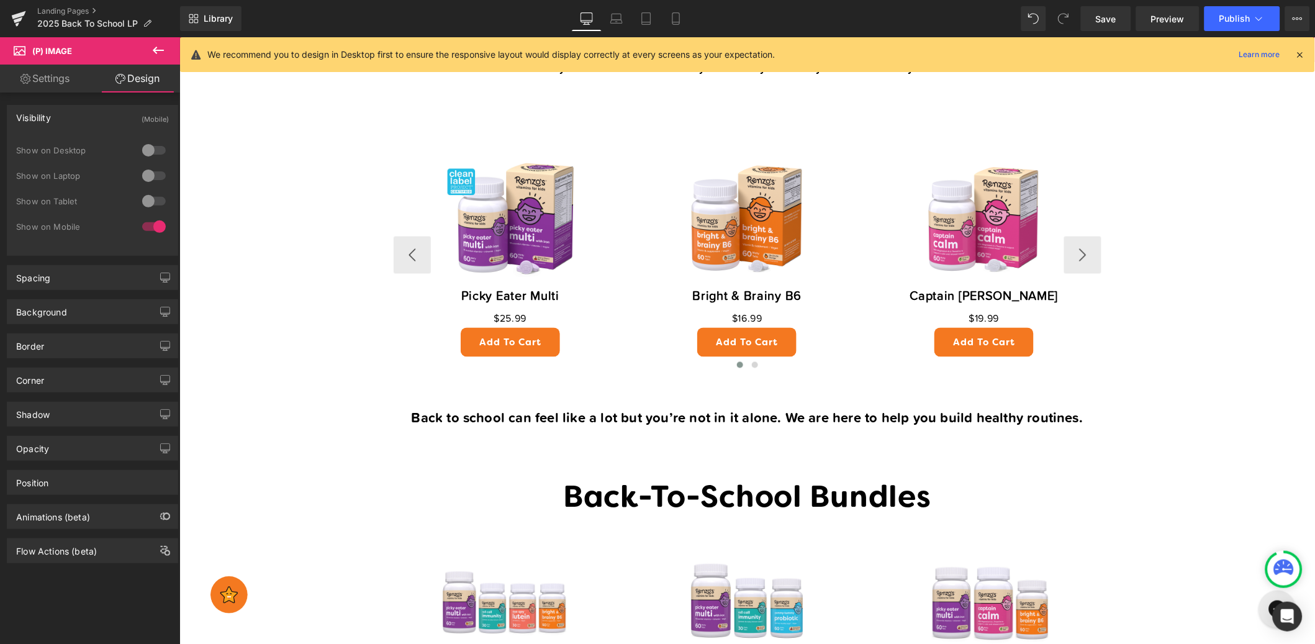
scroll to position [607, 0]
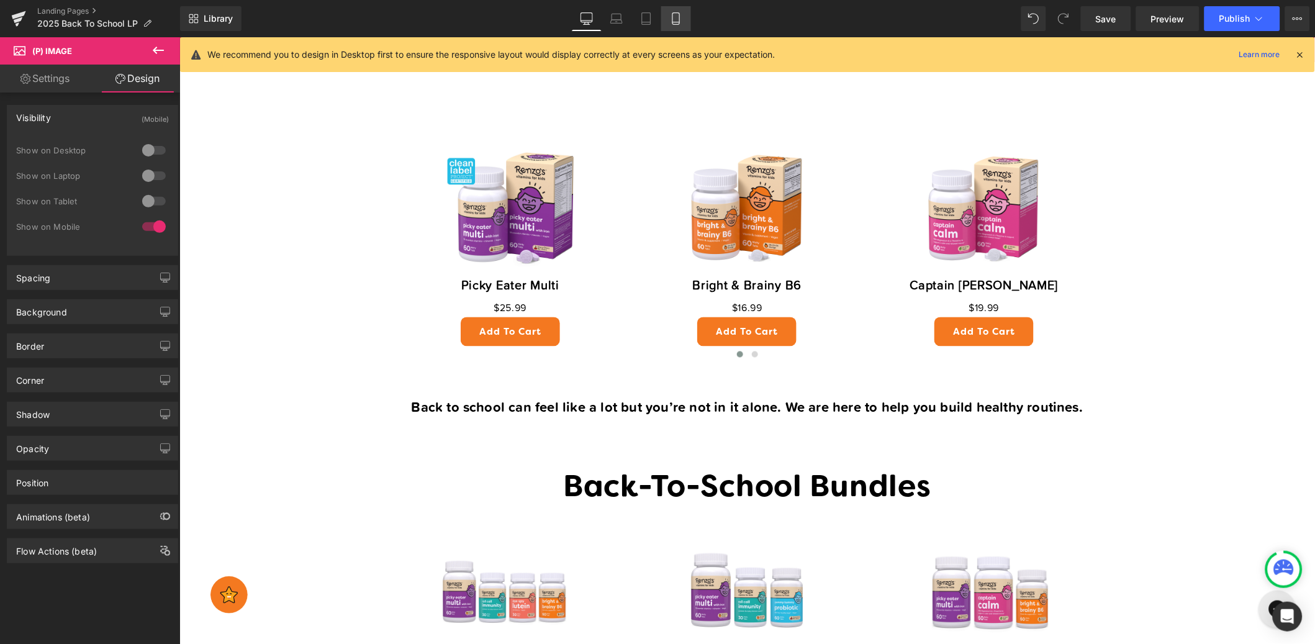
click at [673, 16] on icon at bounding box center [676, 18] width 12 height 12
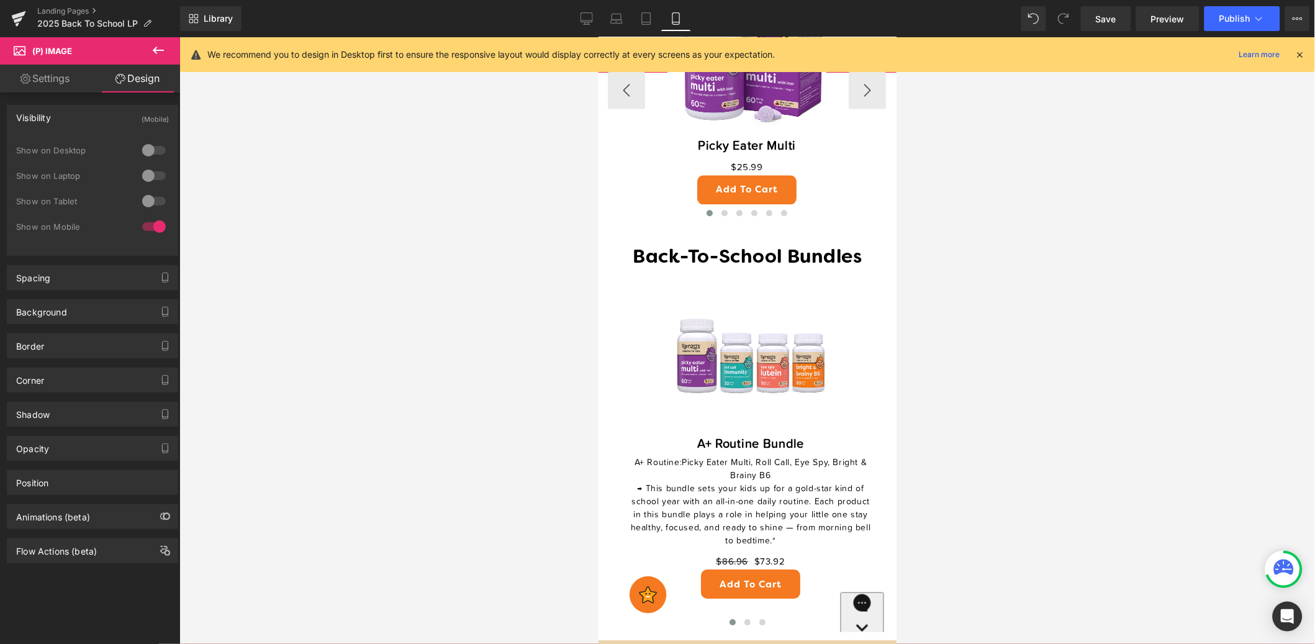
scroll to position [947, 0]
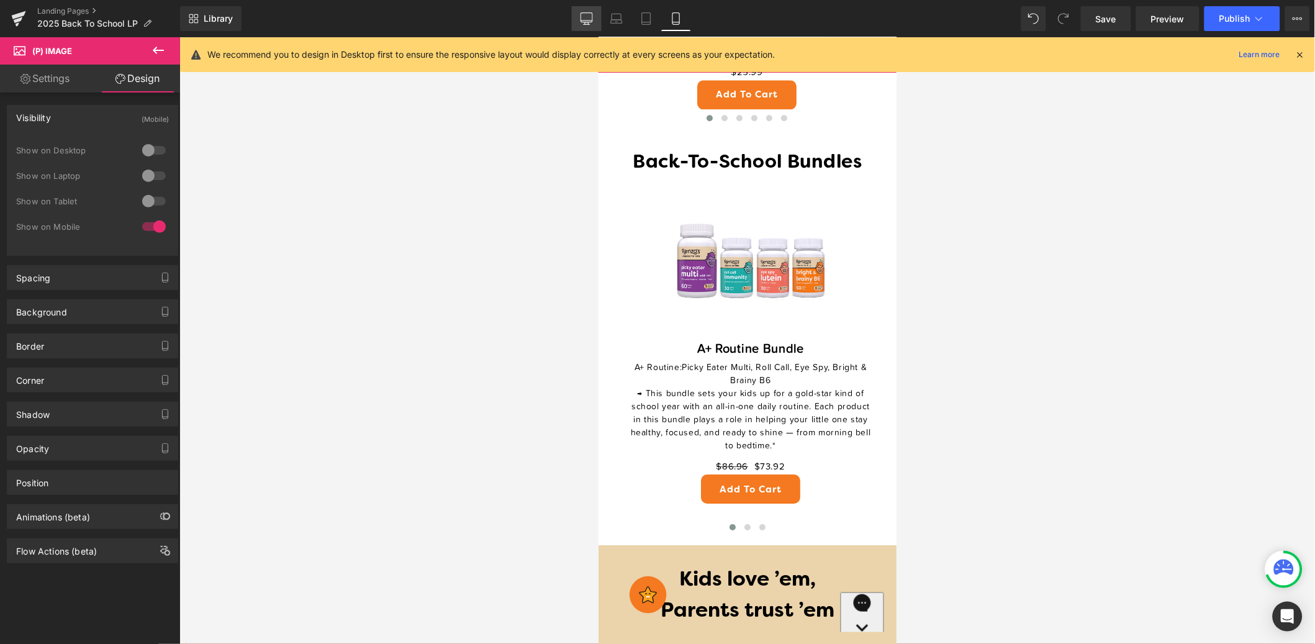
click at [581, 16] on link "Desktop" at bounding box center [587, 18] width 30 height 25
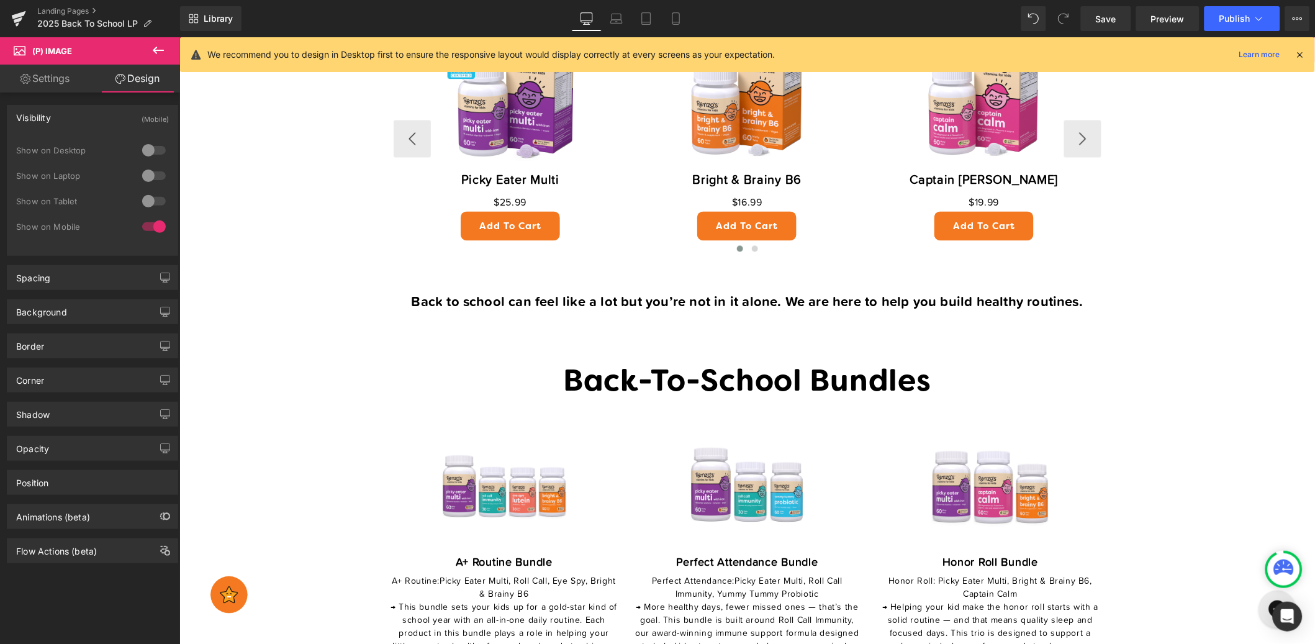
scroll to position [765, 0]
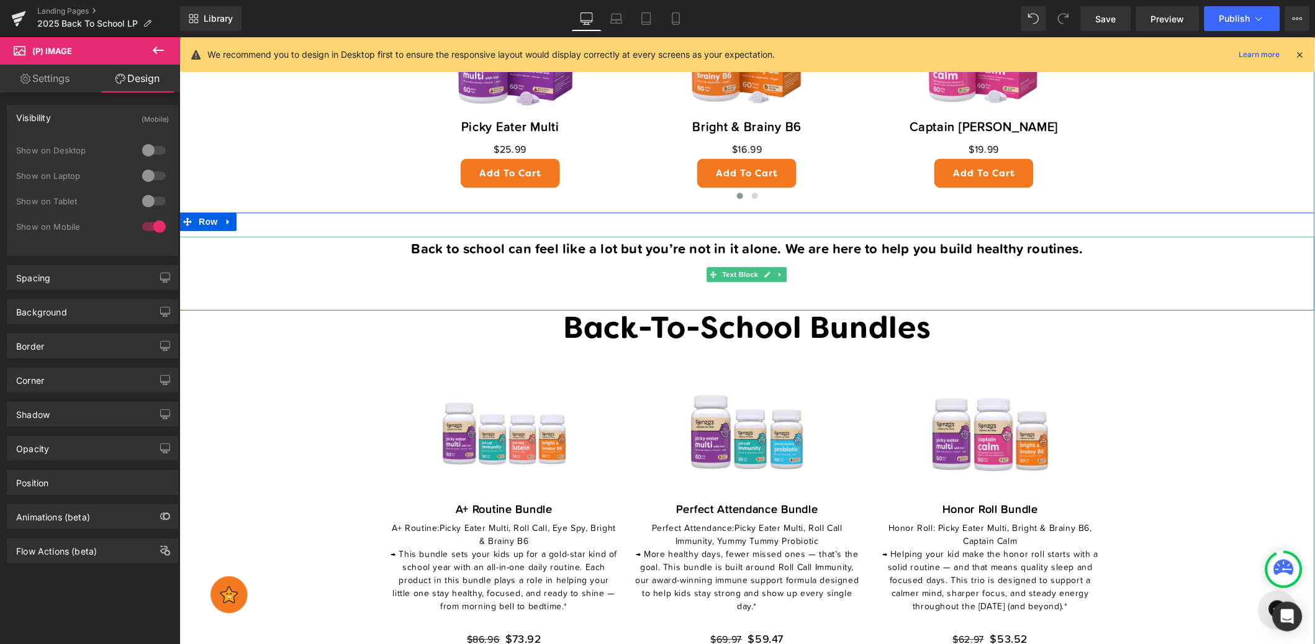
click at [825, 252] on span "Back to school can feel like a lot but you’re not in it alone. We are here to h…" at bounding box center [747, 248] width 672 height 20
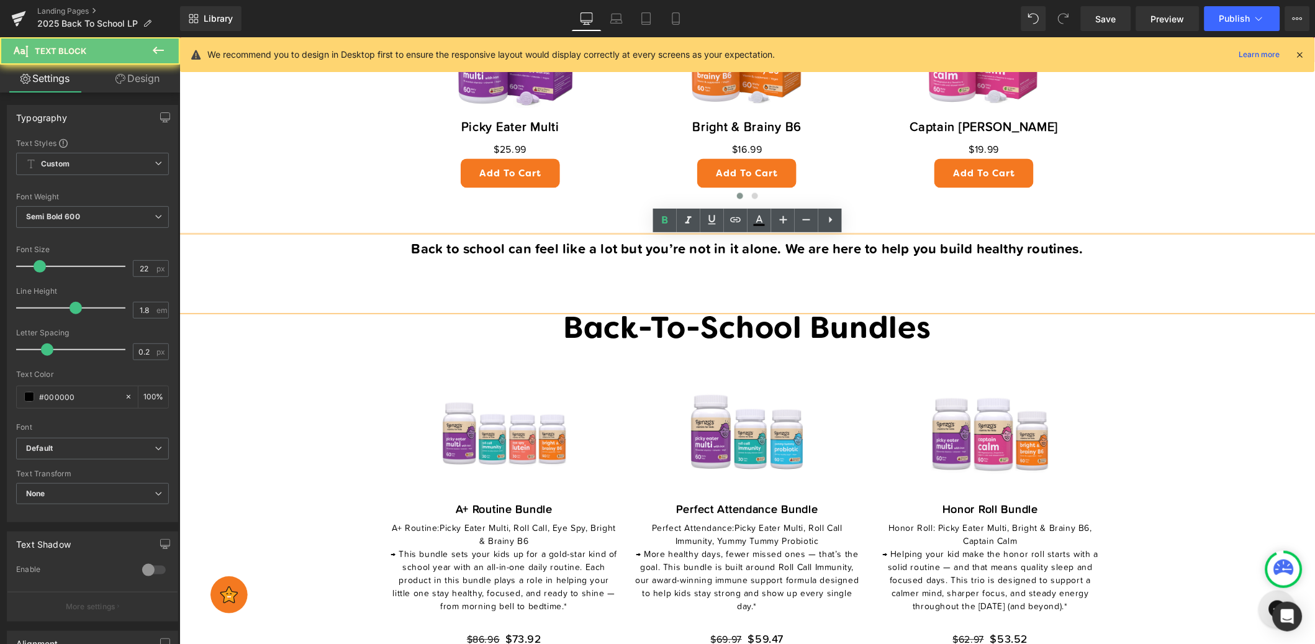
drag, startPoint x: 974, startPoint y: 252, endPoint x: 1061, endPoint y: 243, distance: 88.1
click at [974, 252] on span "Back to school can feel like a lot but you’re not in it alone. We are here to h…" at bounding box center [747, 248] width 672 height 20
drag, startPoint x: 1069, startPoint y: 250, endPoint x: 540, endPoint y: 262, distance: 528.7
click at [540, 262] on div "Back to school can feel like a lot but you’re not in it alone. We are here to h…" at bounding box center [747, 274] width 1136 height 74
click at [938, 250] on span "Back to school can feel like a lot but you’re not in it alone. We are here to h…" at bounding box center [747, 248] width 672 height 20
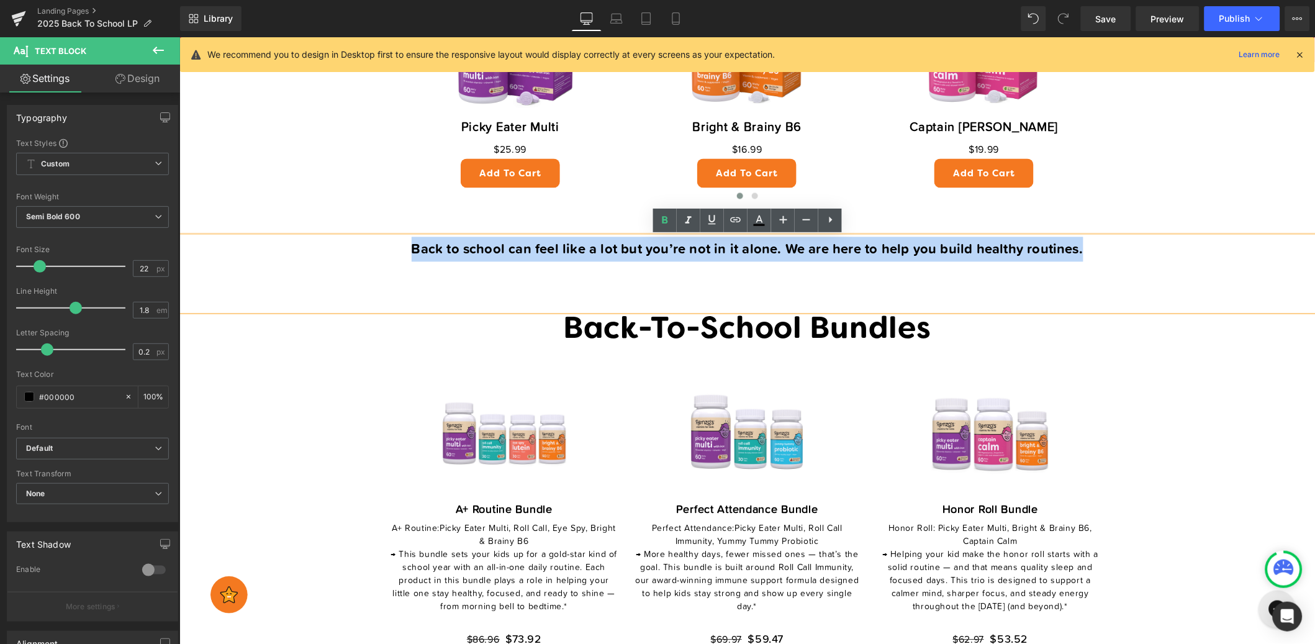
drag, startPoint x: 1096, startPoint y: 258, endPoint x: 422, endPoint y: 254, distance: 673.2
click at [417, 254] on p "Back to school can feel like a lot but you’re not in it alone. We are here to h…" at bounding box center [747, 249] width 1136 height 25
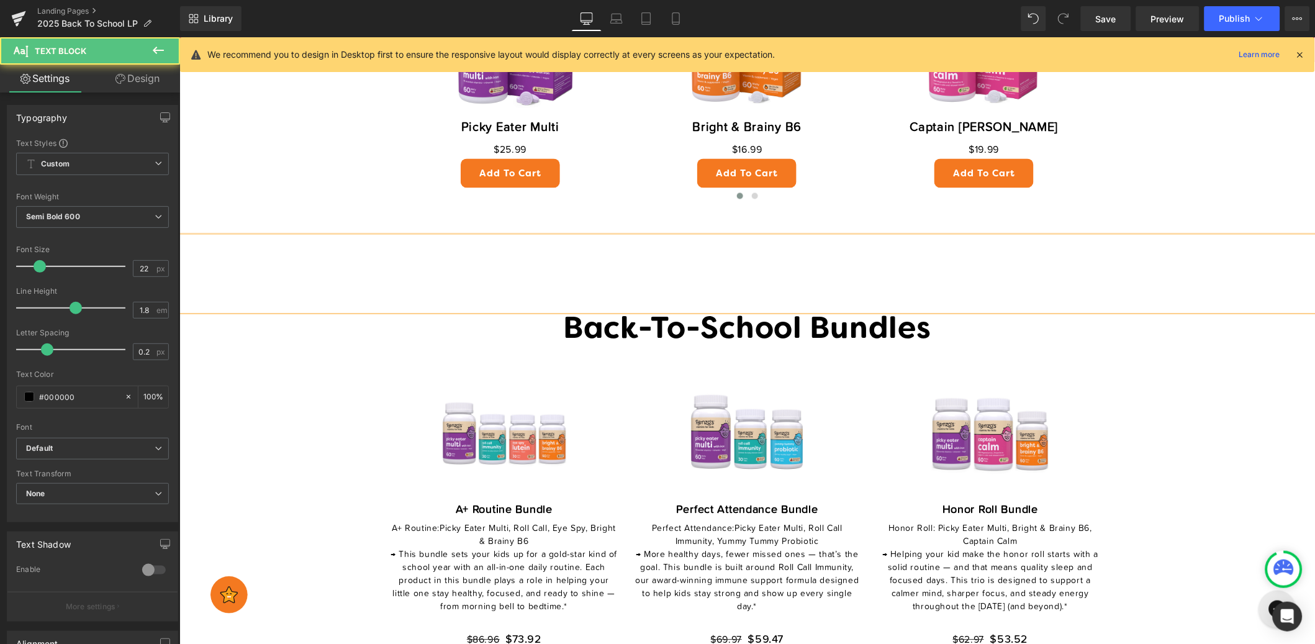
click at [615, 256] on p at bounding box center [747, 249] width 1136 height 25
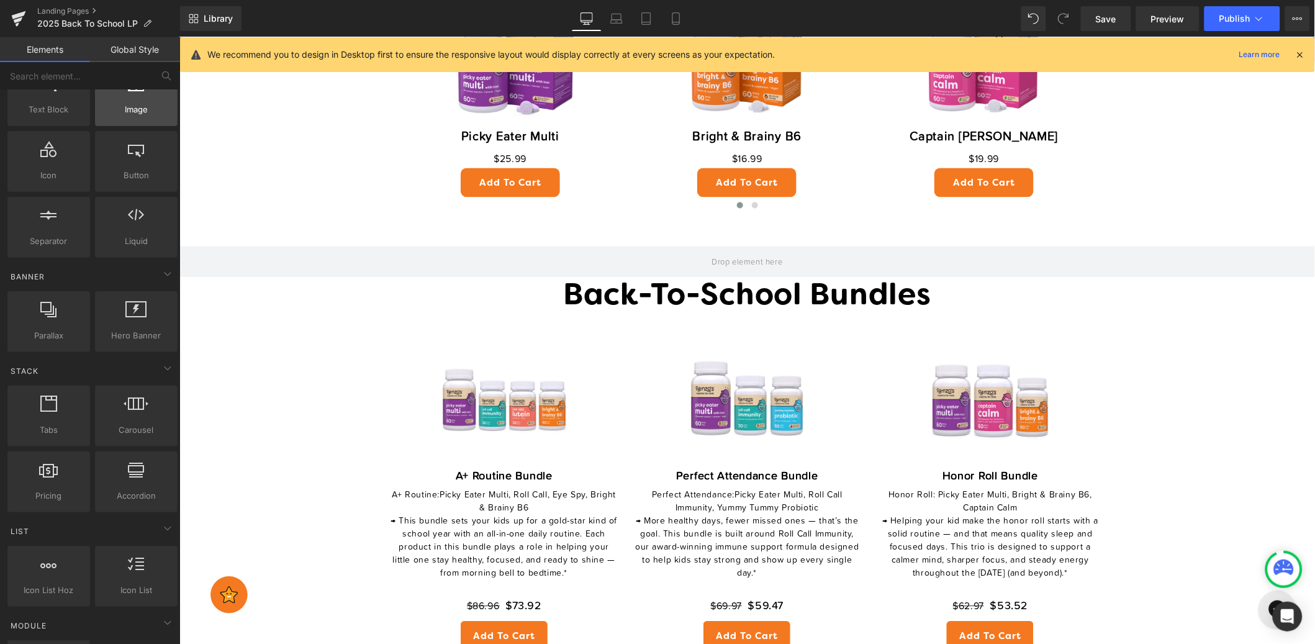
scroll to position [0, 0]
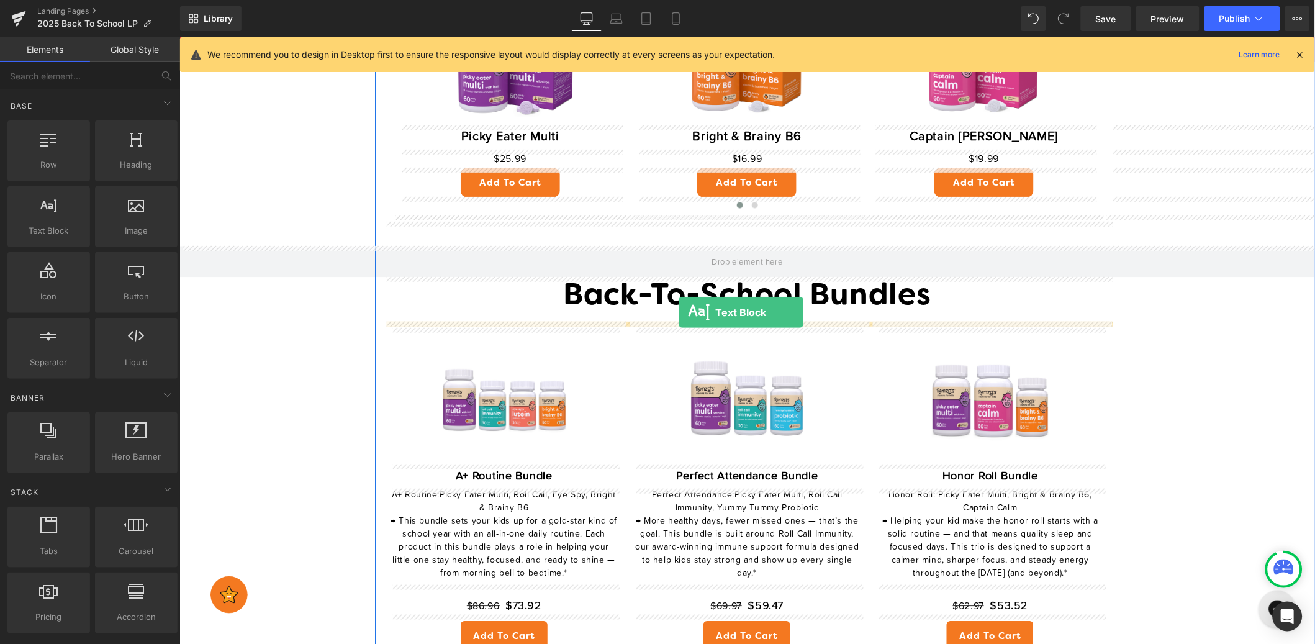
drag, startPoint x: 238, startPoint y: 258, endPoint x: 678, endPoint y: 312, distance: 443.6
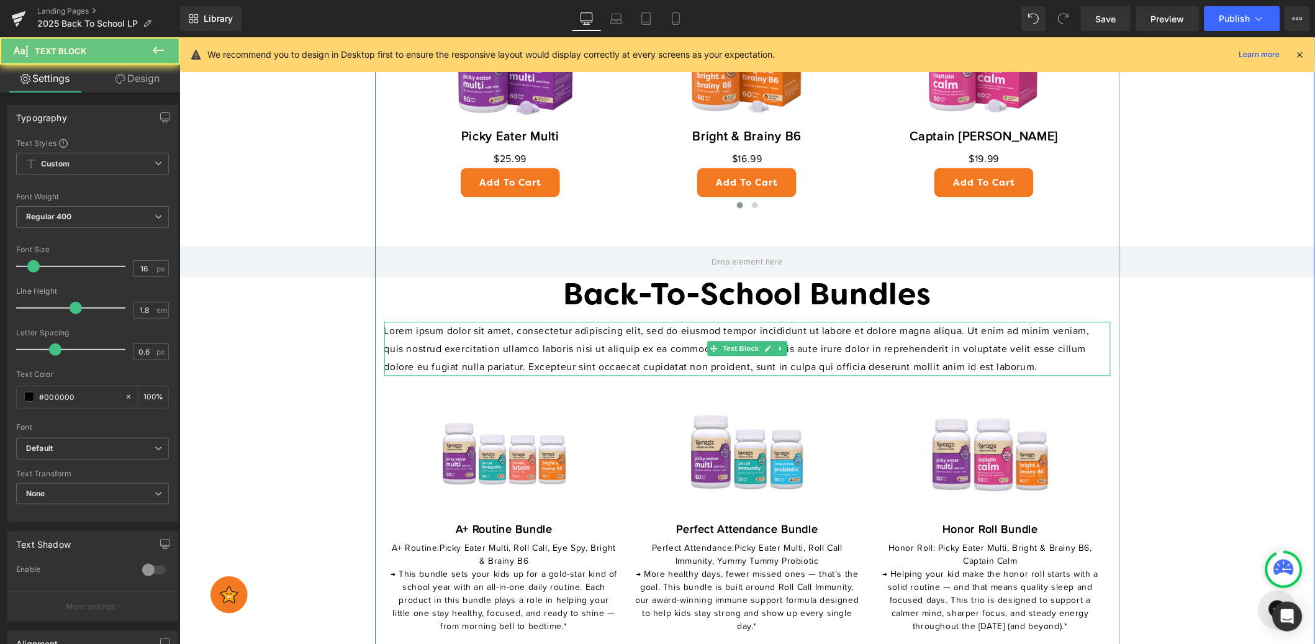
click at [932, 347] on p "Lorem ipsum dolor sit amet, consectetur adipiscing elit, sed do eiusmod tempor …" at bounding box center [747, 348] width 727 height 53
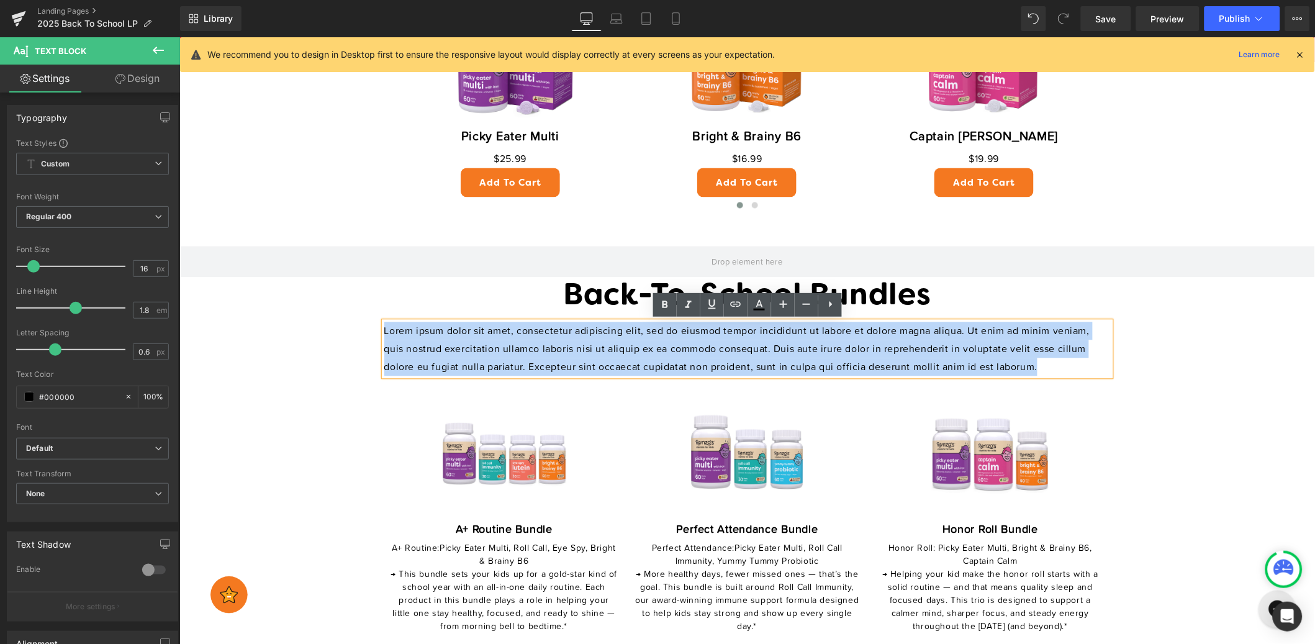
drag, startPoint x: 1046, startPoint y: 367, endPoint x: 303, endPoint y: 326, distance: 744.5
click at [303, 327] on div "Back to School, the Renzo’s Way Heading Get 25% OFF our Back to School Collecti…" at bounding box center [747, 322] width 1136 height 1908
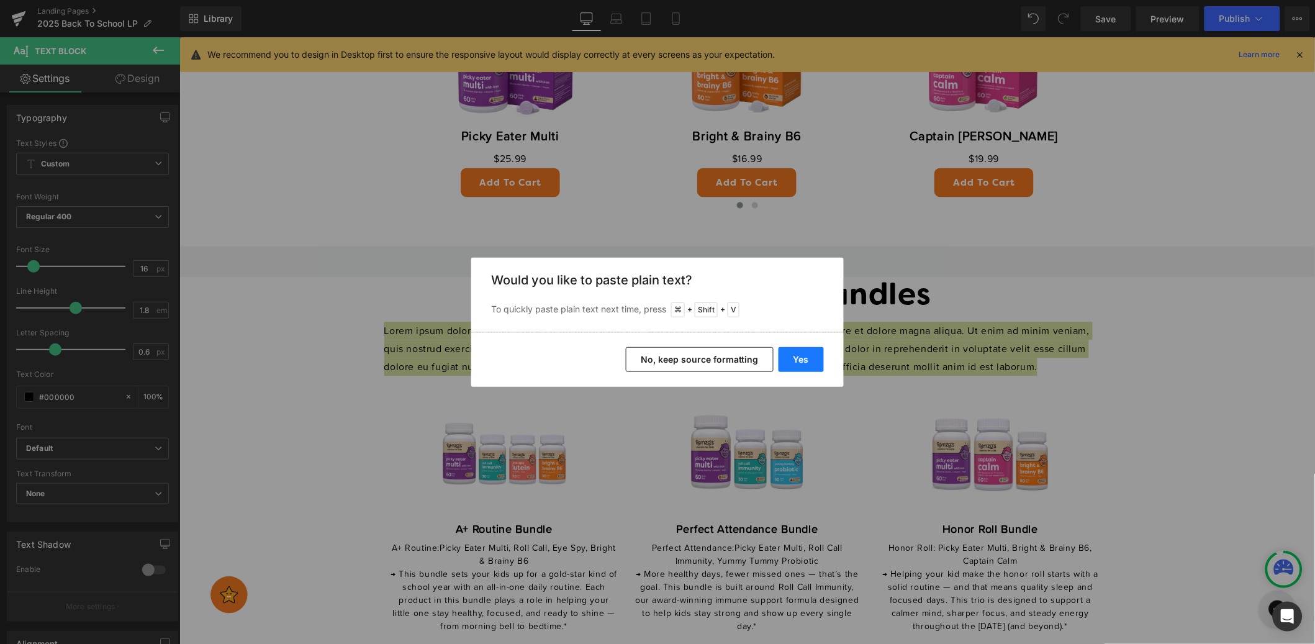
drag, startPoint x: 804, startPoint y: 355, endPoint x: 625, endPoint y: 317, distance: 183.3
click at [804, 355] on button "Yes" at bounding box center [801, 359] width 45 height 25
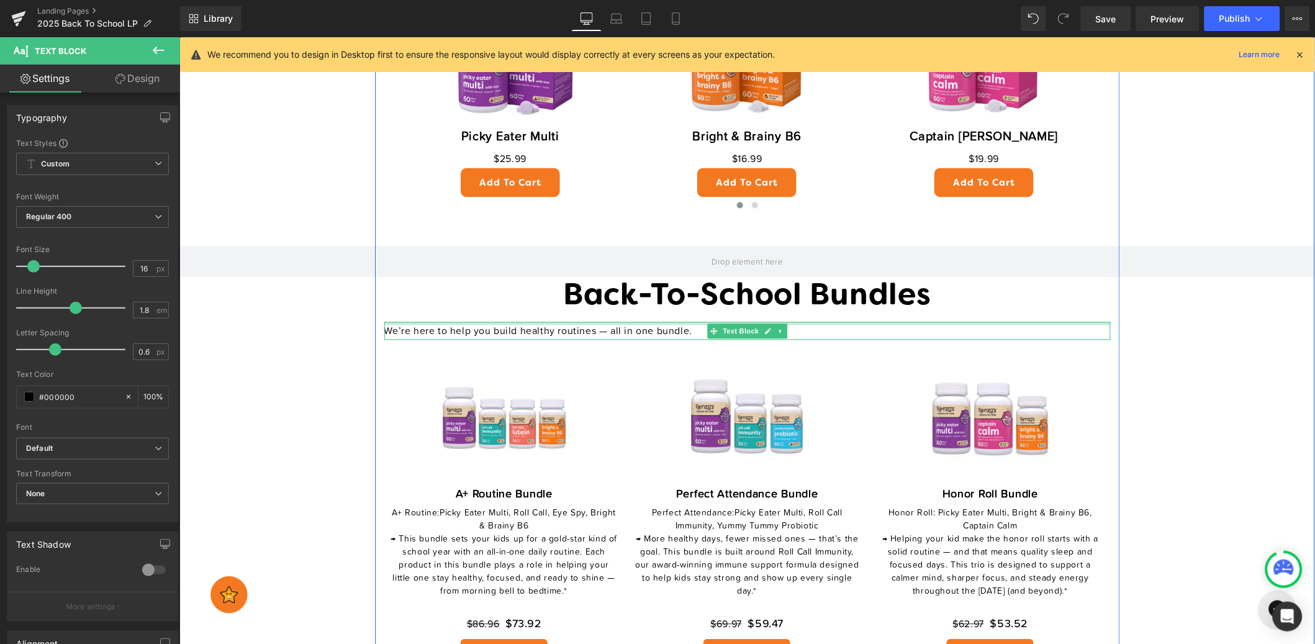
drag, startPoint x: 558, startPoint y: 324, endPoint x: 678, endPoint y: 328, distance: 119.9
click at [559, 324] on div "We’re here to help you build healthy routines — all in one bundle. Text Block" at bounding box center [747, 331] width 727 height 18
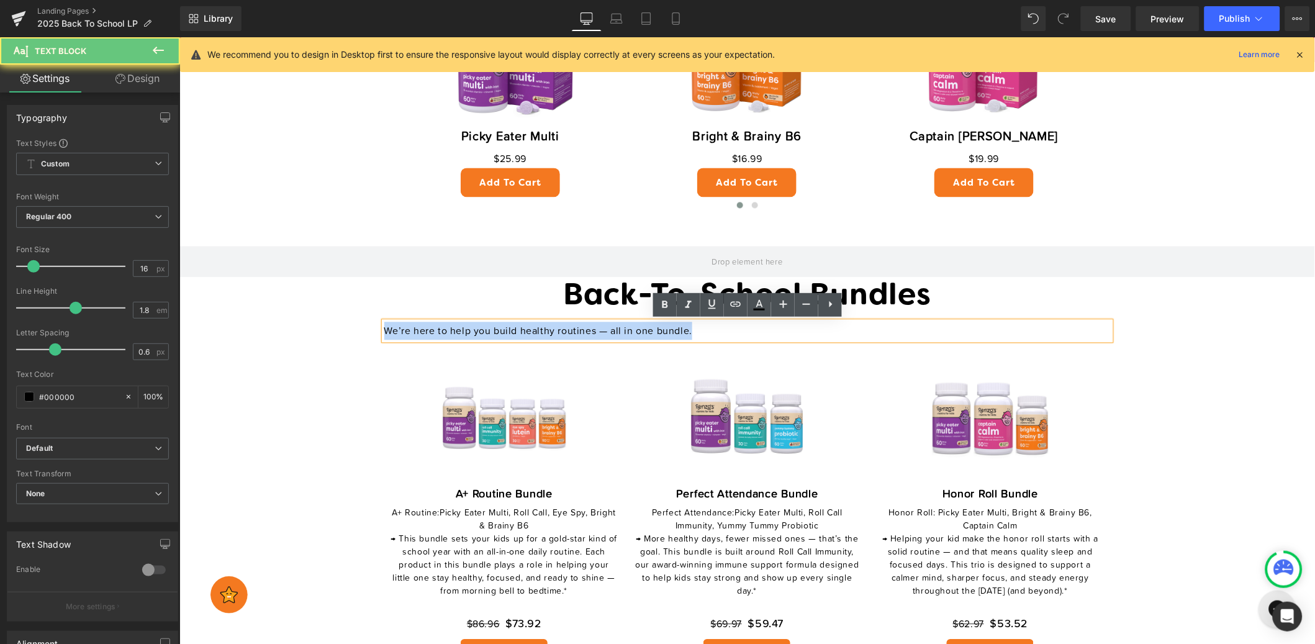
drag, startPoint x: 699, startPoint y: 331, endPoint x: 286, endPoint y: 330, distance: 413.6
click at [286, 330] on div "Back to School, the Renzo’s Way Heading Get 25% OFF our Back to School Collecti…" at bounding box center [747, 304] width 1136 height 1872
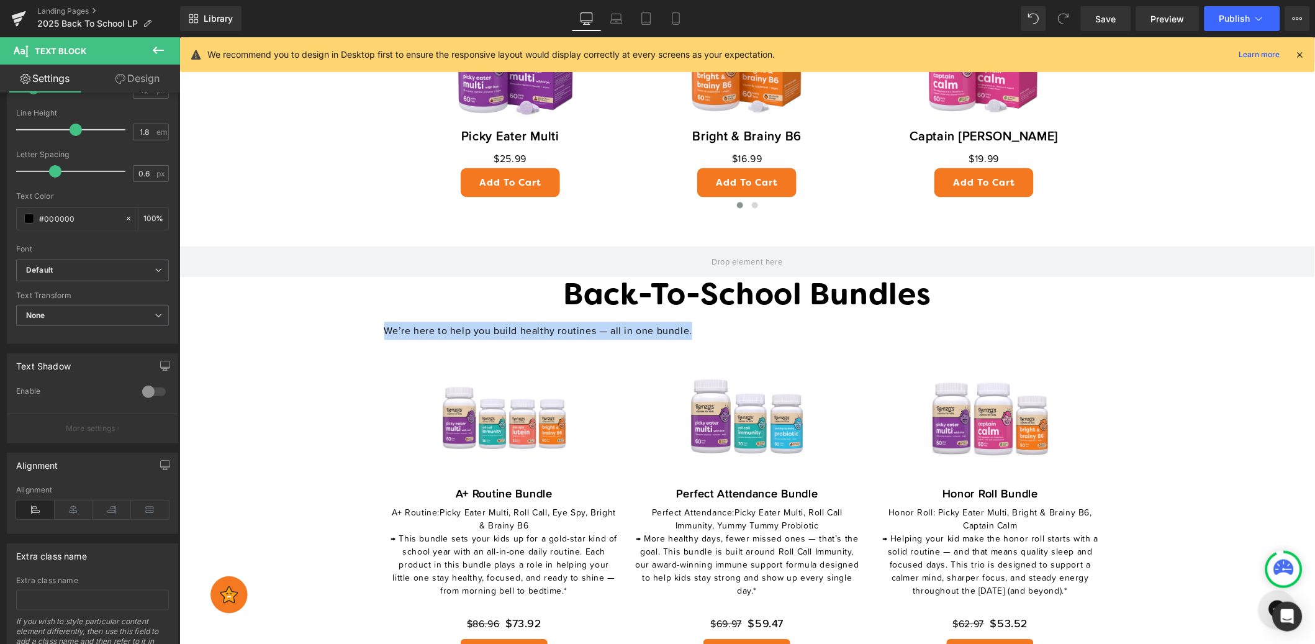
scroll to position [237, 0]
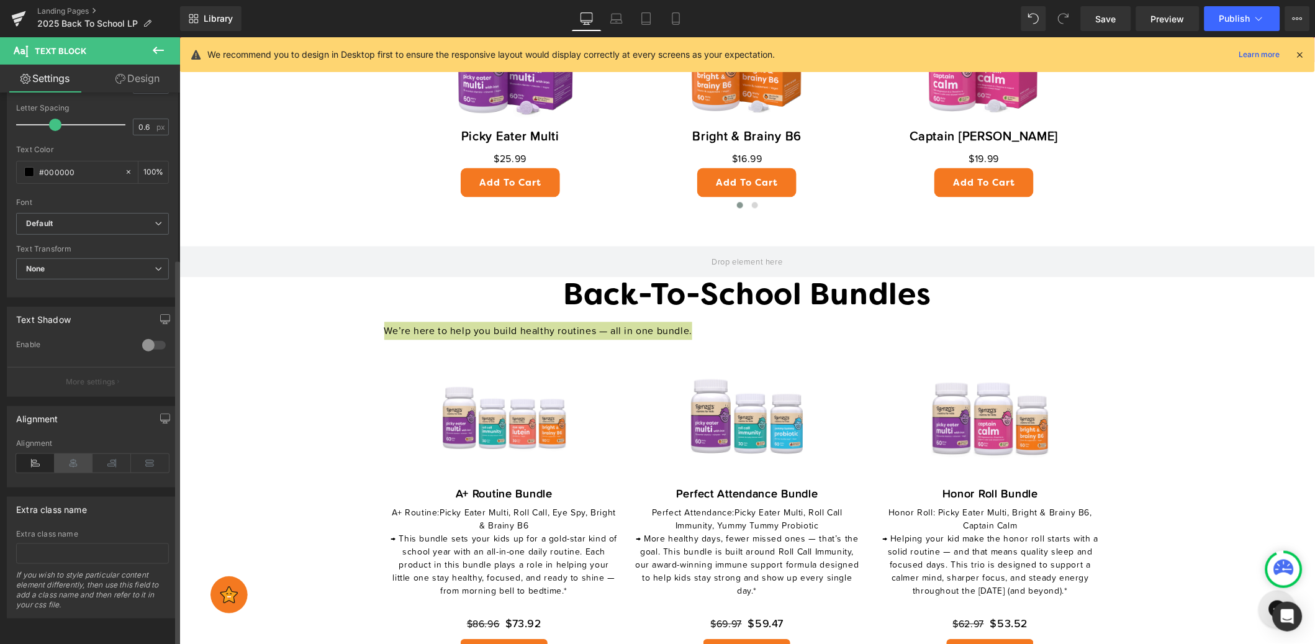
drag, startPoint x: 68, startPoint y: 455, endPoint x: 88, endPoint y: 454, distance: 19.3
click at [68, 455] on icon at bounding box center [74, 463] width 39 height 19
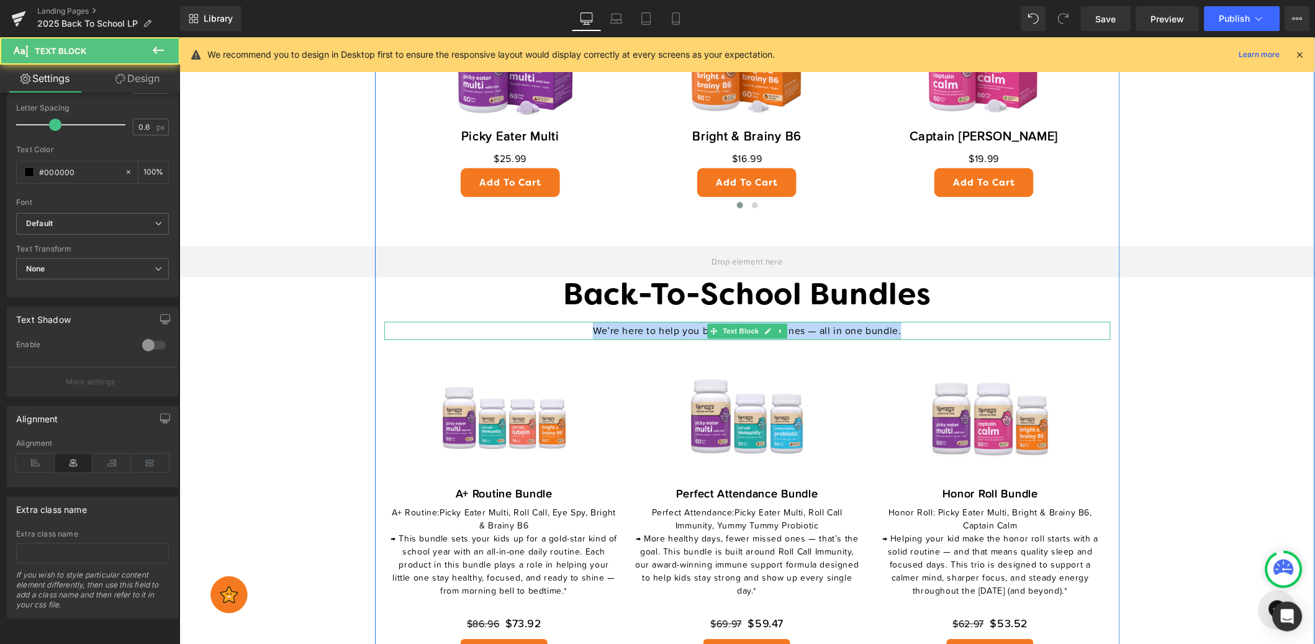
drag, startPoint x: 839, startPoint y: 332, endPoint x: 862, endPoint y: 330, distance: 23.1
click at [839, 332] on p "We’re here to help you build healthy routines — all in one bundle." at bounding box center [747, 331] width 727 height 18
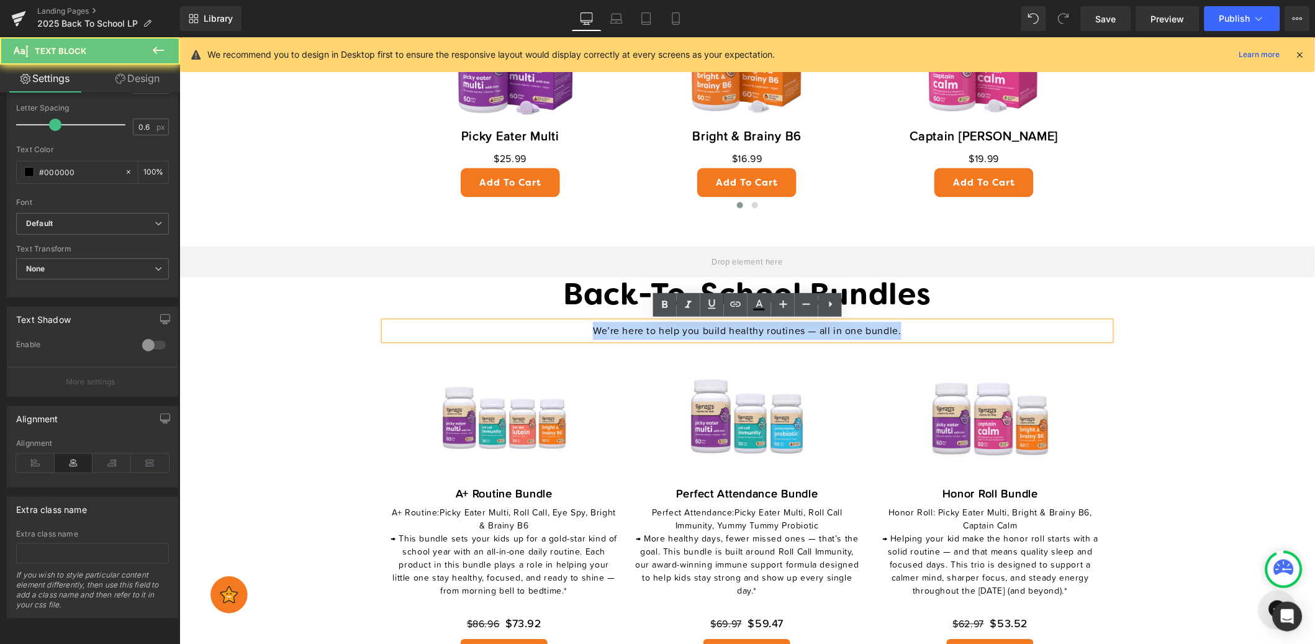
drag, startPoint x: 769, startPoint y: 329, endPoint x: 574, endPoint y: 332, distance: 195.0
click at [569, 334] on p "We’re here to help you build healthy routines — all in one bundle." at bounding box center [747, 331] width 727 height 18
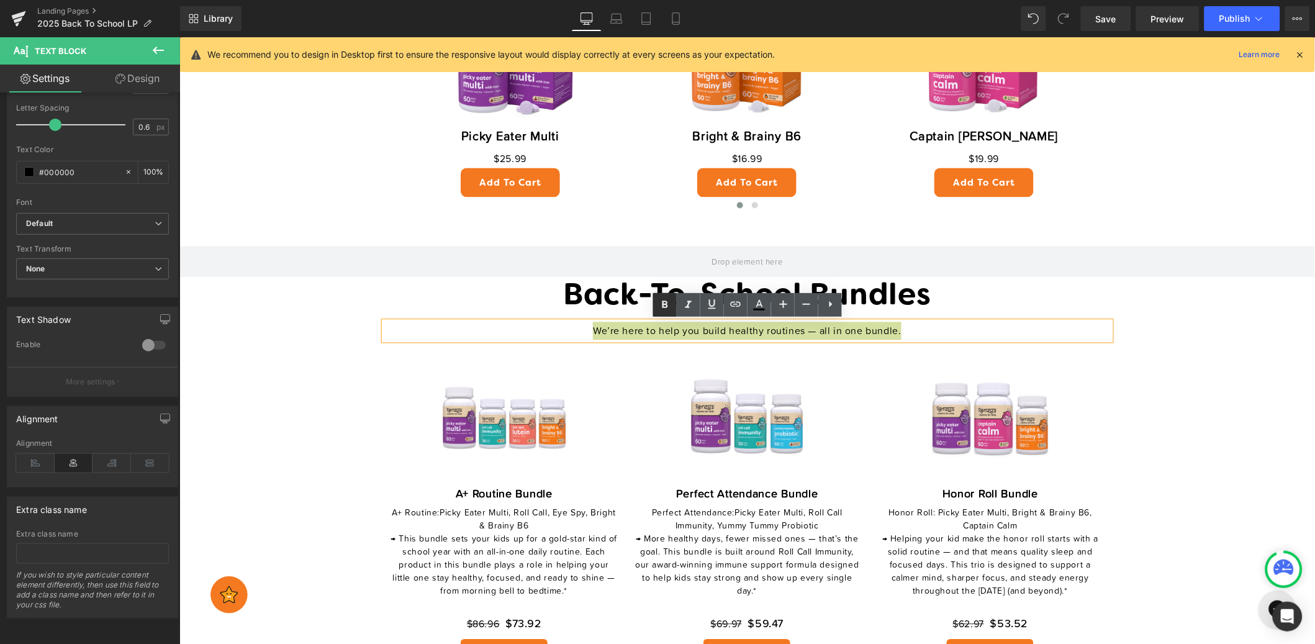
click at [666, 306] on icon at bounding box center [665, 304] width 15 height 15
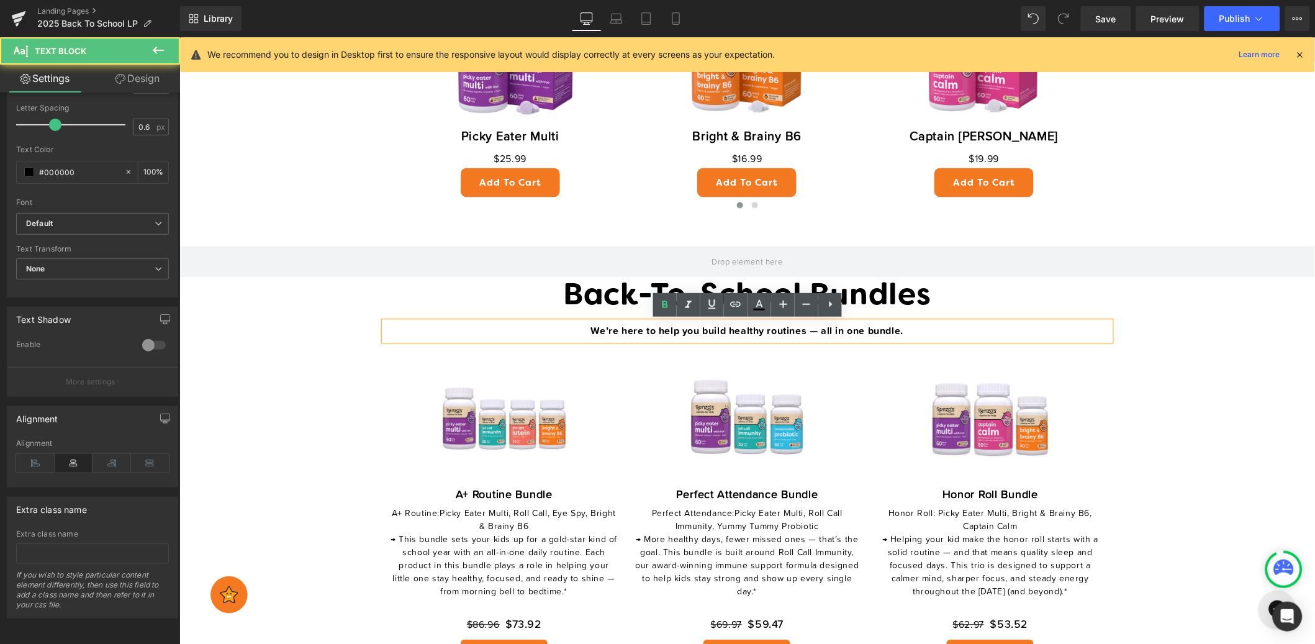
drag, startPoint x: 942, startPoint y: 321, endPoint x: 966, endPoint y: 325, distance: 25.2
click at [942, 322] on p "We’re here to help you build healthy routines — all in one bundle." at bounding box center [747, 331] width 727 height 19
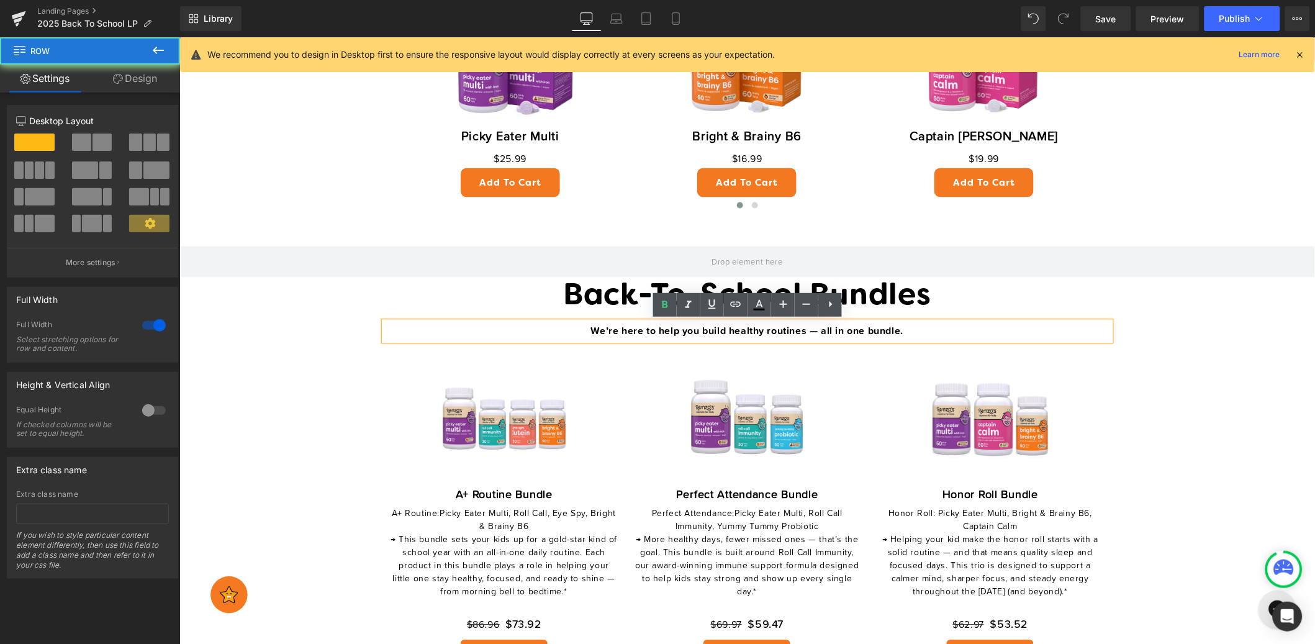
click at [1190, 333] on div "Back to School, the Renzo’s Way Heading Get 25% OFF our Back to School Collecti…" at bounding box center [747, 304] width 1136 height 1872
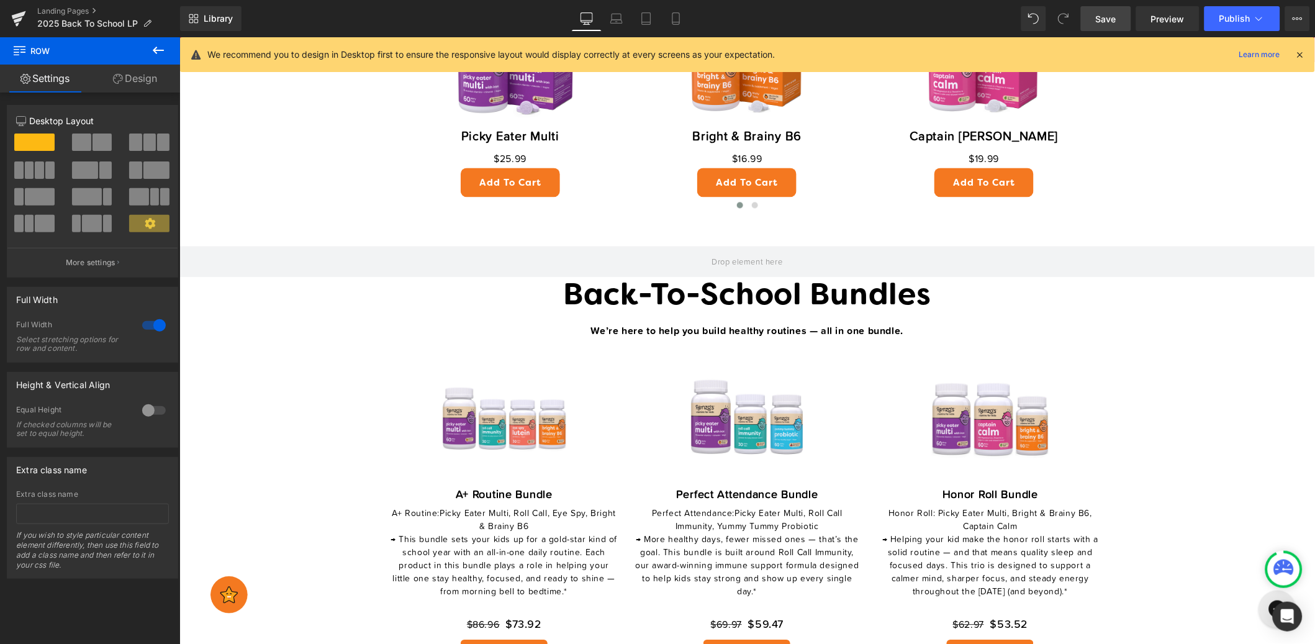
click at [1119, 24] on link "Save" at bounding box center [1106, 18] width 50 height 25
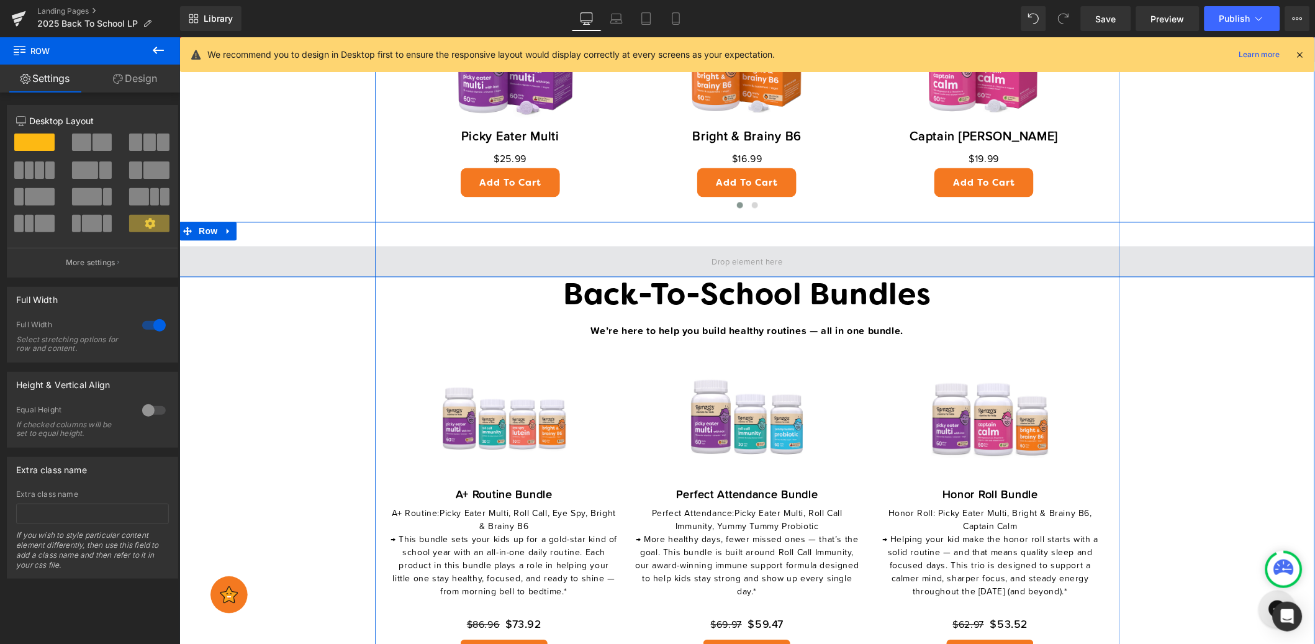
scroll to position [762, 0]
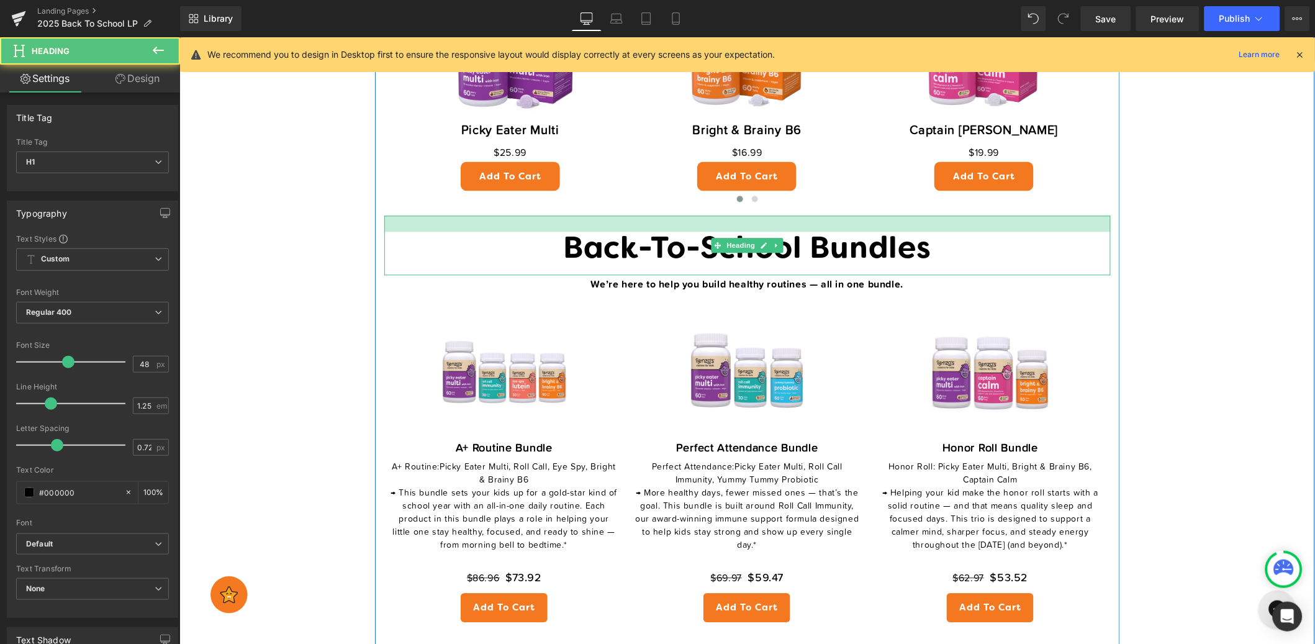
drag, startPoint x: 644, startPoint y: 216, endPoint x: 1190, endPoint y: 109, distance: 556.4
click at [643, 232] on div "Back-To-School Bundles Heading" at bounding box center [747, 246] width 727 height 60
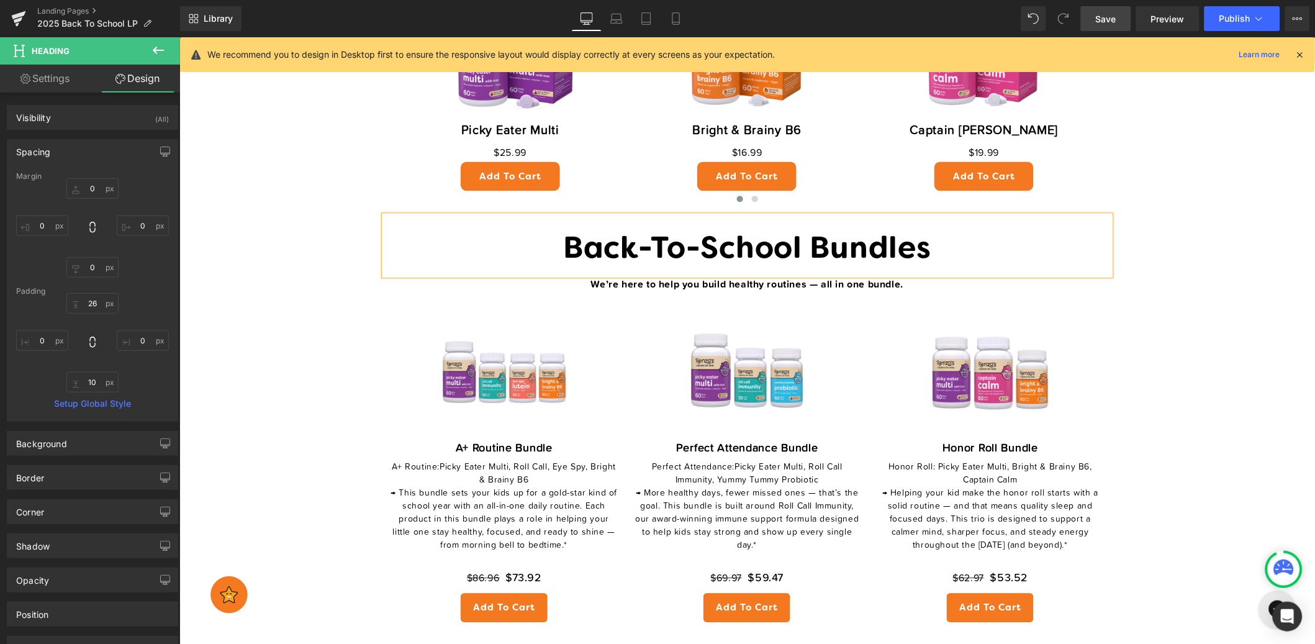
drag, startPoint x: 1114, startPoint y: 19, endPoint x: 927, endPoint y: 89, distance: 199.9
click at [1114, 19] on span "Save" at bounding box center [1106, 18] width 20 height 13
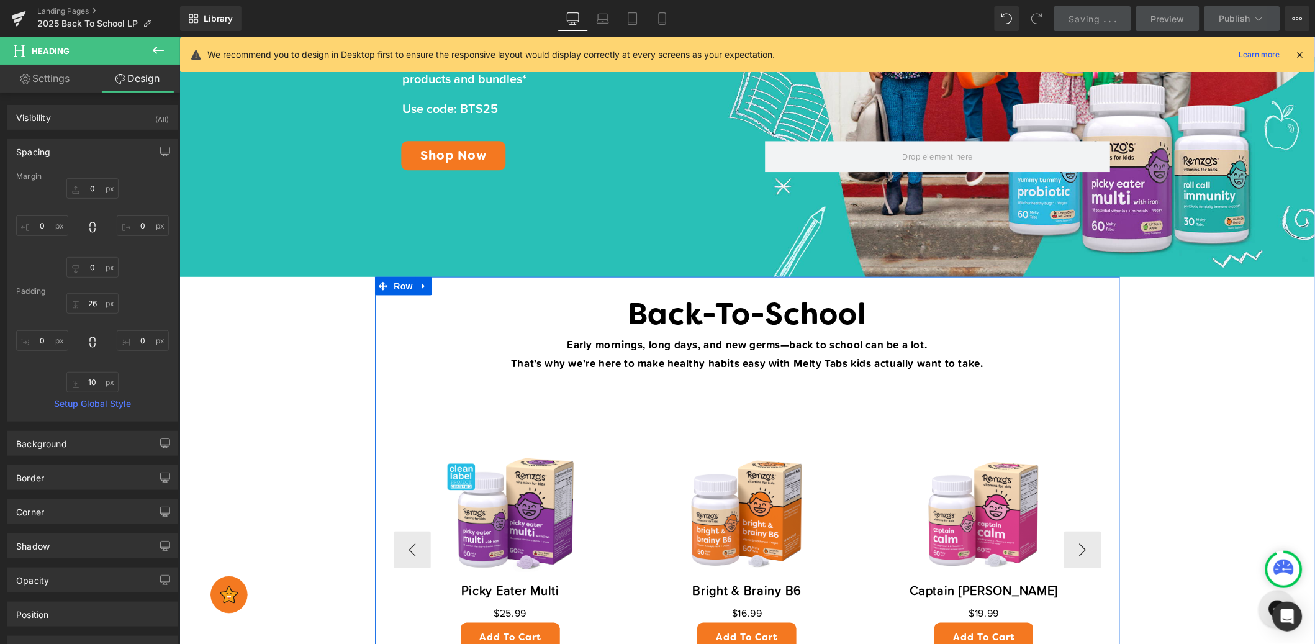
scroll to position [286, 0]
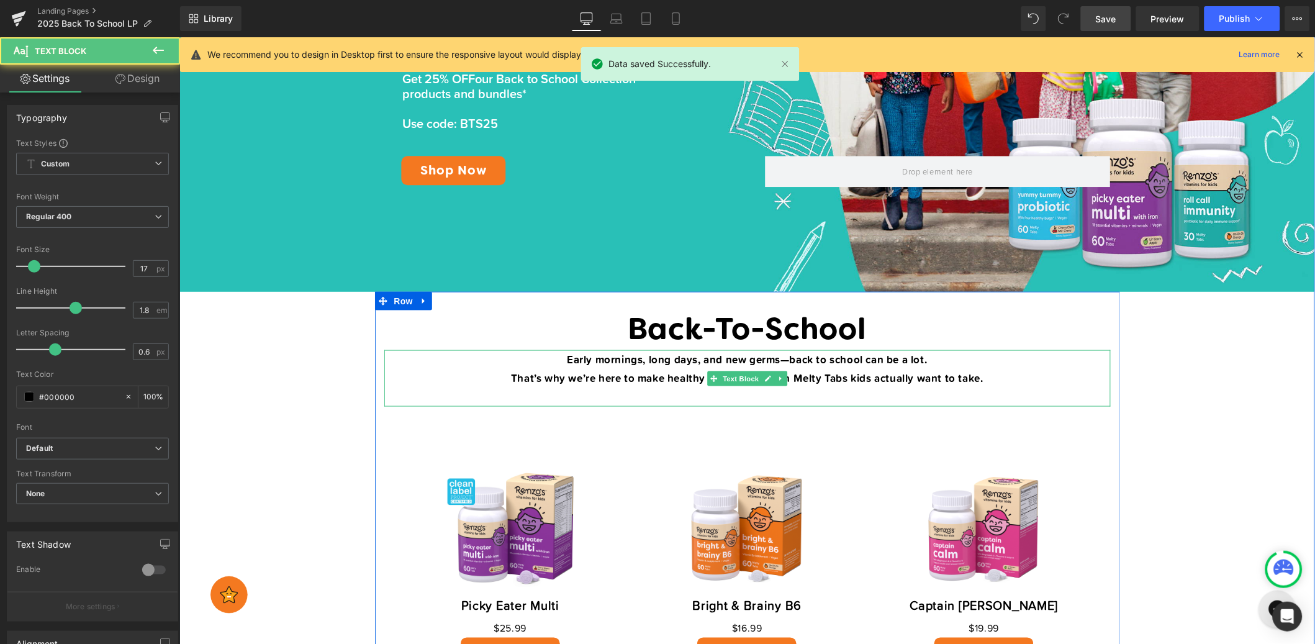
click at [882, 363] on strong "Early mornings, long days, and new germs—back to school can be a lot." at bounding box center [746, 359] width 360 height 16
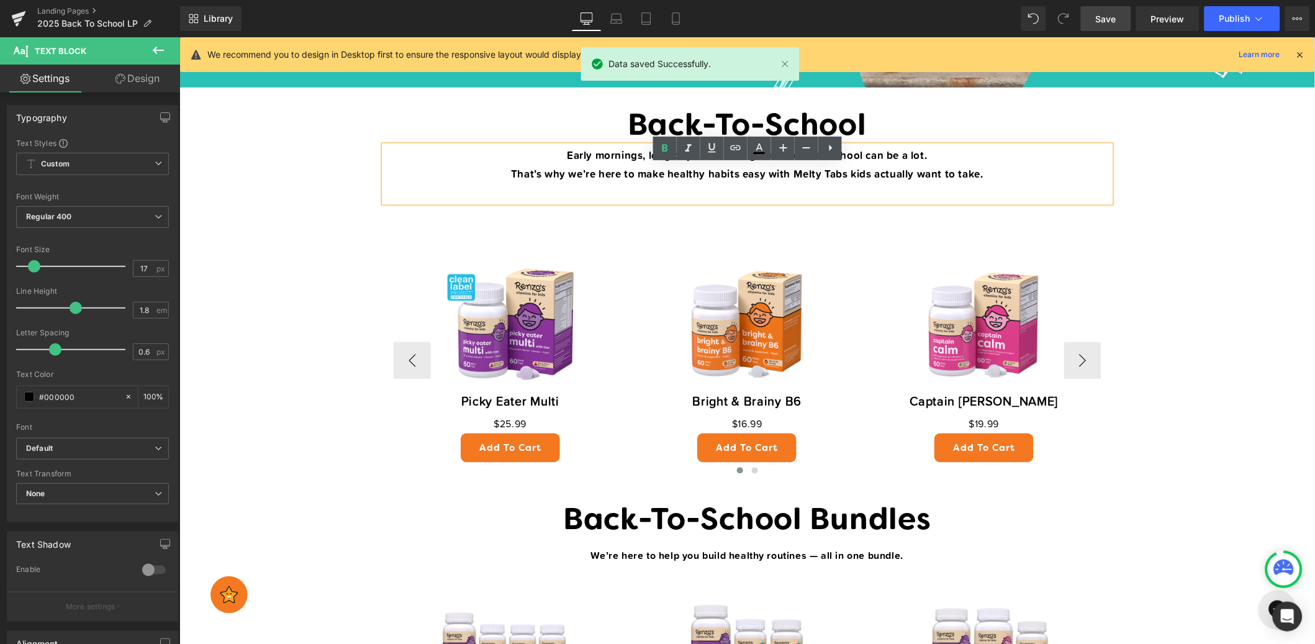
scroll to position [509, 0]
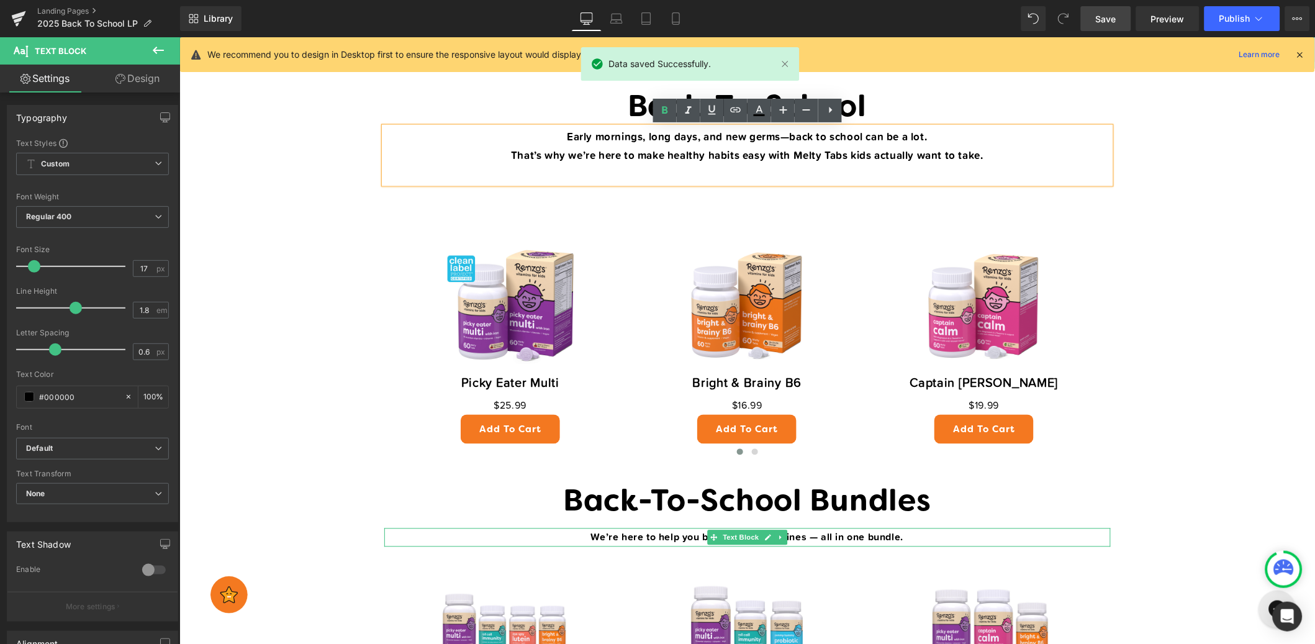
click at [887, 532] on strong "We’re here to help you build healthy routines — all in one bundle." at bounding box center [747, 537] width 313 height 14
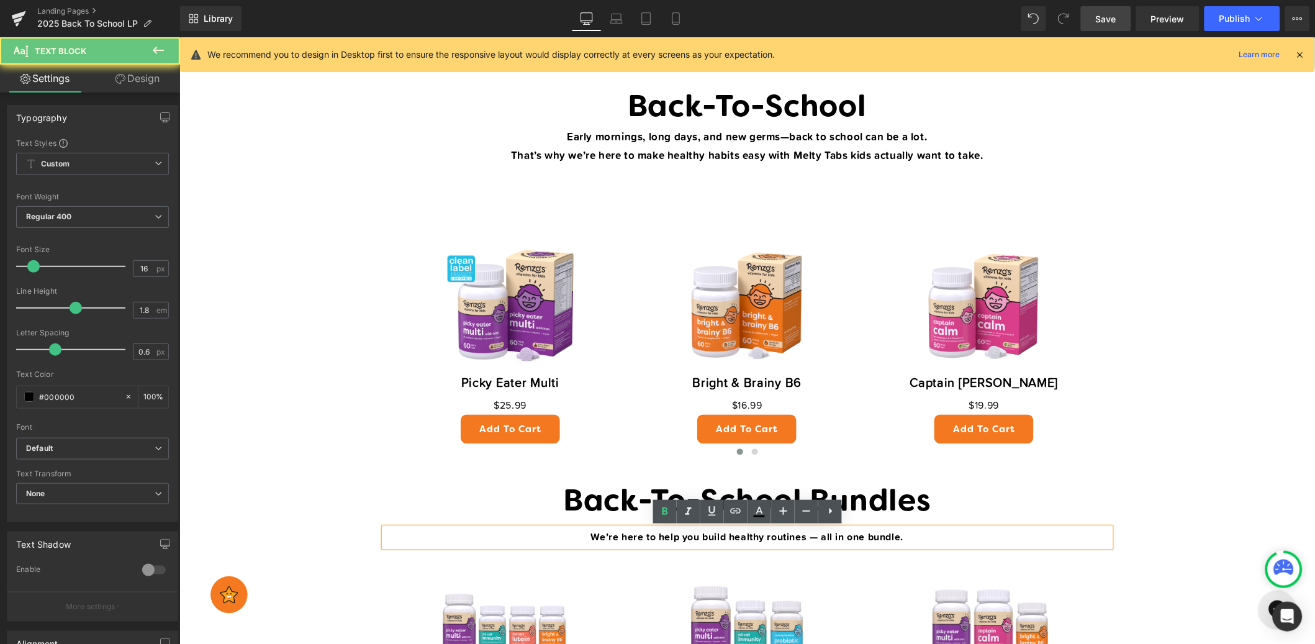
drag, startPoint x: 835, startPoint y: 535, endPoint x: 474, endPoint y: 549, distance: 361.7
click at [473, 550] on div "Back-To-School Heading Early mornings, long days, and new germs—back to school …" at bounding box center [746, 491] width 745 height 804
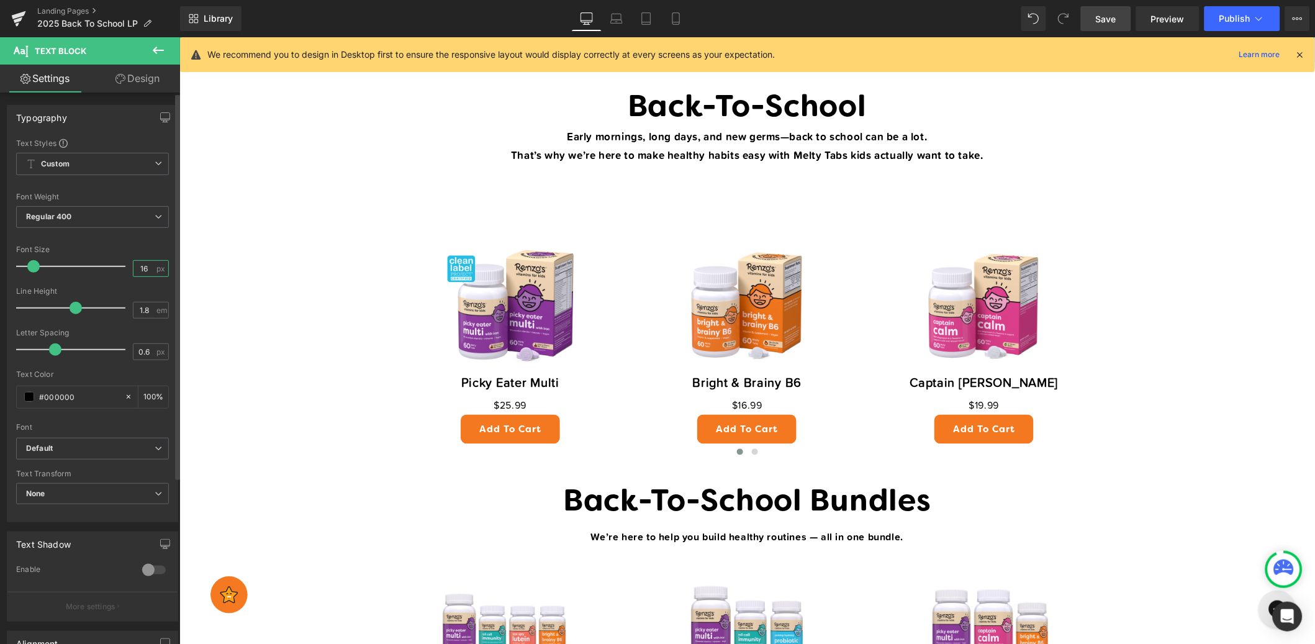
click at [137, 270] on input "16" at bounding box center [145, 269] width 22 height 16
type input "17"
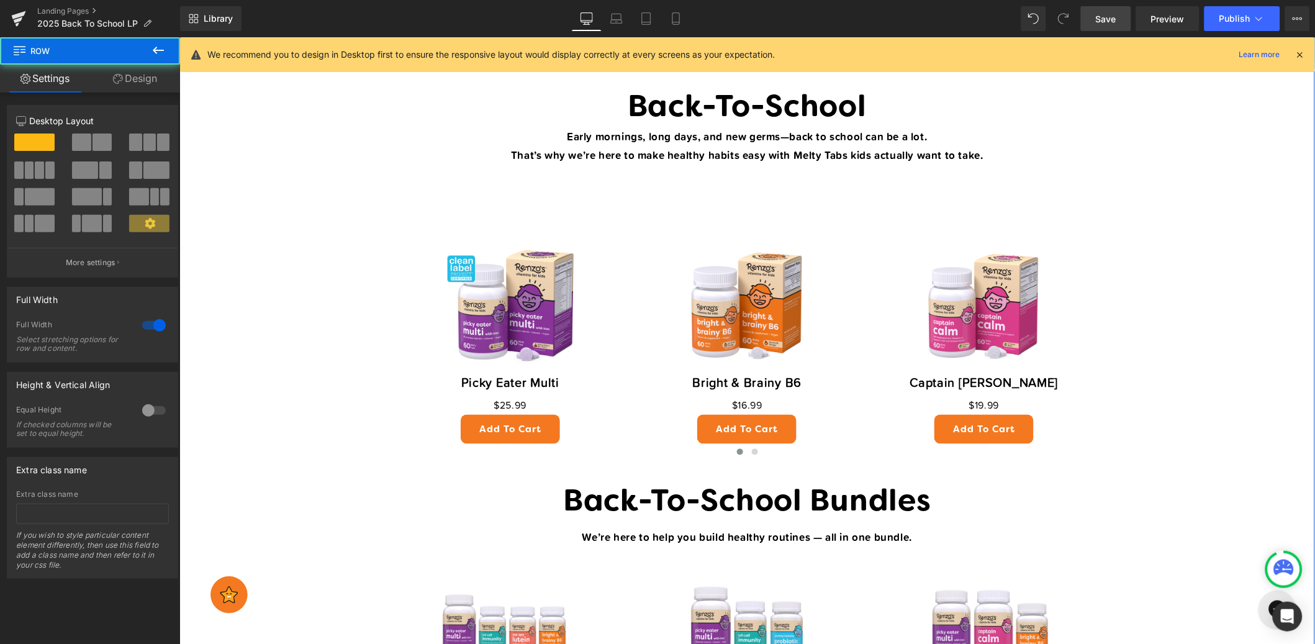
click at [352, 287] on div "Back to School, the Renzo’s Way Heading Get 25% OFF our Back to School Collecti…" at bounding box center [747, 531] width 1136 height 1833
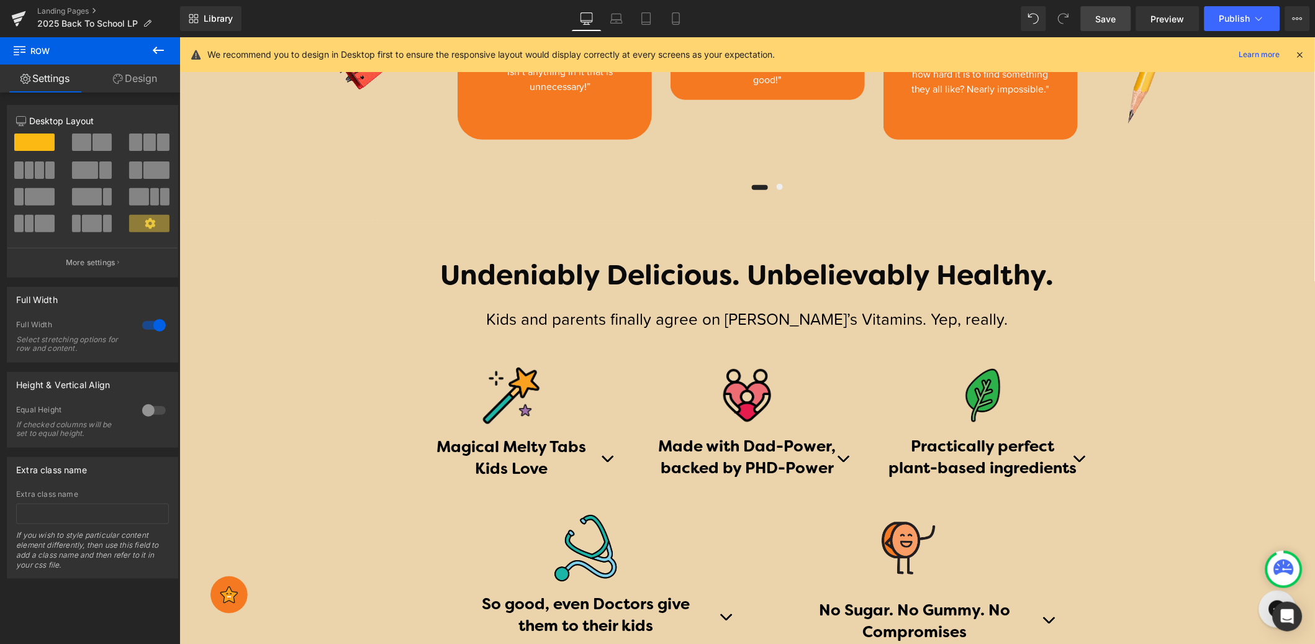
scroll to position [1954, 0]
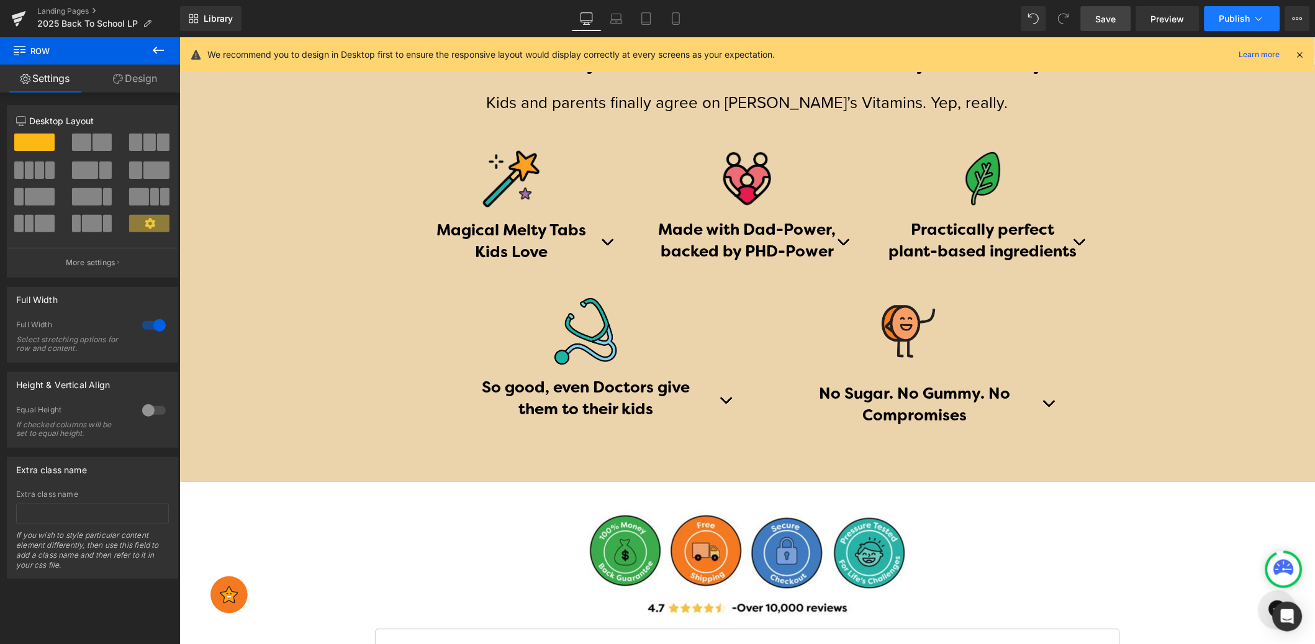
click at [1221, 22] on span "Publish" at bounding box center [1235, 19] width 31 height 10
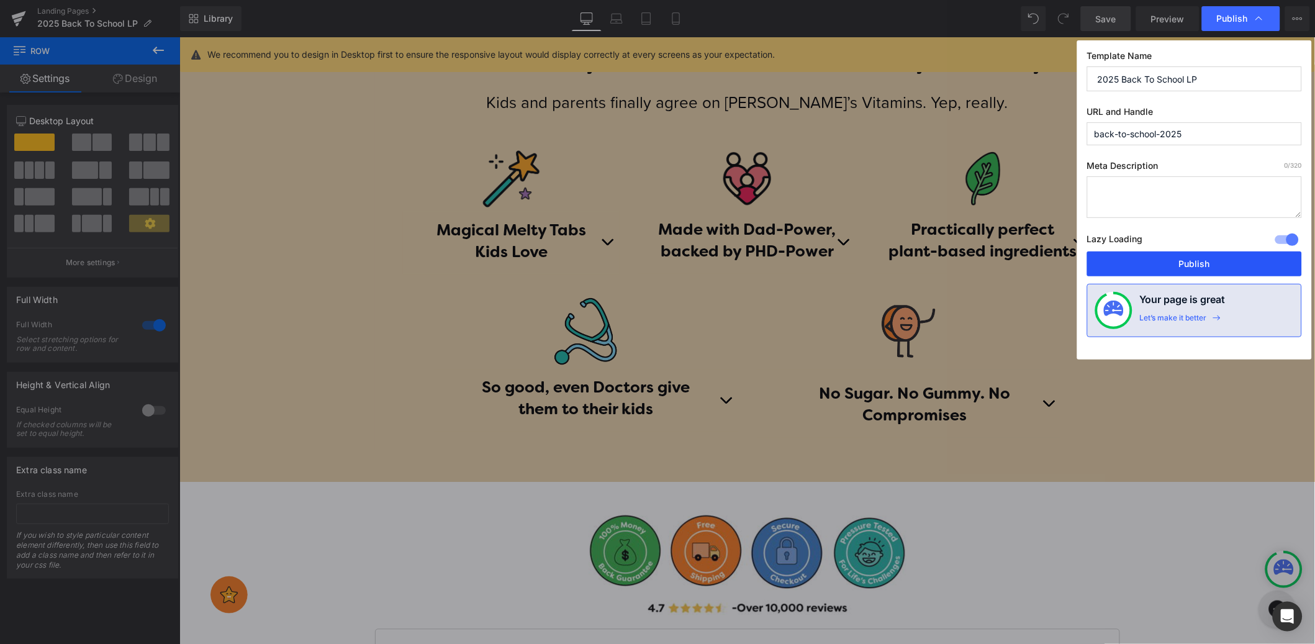
click at [0, 0] on button "Publish" at bounding box center [0, 0] width 0 height 0
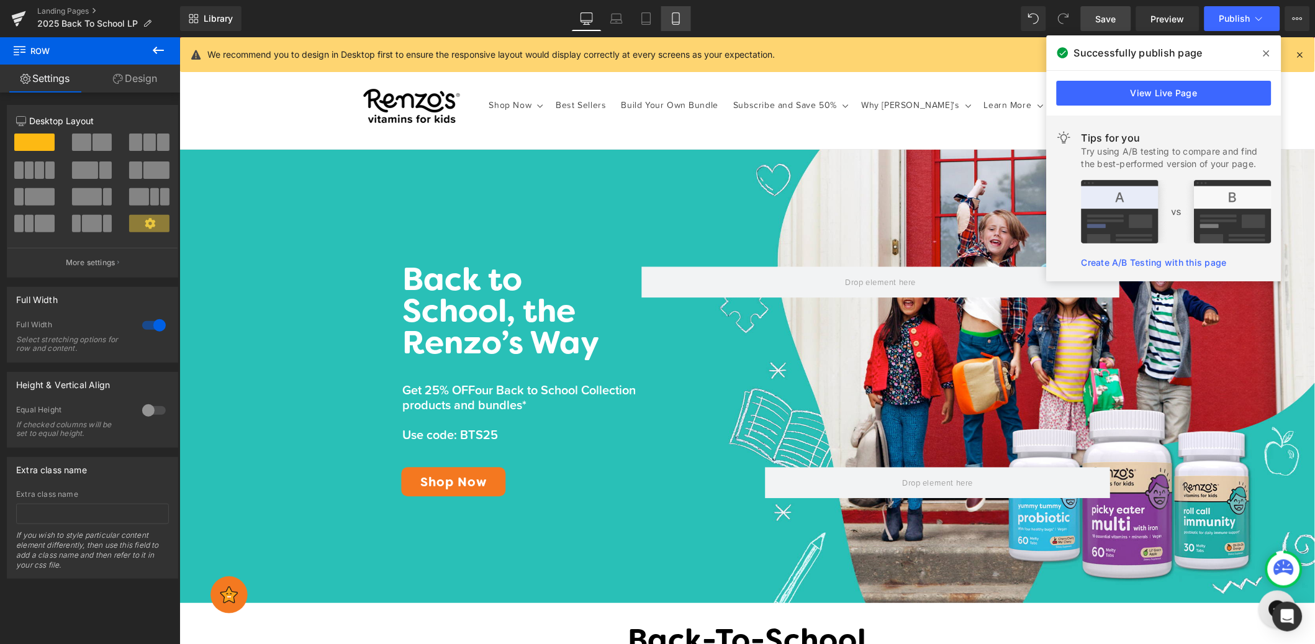
click at [688, 20] on link "Mobile" at bounding box center [676, 18] width 30 height 25
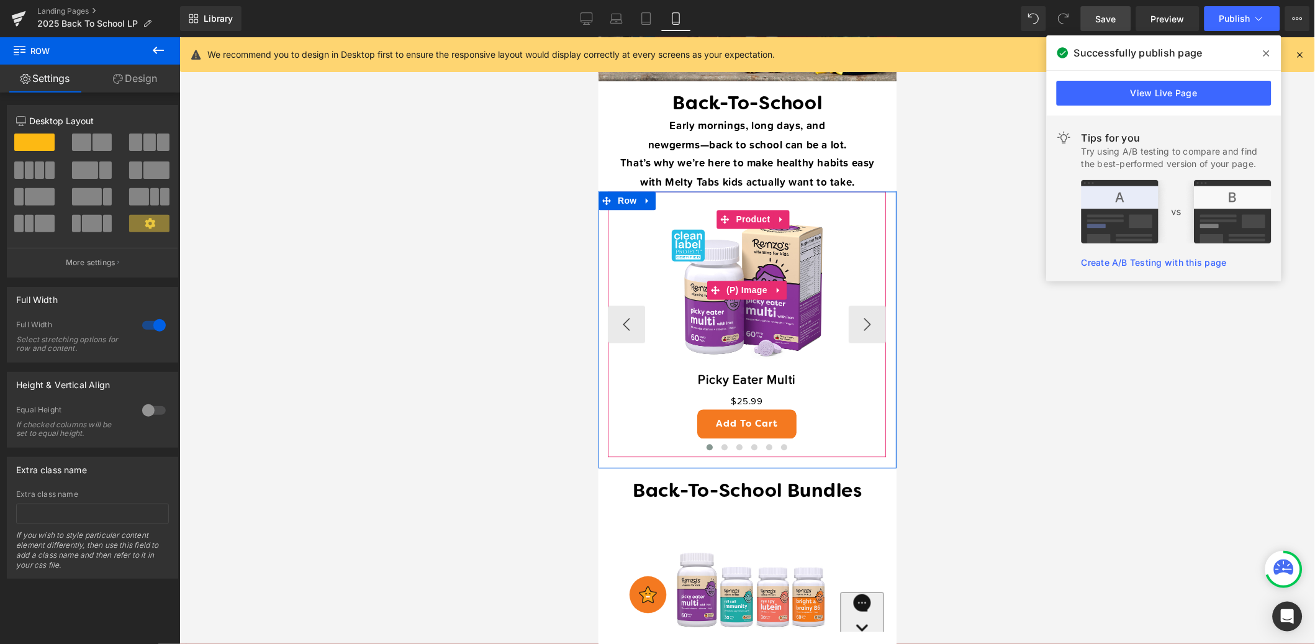
scroll to position [625, 0]
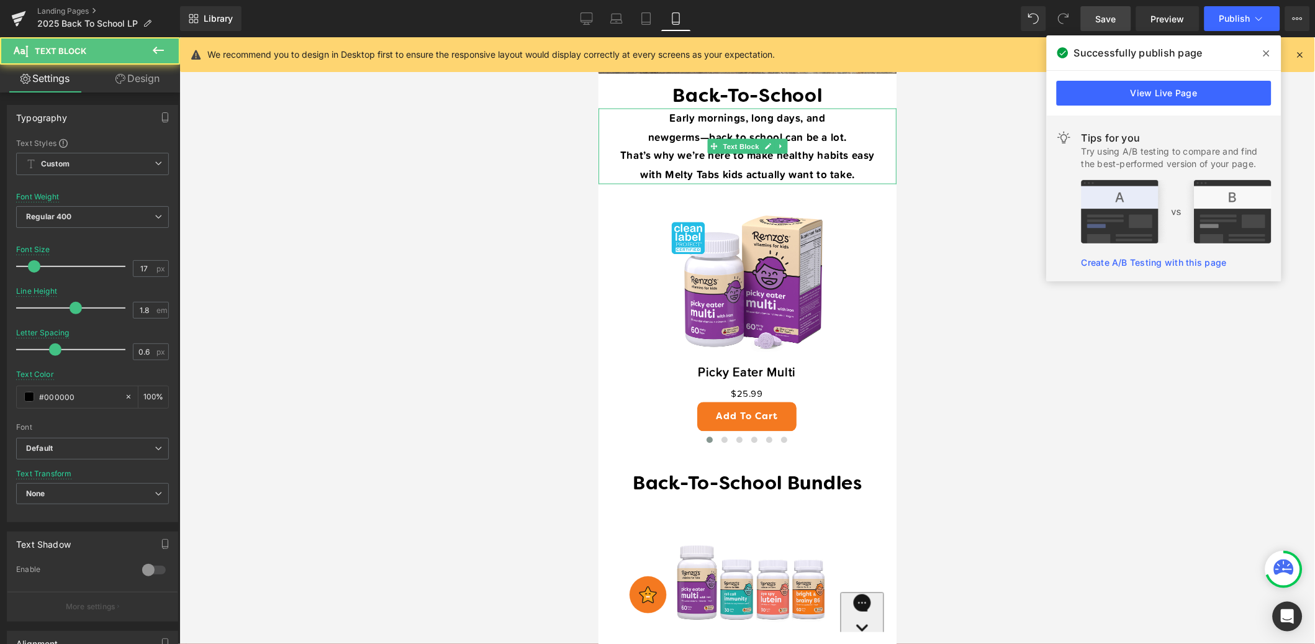
click at [842, 169] on strong "That’s why we’re here to make healthy habits easy with Melty Tabs kids actually…" at bounding box center [747, 164] width 255 height 35
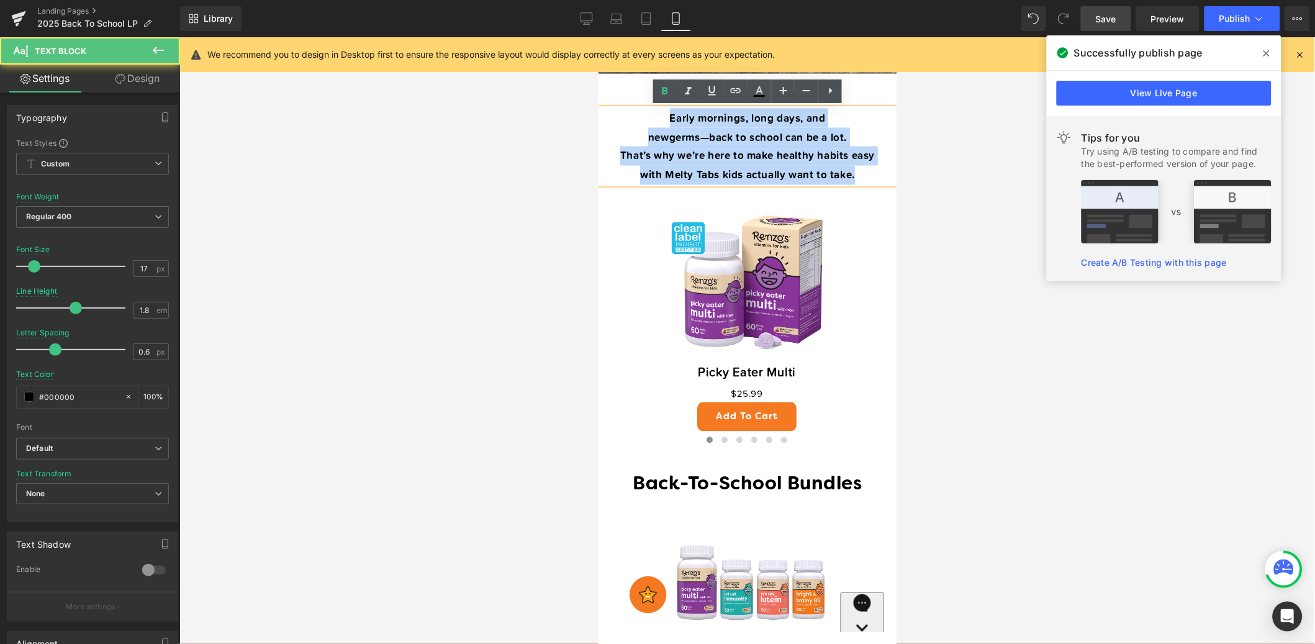
drag, startPoint x: 863, startPoint y: 173, endPoint x: 591, endPoint y: 103, distance: 280.2
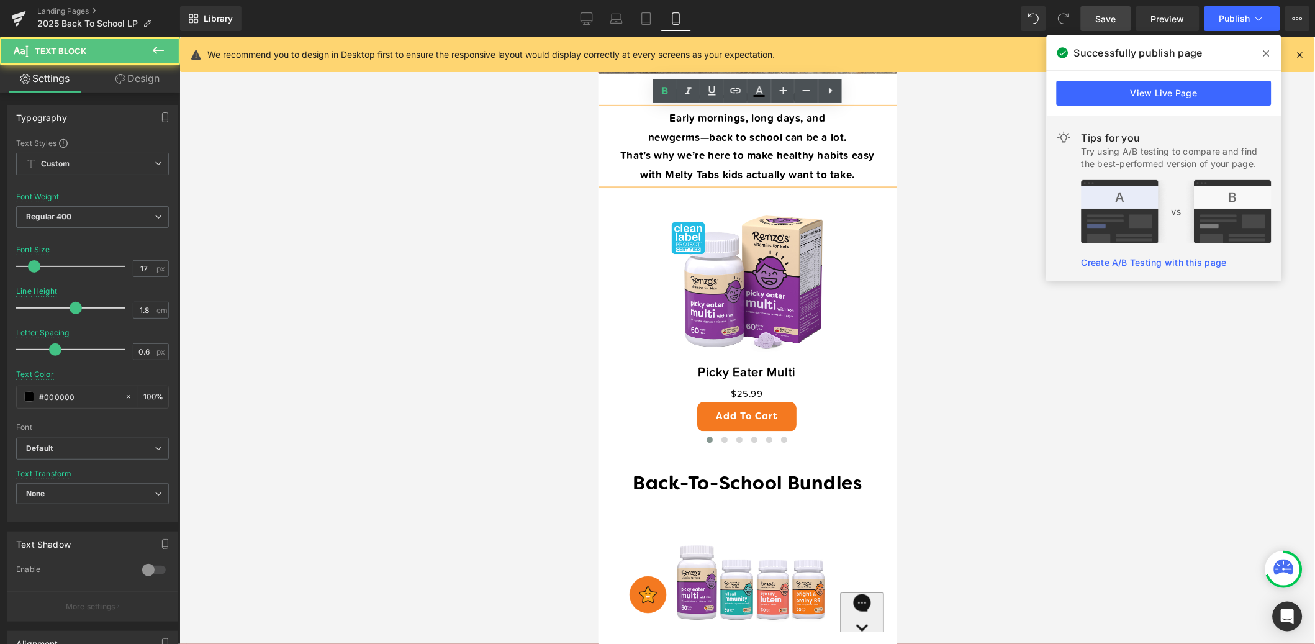
click at [694, 142] on span "germs" at bounding box center [684, 137] width 31 height 16
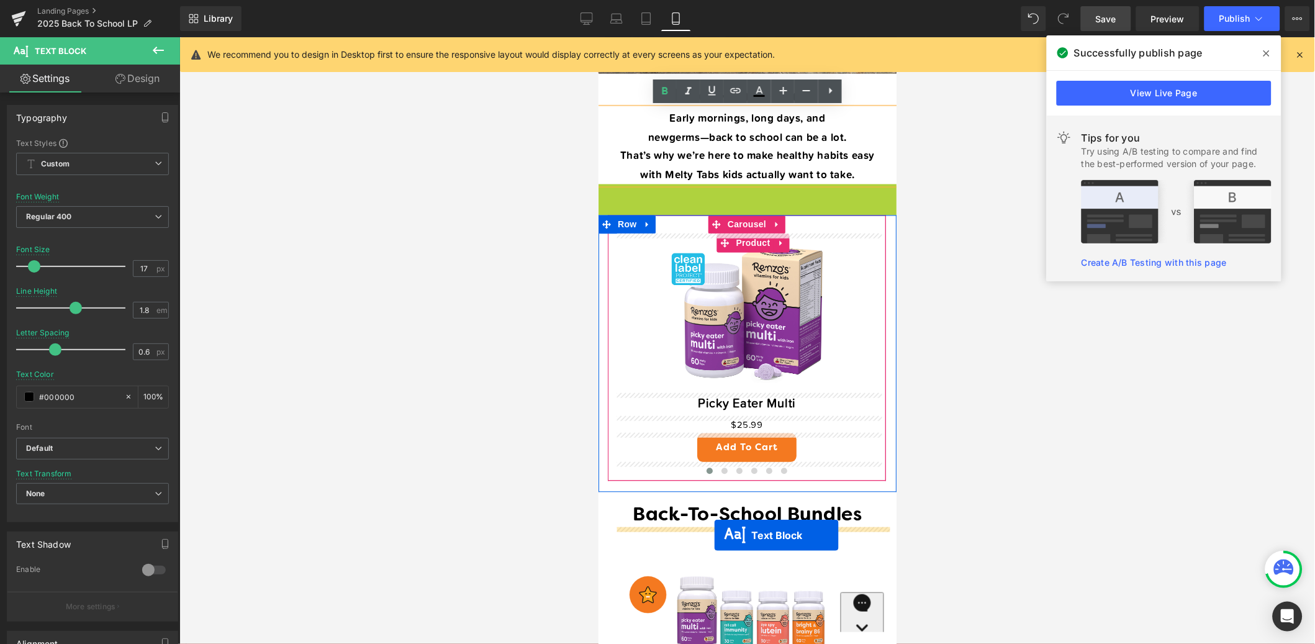
drag, startPoint x: 710, startPoint y: 221, endPoint x: 714, endPoint y: 535, distance: 313.7
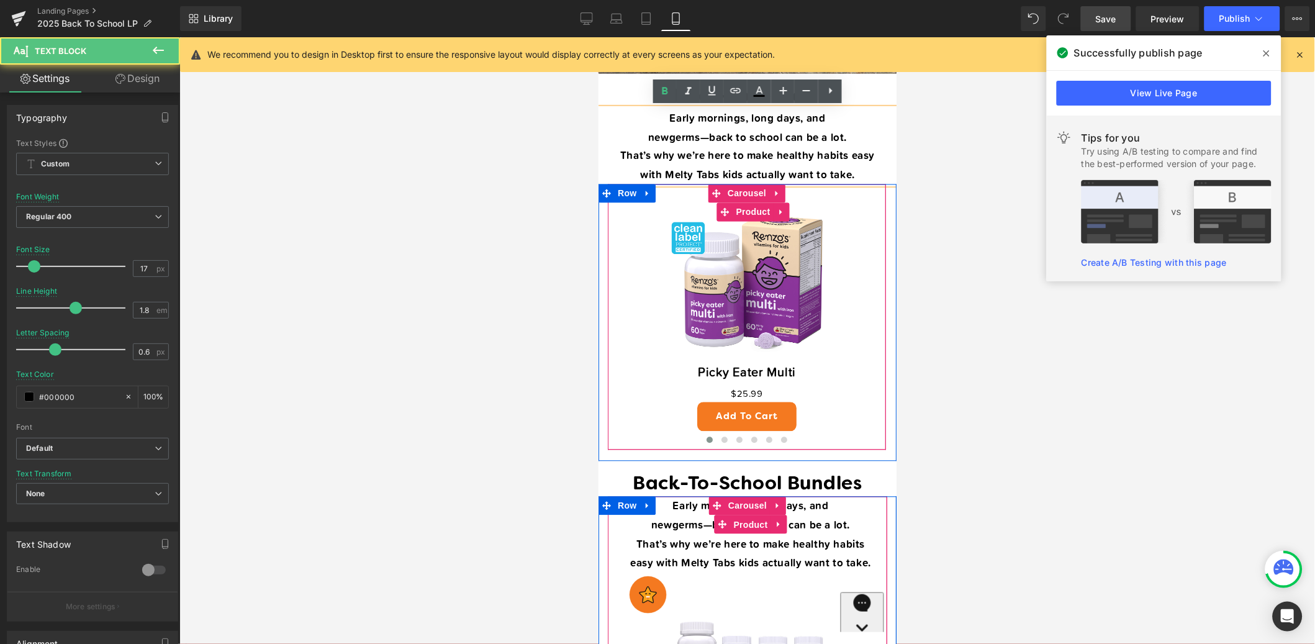
drag, startPoint x: 766, startPoint y: 527, endPoint x: 815, endPoint y: 538, distance: 49.9
click at [766, 527] on span "Product" at bounding box center [750, 524] width 40 height 19
click at [846, 562] on strong "That’s why we’re here to make healthy habits easy with Melty Tabs kids actually…" at bounding box center [750, 553] width 241 height 35
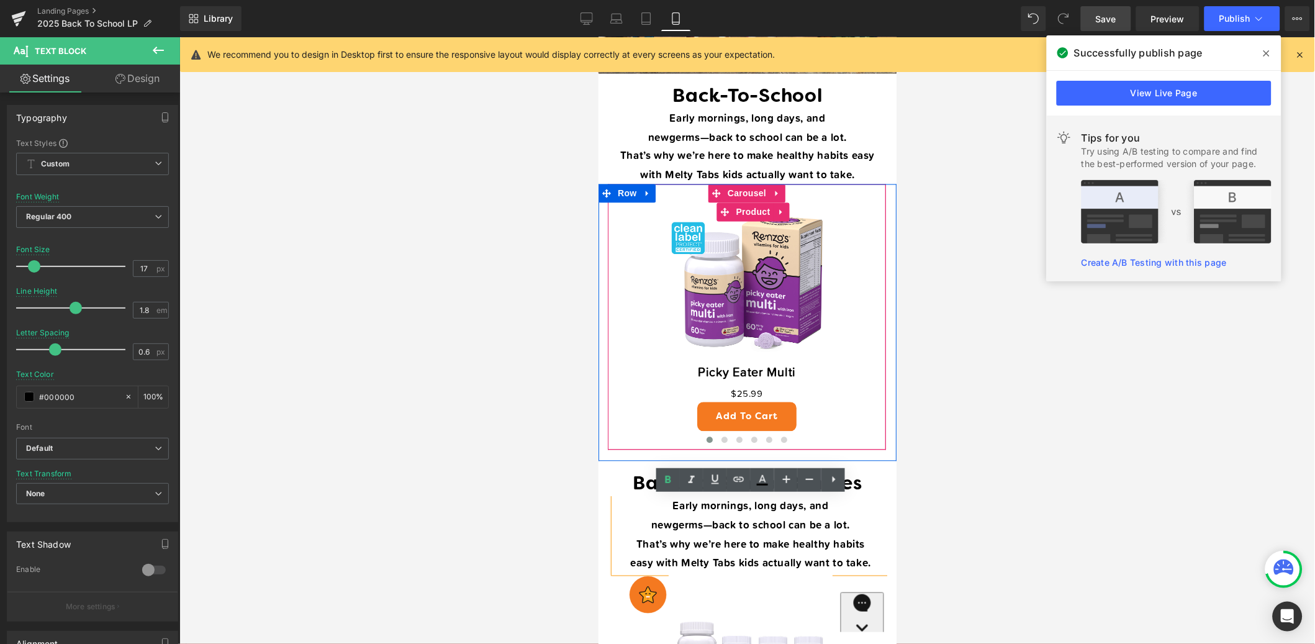
drag, startPoint x: 874, startPoint y: 563, endPoint x: 612, endPoint y: 507, distance: 268.0
click at [614, 507] on div "Early mornings, long days, and new germs —back to school can be a lot. That’s w…" at bounding box center [750, 534] width 273 height 76
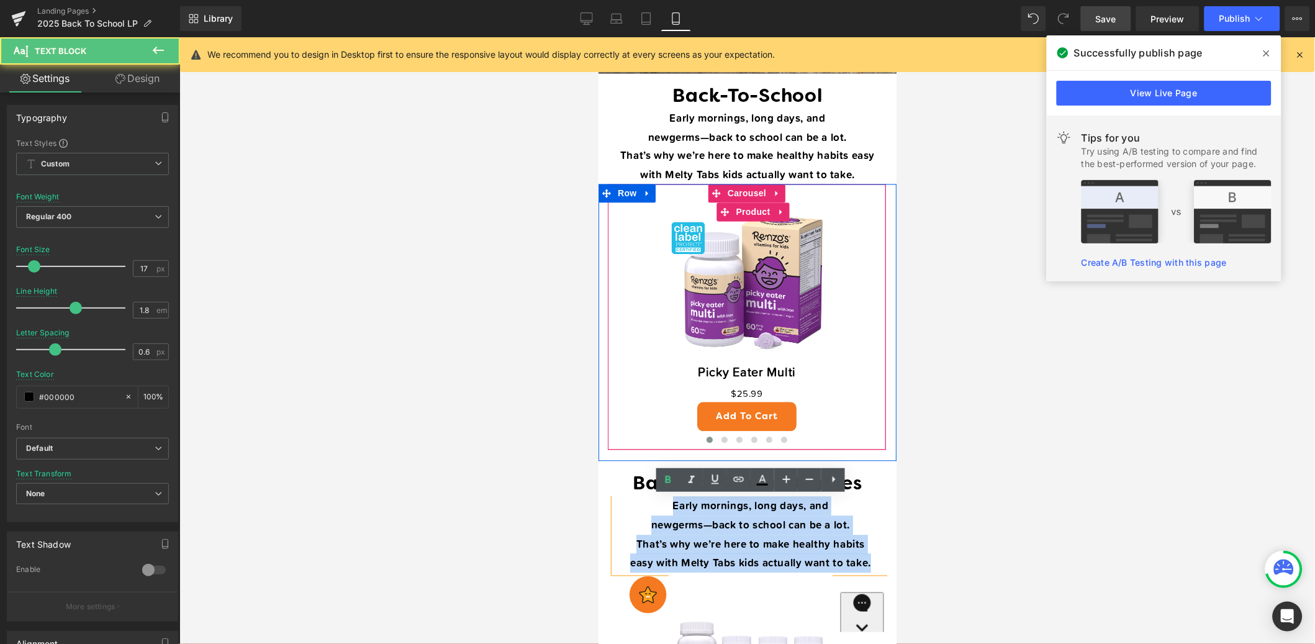
drag, startPoint x: 670, startPoint y: 505, endPoint x: 886, endPoint y: 563, distance: 223.7
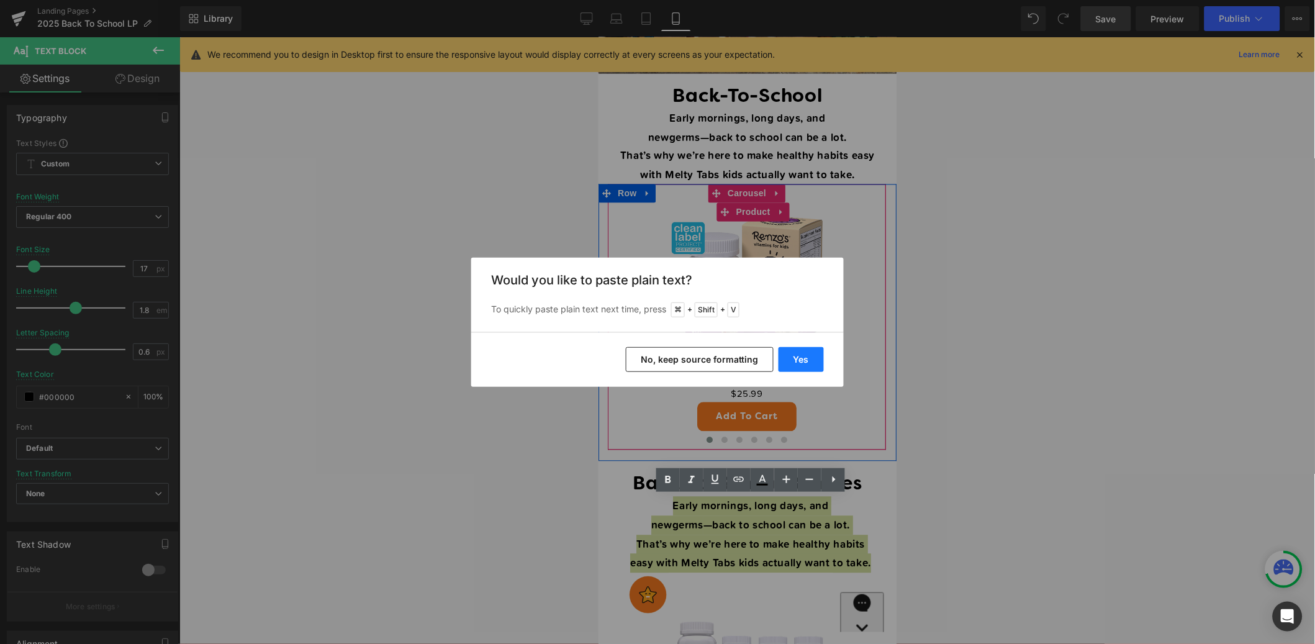
click at [802, 360] on button "Yes" at bounding box center [801, 359] width 45 height 25
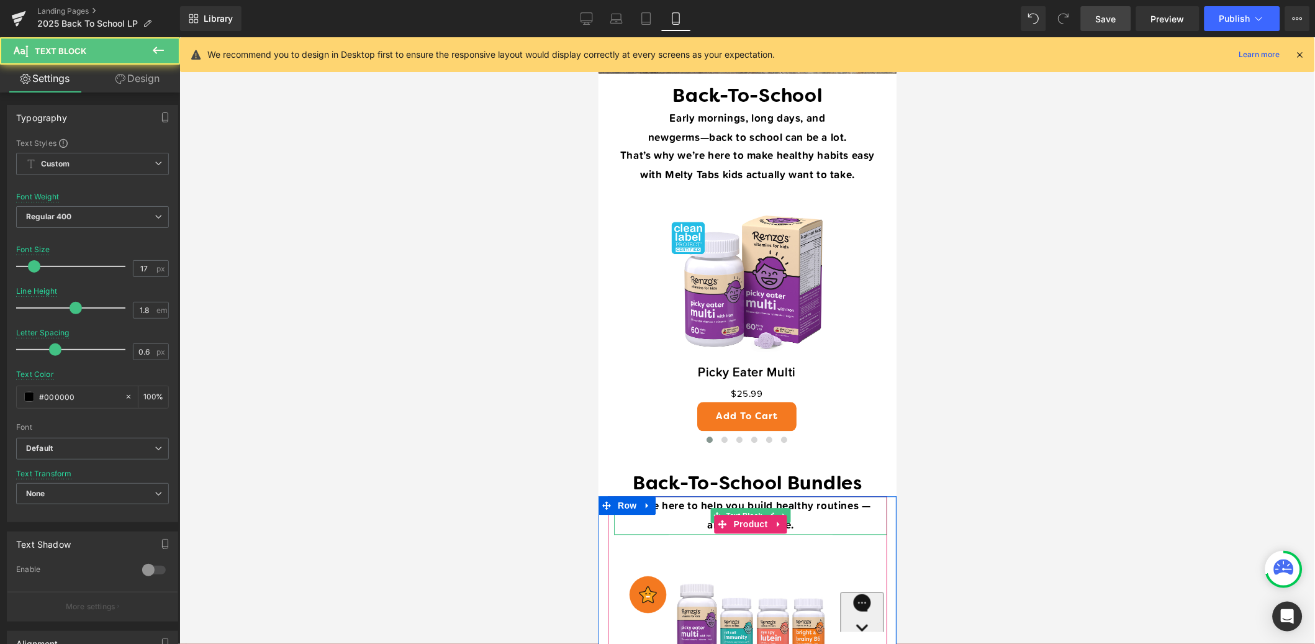
drag, startPoint x: 862, startPoint y: 504, endPoint x: 882, endPoint y: 511, distance: 20.8
click at [862, 504] on b "We’re here to help you build healthy routines — all in one bundle." at bounding box center [750, 514] width 240 height 35
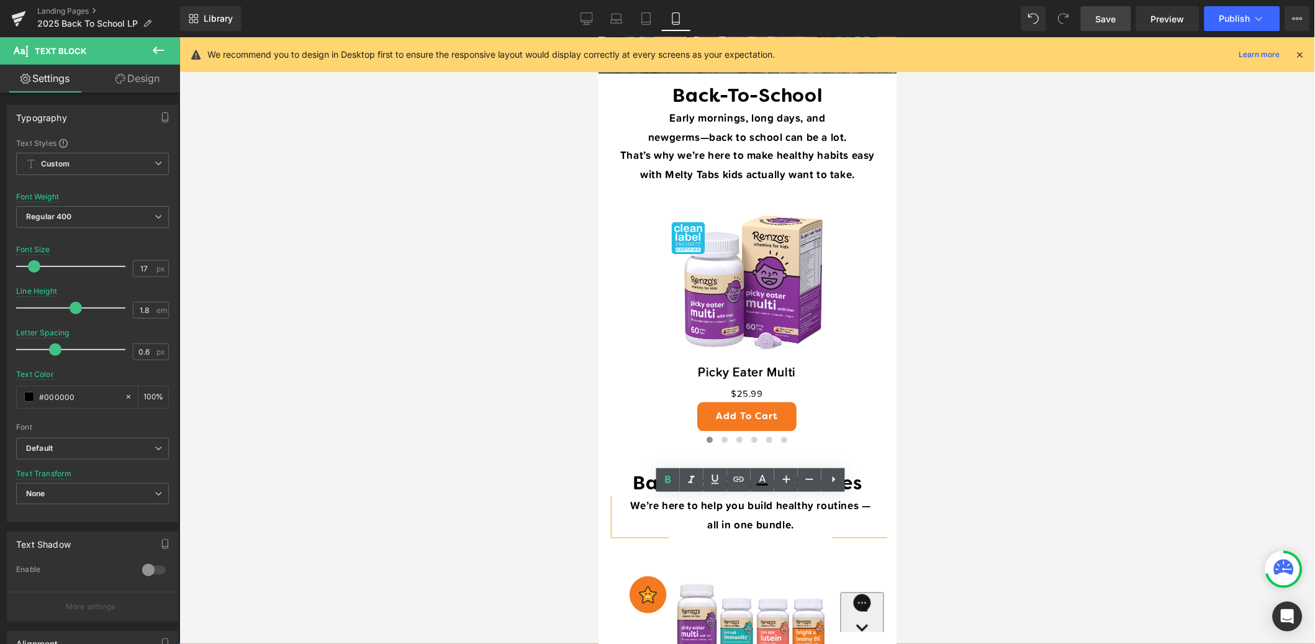
drag, startPoint x: 820, startPoint y: 506, endPoint x: 895, endPoint y: 507, distance: 75.2
click at [830, 507] on b "We’re here to help you build healthy routines — all in one bundle." at bounding box center [750, 514] width 240 height 35
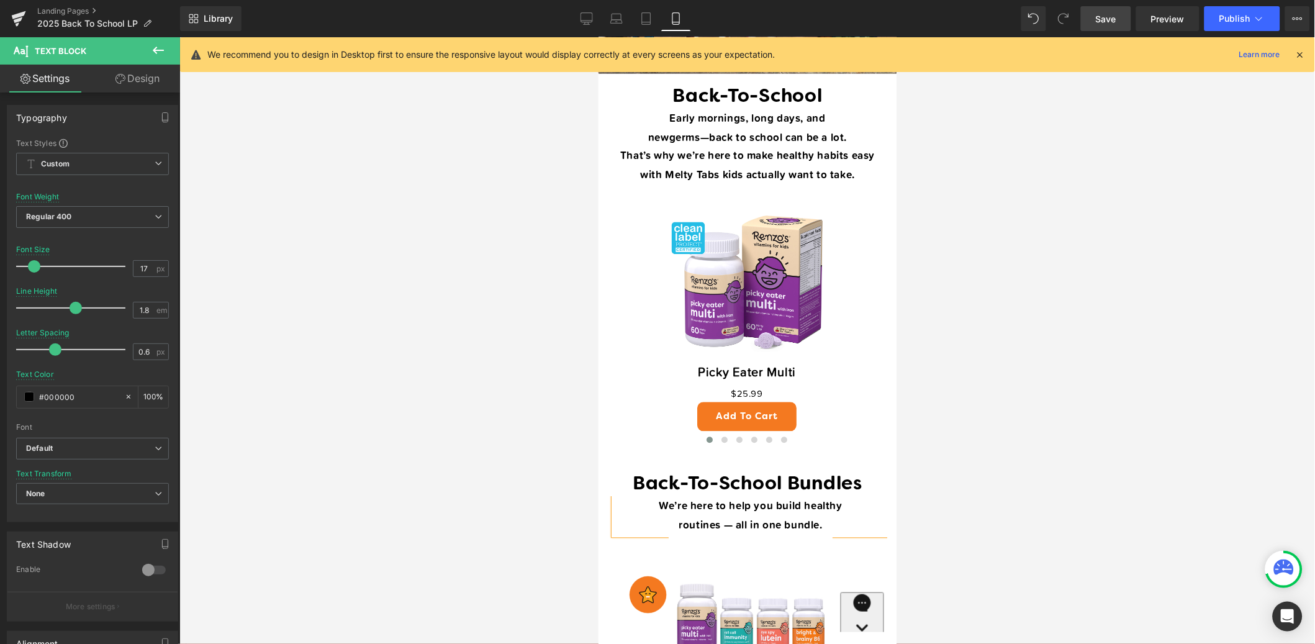
click at [1102, 22] on span "Save" at bounding box center [1106, 18] width 20 height 13
click at [1182, 22] on span "Preview" at bounding box center [1168, 18] width 34 height 13
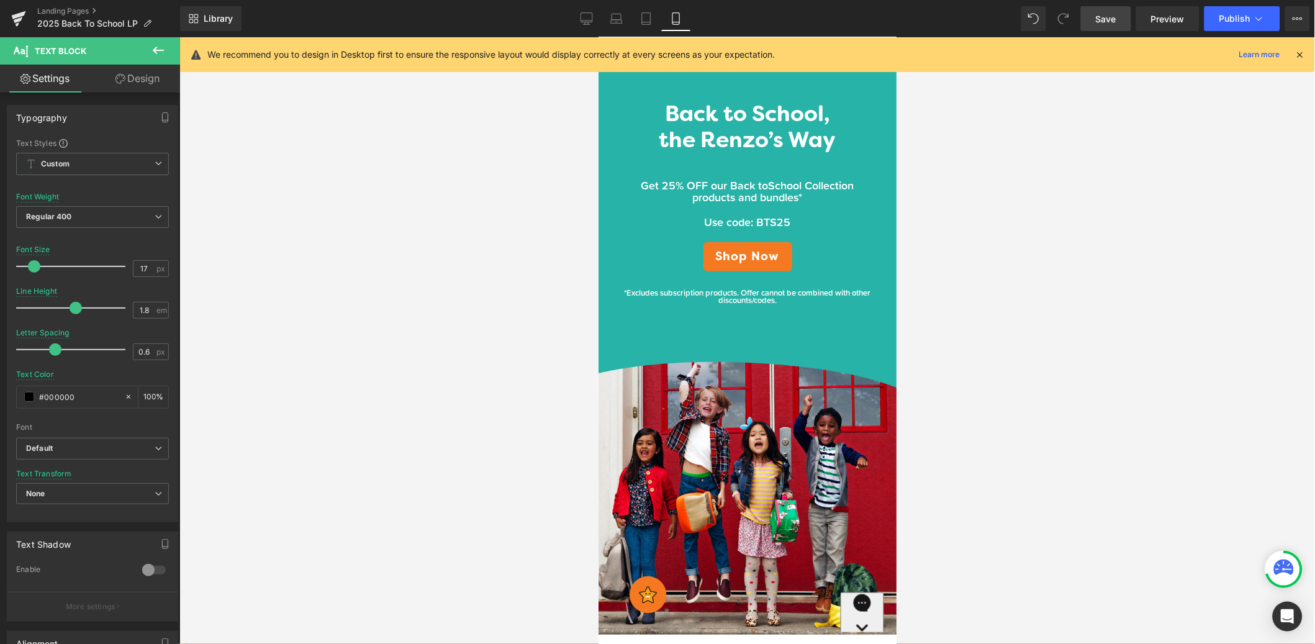
scroll to position [0, 0]
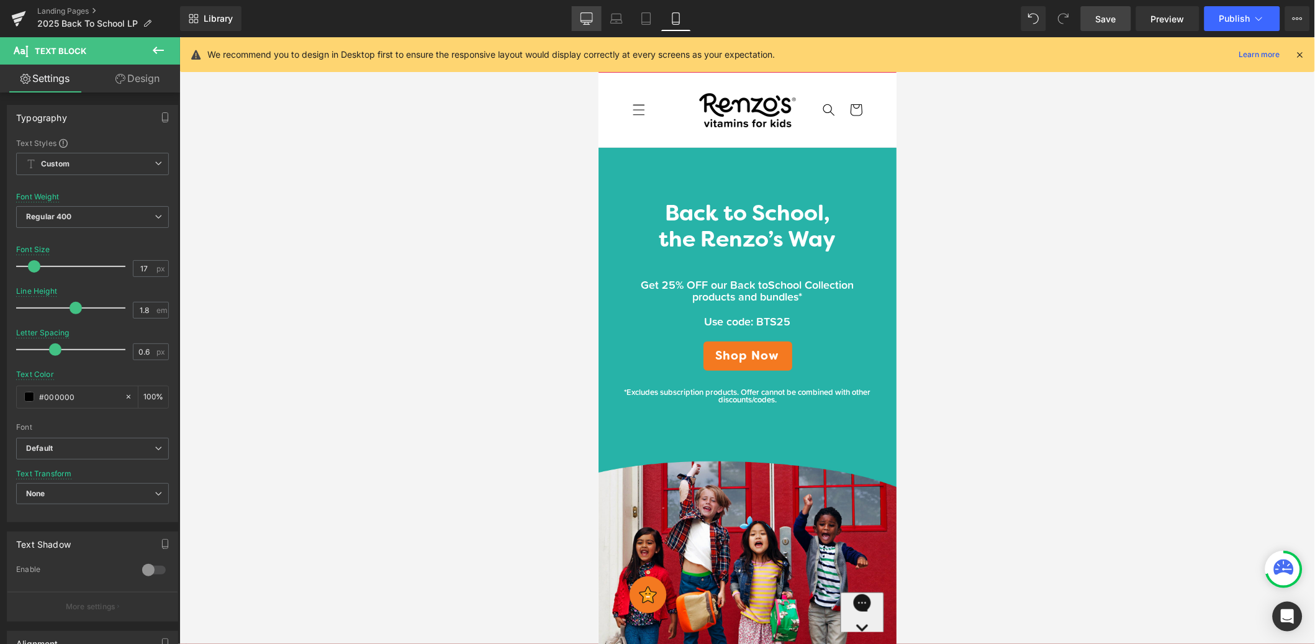
click at [589, 16] on icon at bounding box center [587, 18] width 12 height 12
